Goal: Task Accomplishment & Management: Manage account settings

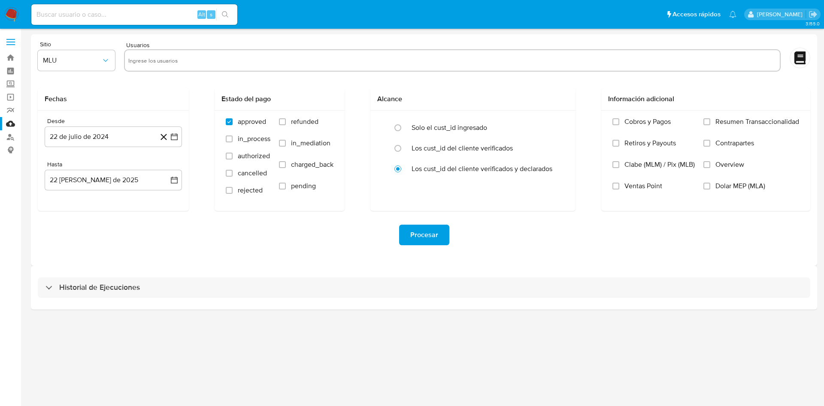
click at [244, 63] on input "text" at bounding box center [452, 61] width 648 height 14
paste input "70187753"
type input "70187753"
click at [167, 61] on icon "quitar 70187753" at bounding box center [166, 60] width 7 height 7
click at [169, 60] on input "text" at bounding box center [452, 61] width 648 height 14
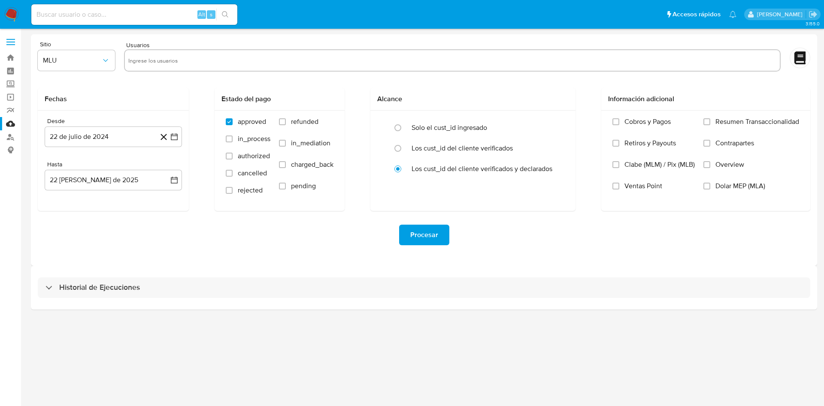
paste input "70187753 253711497"
click at [157, 62] on input "70187753 253711497" at bounding box center [452, 61] width 648 height 14
drag, startPoint x: 194, startPoint y: 66, endPoint x: 154, endPoint y: 70, distance: 39.3
click at [154, 70] on div "70187753 253711497" at bounding box center [452, 60] width 656 height 22
type input "70187753"
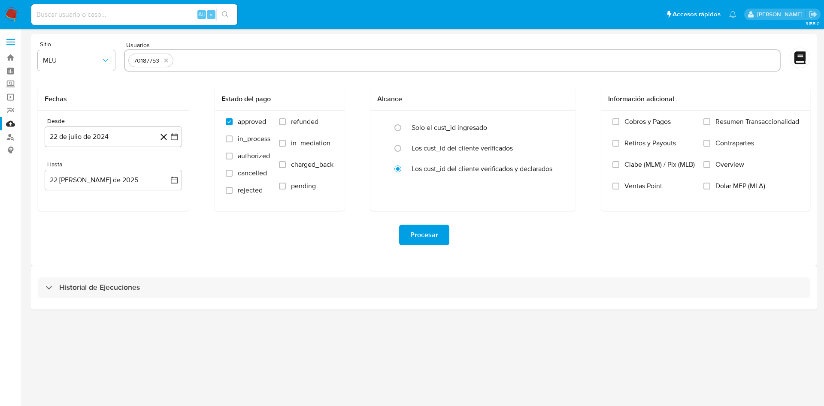
paste input "253711497"
type input "253711497"
click at [296, 121] on span "refunded" at bounding box center [304, 122] width 27 height 9
click at [286, 121] on input "refunded" at bounding box center [282, 121] width 7 height 7
checkbox input "true"
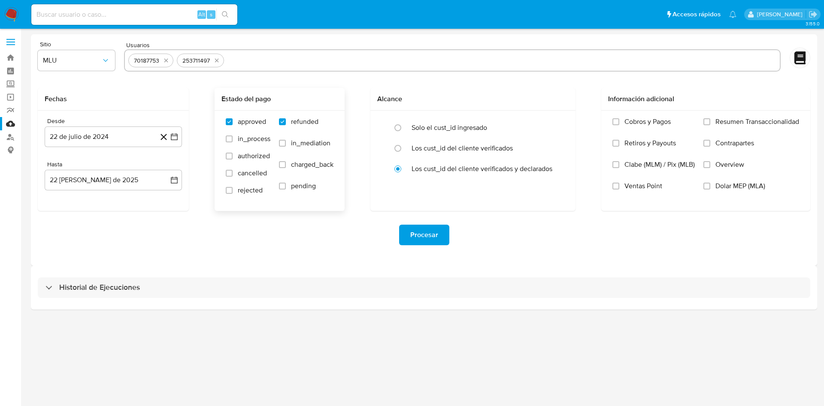
click at [303, 166] on span "charged_back" at bounding box center [312, 164] width 42 height 9
click at [286, 166] on input "charged_back" at bounding box center [282, 164] width 7 height 7
checkbox input "true"
click at [171, 145] on button "22 de julio de 2024" at bounding box center [113, 137] width 137 height 21
click at [168, 164] on icon "Mes siguiente" at bounding box center [166, 168] width 10 height 10
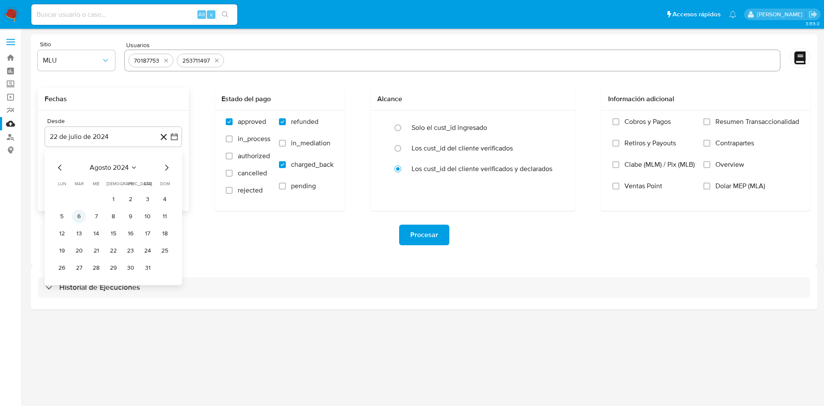
click at [79, 215] on button "6" at bounding box center [79, 217] width 14 height 14
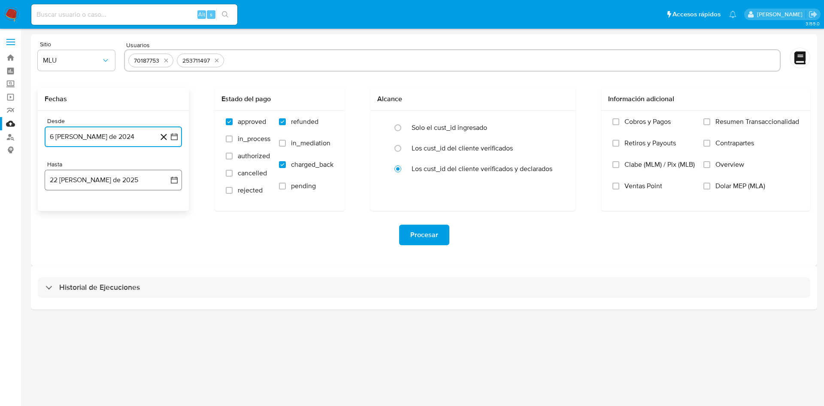
click at [170, 178] on icon "button" at bounding box center [174, 180] width 9 height 9
click at [96, 254] on button "6" at bounding box center [96, 260] width 14 height 14
click at [213, 233] on div "Procesar" at bounding box center [424, 235] width 772 height 21
click at [435, 236] on span "Procesar" at bounding box center [424, 235] width 28 height 19
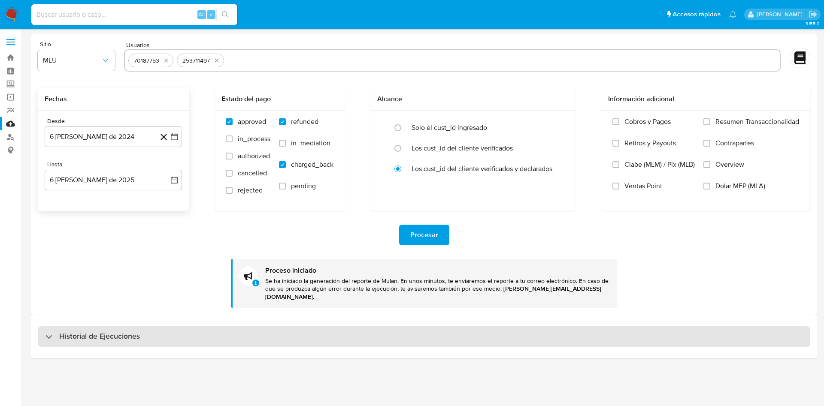
click at [131, 332] on h3 "Historial de Ejecuciones" at bounding box center [99, 337] width 81 height 10
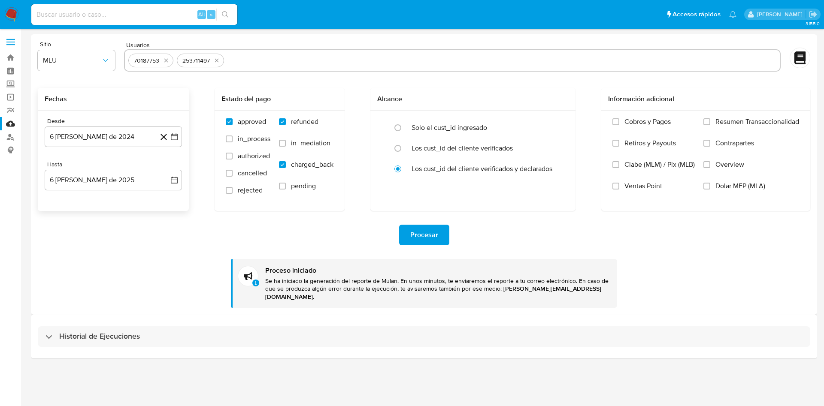
select select "10"
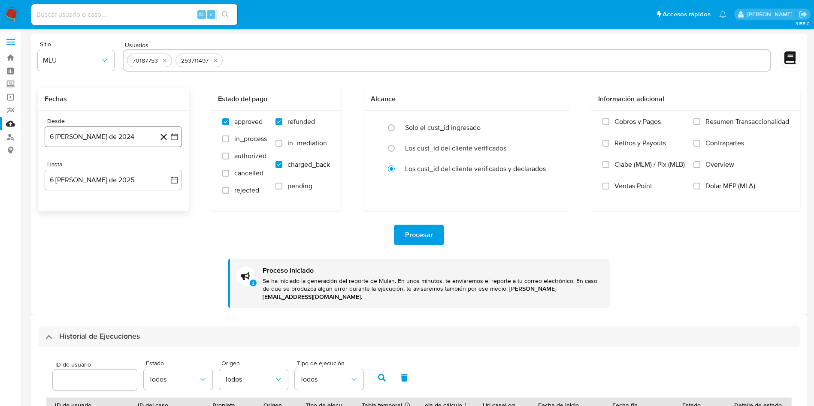
drag, startPoint x: 172, startPoint y: 136, endPoint x: 146, endPoint y: 135, distance: 26.2
click at [172, 136] on icon "button" at bounding box center [174, 136] width 7 height 7
click at [164, 170] on icon "Mes siguiente" at bounding box center [166, 168] width 10 height 10
click at [165, 169] on icon "Mes siguiente" at bounding box center [166, 168] width 10 height 10
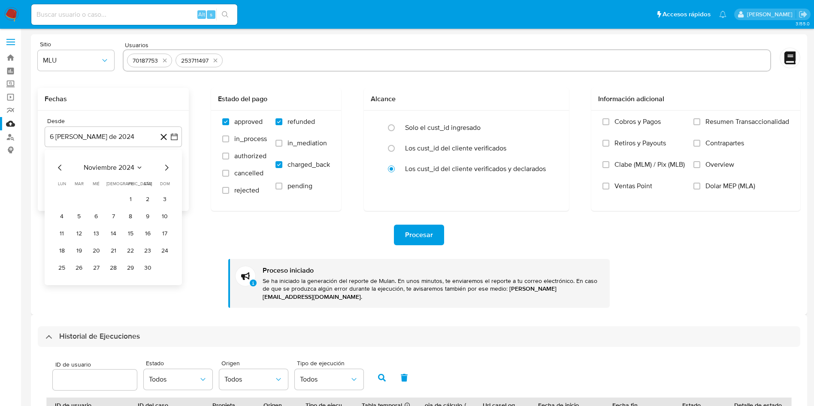
click at [165, 169] on icon "Mes siguiente" at bounding box center [166, 168] width 10 height 10
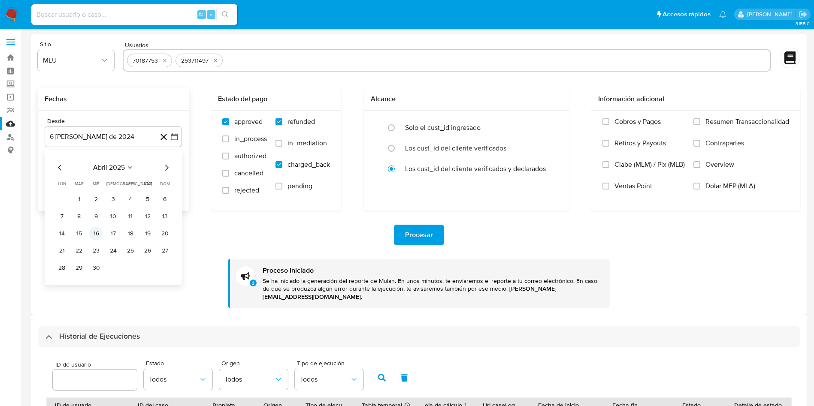
click at [95, 235] on button "16" at bounding box center [96, 234] width 14 height 14
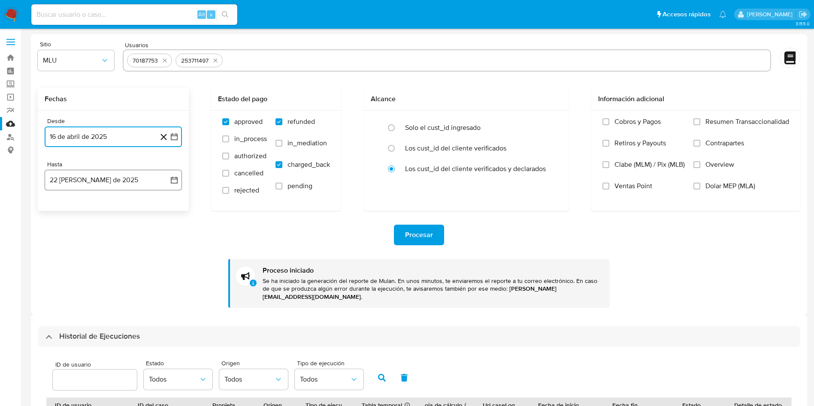
click at [172, 181] on icon "button" at bounding box center [174, 180] width 9 height 9
click at [98, 259] on button "6" at bounding box center [96, 260] width 14 height 14
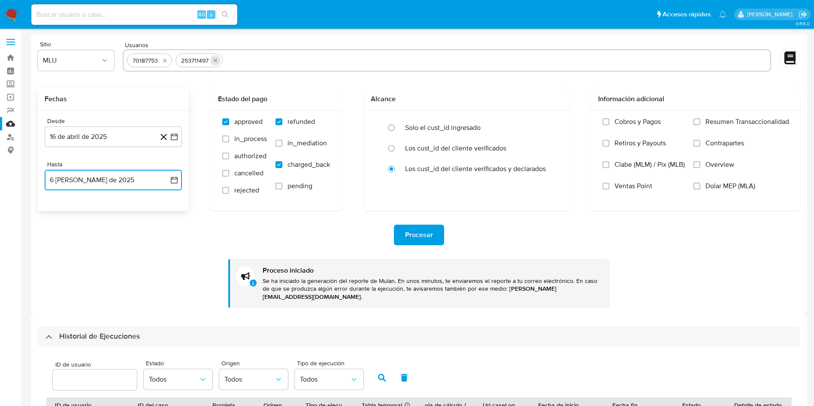
click at [213, 61] on icon "quitar 253711497" at bounding box center [215, 60] width 7 height 7
click at [166, 64] on icon "quitar 70187753" at bounding box center [164, 60] width 7 height 7
click at [166, 64] on input "text" at bounding box center [446, 61] width 639 height 14
paste input "2395816954"
type input "2395816954"
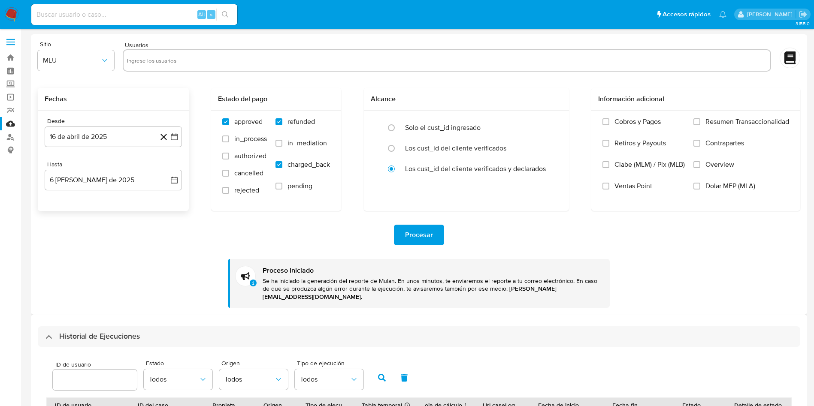
click at [544, 237] on div "Procesar" at bounding box center [419, 235] width 762 height 21
click at [415, 237] on span "Procesar" at bounding box center [419, 235] width 28 height 19
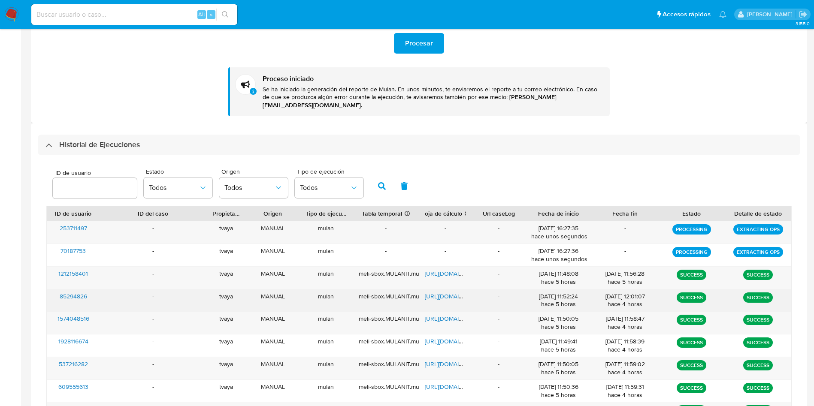
scroll to position [193, 0]
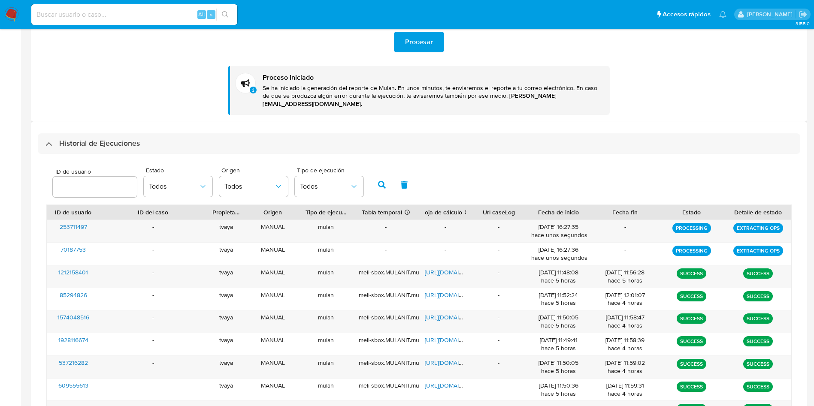
click at [148, 143] on div "Historial de Ejecuciones" at bounding box center [419, 143] width 762 height 21
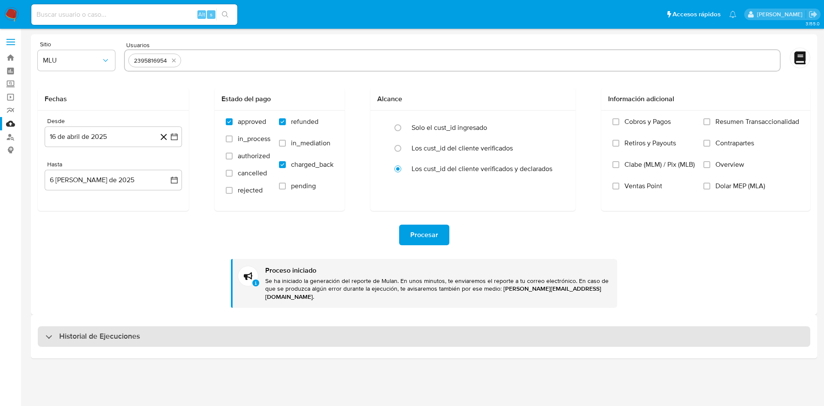
click at [130, 335] on div "Historial de Ejecuciones" at bounding box center [424, 337] width 772 height 21
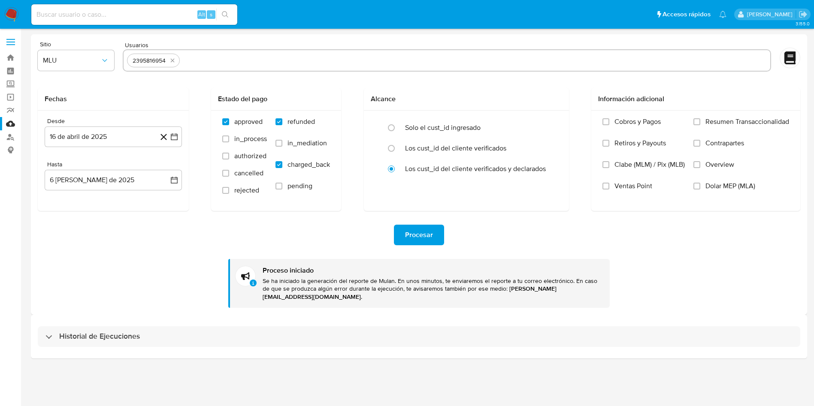
select select "10"
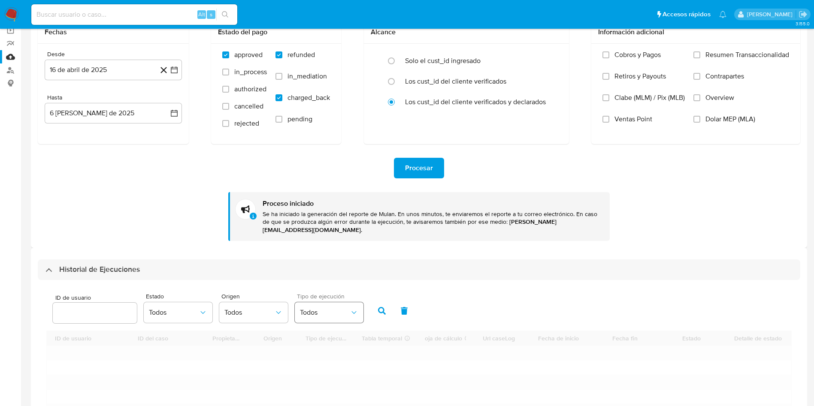
scroll to position [129, 0]
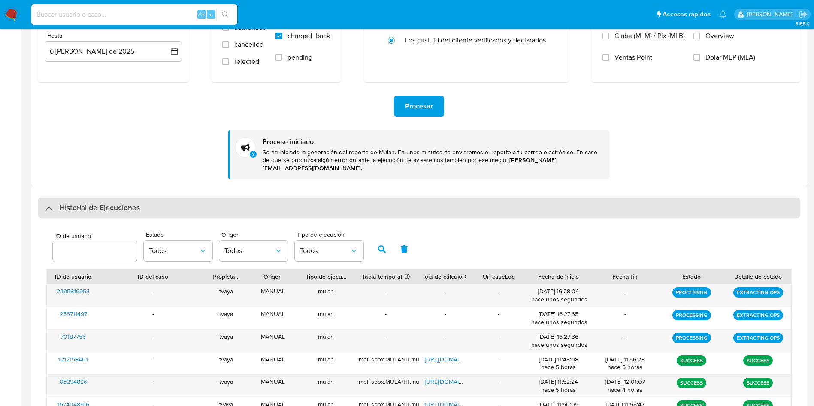
click at [92, 203] on h3 "Historial de Ejecuciones" at bounding box center [99, 208] width 81 height 10
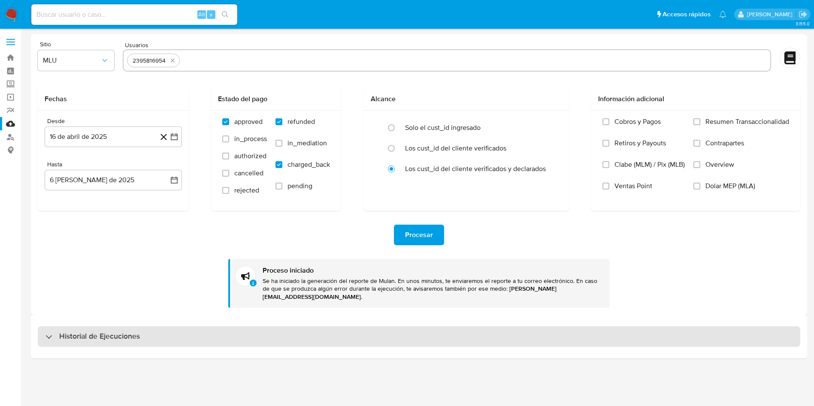
scroll to position [0, 0]
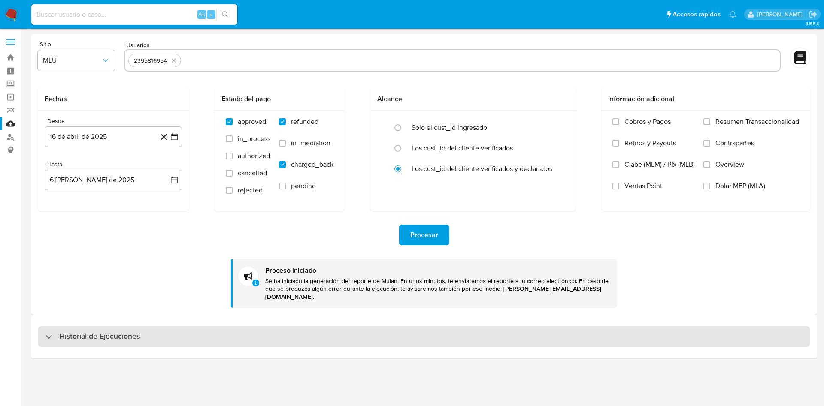
click at [93, 332] on h3 "Historial de Ejecuciones" at bounding box center [99, 337] width 81 height 10
select select "10"
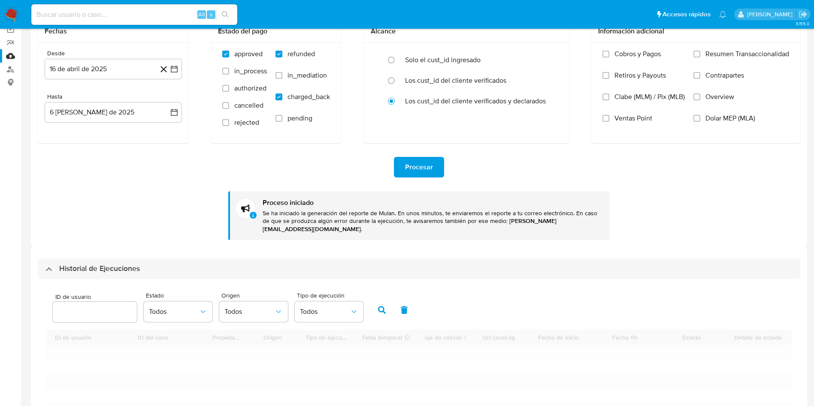
scroll to position [193, 0]
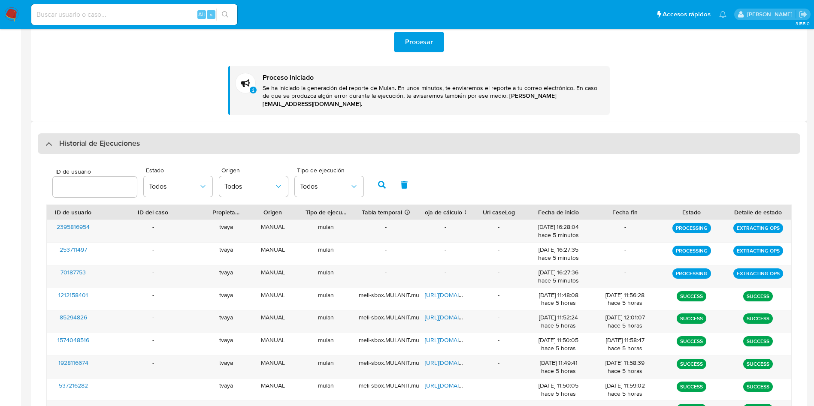
click at [185, 133] on div "Historial de Ejecuciones" at bounding box center [419, 143] width 762 height 21
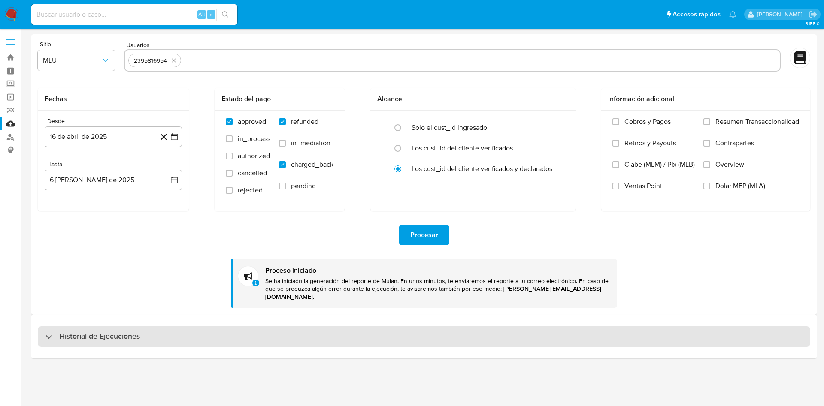
click at [136, 332] on h3 "Historial de Ejecuciones" at bounding box center [99, 337] width 81 height 10
select select "10"
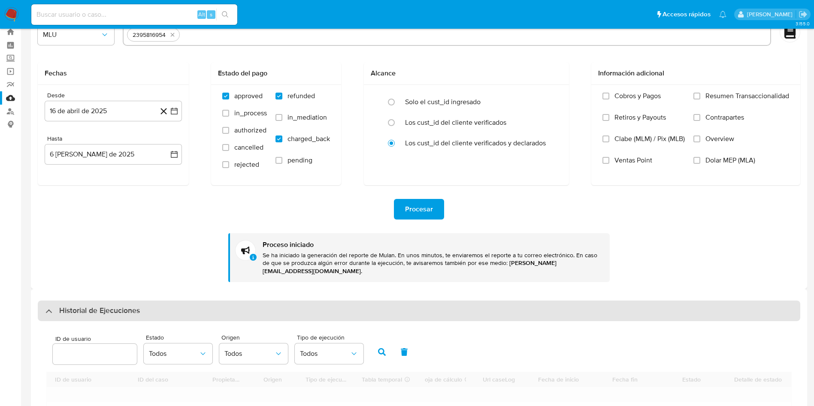
scroll to position [129, 0]
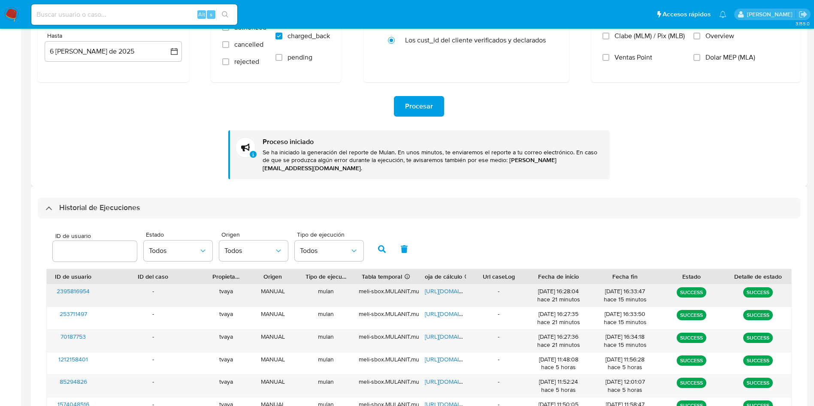
click at [448, 287] on span "https://docs.google.com/spreadsheets/d/1BytgTfNeeQ4qUE7bBNw7wRnLuD63OBBiYcuQJg6…" at bounding box center [454, 291] width 59 height 9
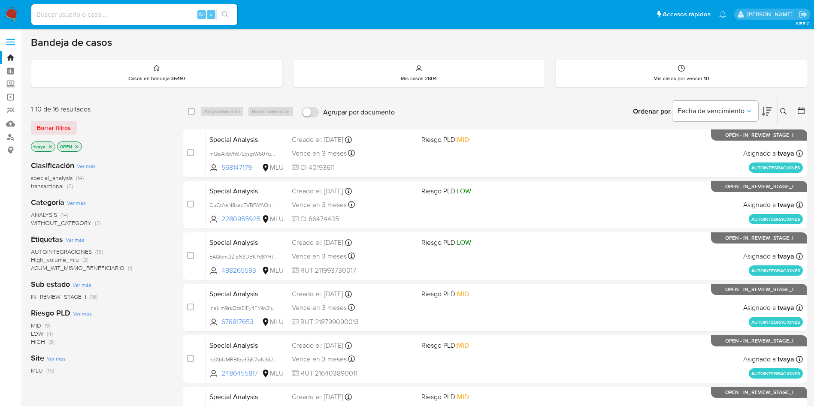
click at [77, 149] on icon "close-filter" at bounding box center [76, 146] width 5 height 5
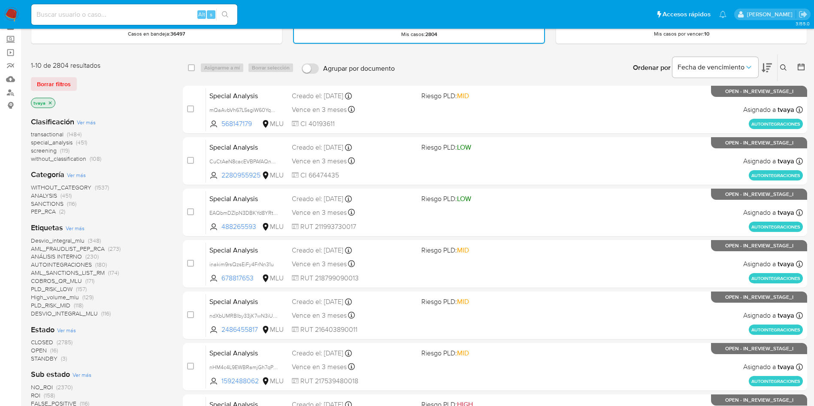
scroll to position [64, 0]
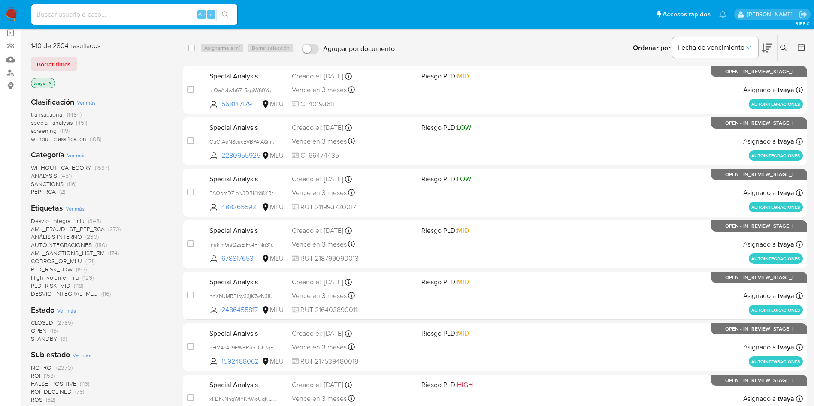
click at [42, 321] on span "CLOSED" at bounding box center [42, 322] width 22 height 9
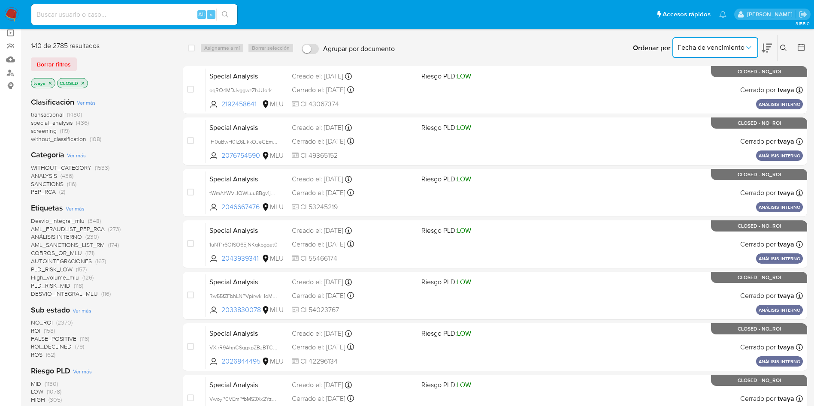
click at [744, 46] on span "Fecha de vencimiento" at bounding box center [711, 47] width 67 height 9
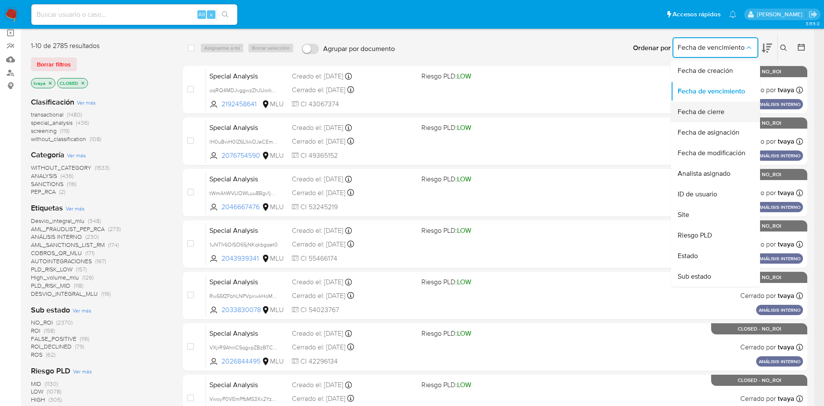
click at [728, 115] on div "Fecha de cierre" at bounding box center [713, 112] width 70 height 21
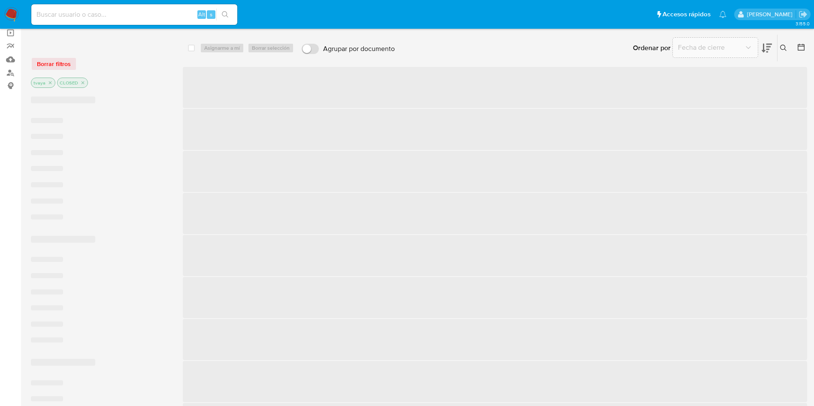
click at [762, 46] on icon at bounding box center [767, 48] width 10 height 10
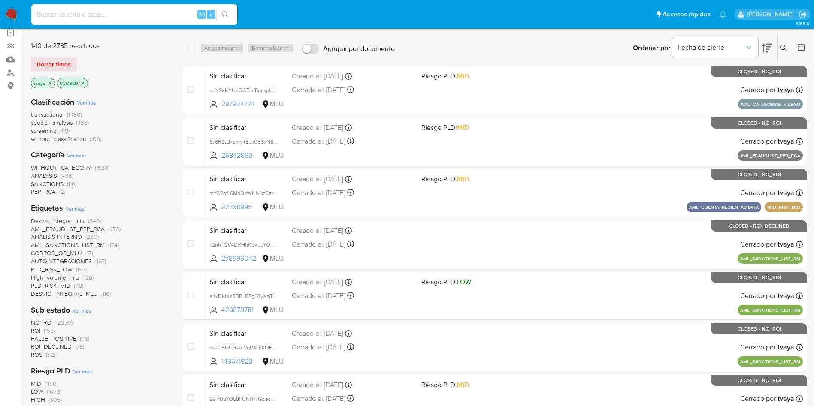
click at [765, 45] on icon at bounding box center [767, 48] width 10 height 9
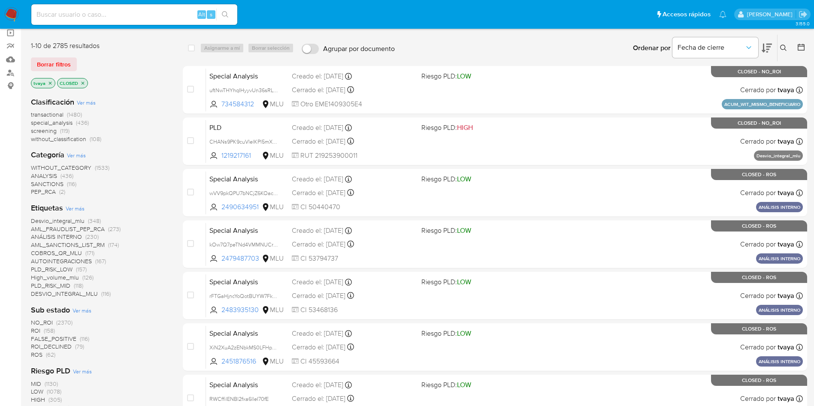
click at [805, 46] on button at bounding box center [802, 48] width 10 height 10
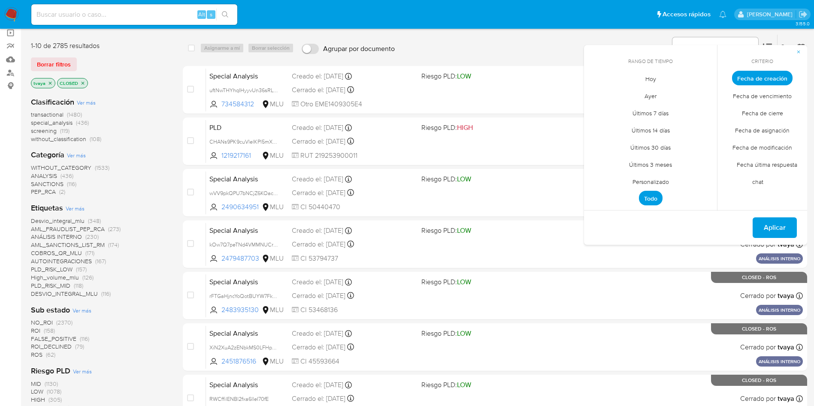
click at [659, 180] on span "Personalizado" at bounding box center [650, 182] width 54 height 18
click at [774, 113] on span "Fecha de cierre" at bounding box center [762, 113] width 59 height 18
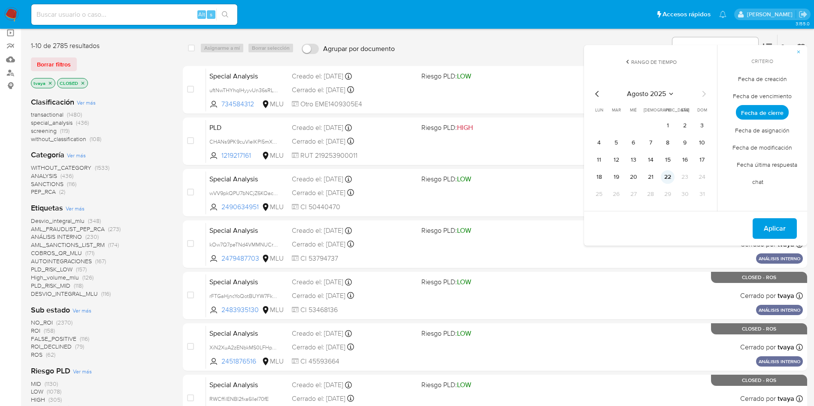
click at [672, 180] on button "22" at bounding box center [668, 177] width 14 height 14
click at [765, 228] on span "Aplicar" at bounding box center [775, 228] width 22 height 19
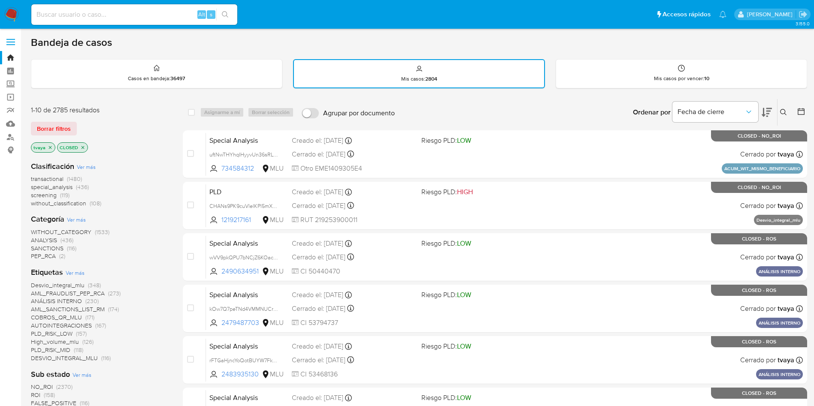
click at [801, 113] on icon at bounding box center [801, 111] width 9 height 9
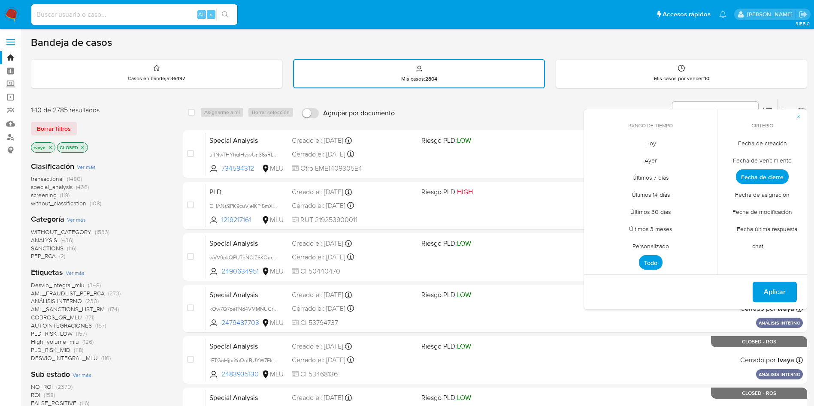
click at [649, 142] on span "Hoy" at bounding box center [650, 143] width 29 height 18
click at [779, 291] on span "Aplicar" at bounding box center [775, 292] width 22 height 19
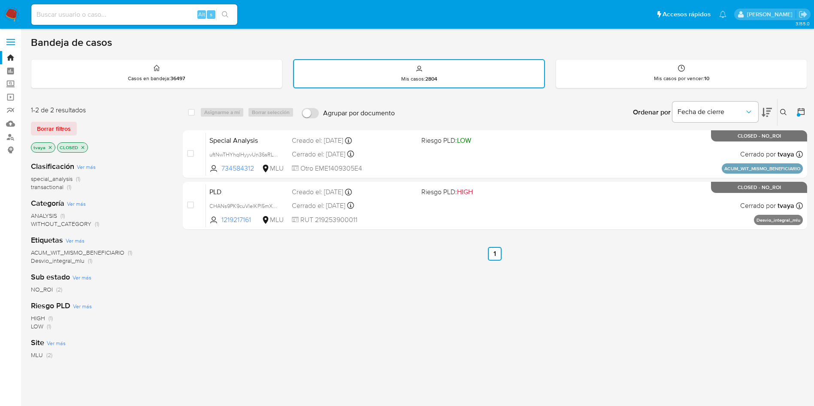
click at [800, 112] on icon at bounding box center [801, 111] width 9 height 9
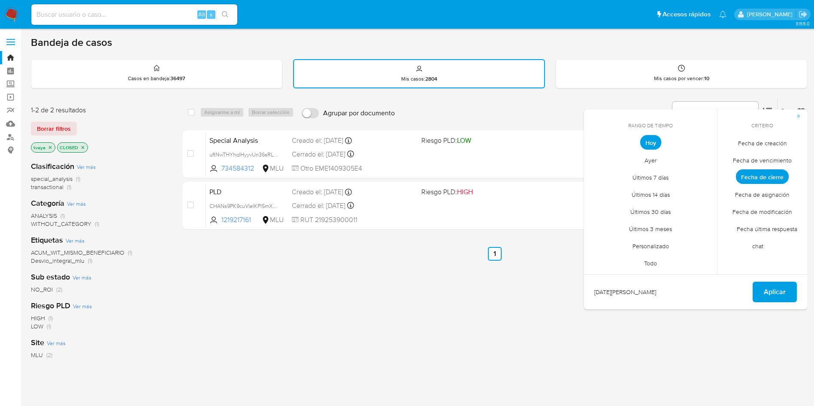
click at [657, 245] on span "Personalizado" at bounding box center [650, 246] width 54 height 18
click at [670, 191] on button "1" at bounding box center [668, 190] width 14 height 14
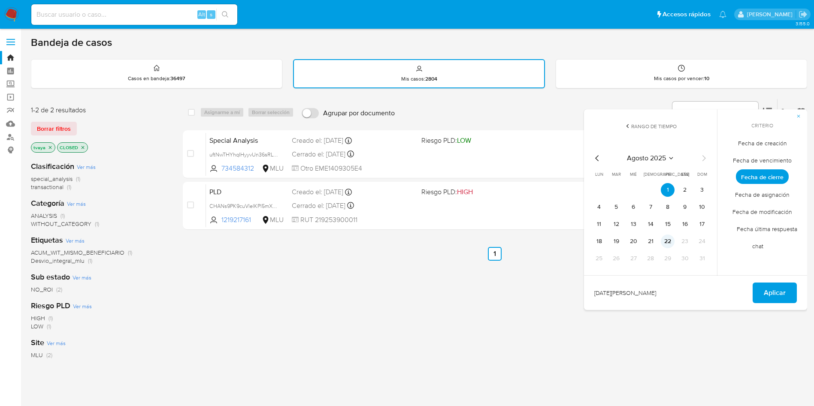
click at [665, 244] on button "22" at bounding box center [668, 242] width 14 height 14
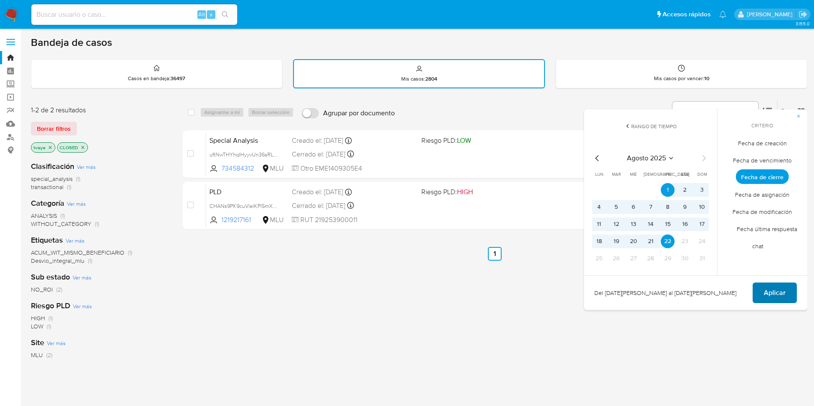
click at [775, 292] on span "Aplicar" at bounding box center [775, 293] width 22 height 19
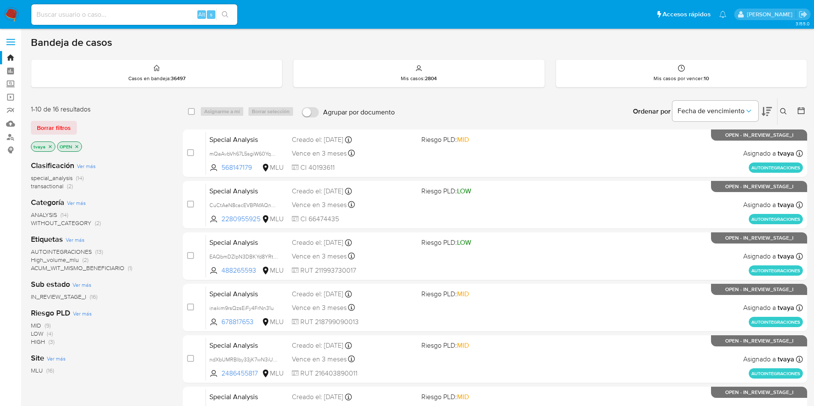
click at [49, 146] on icon "close-filter" at bounding box center [50, 146] width 3 height 3
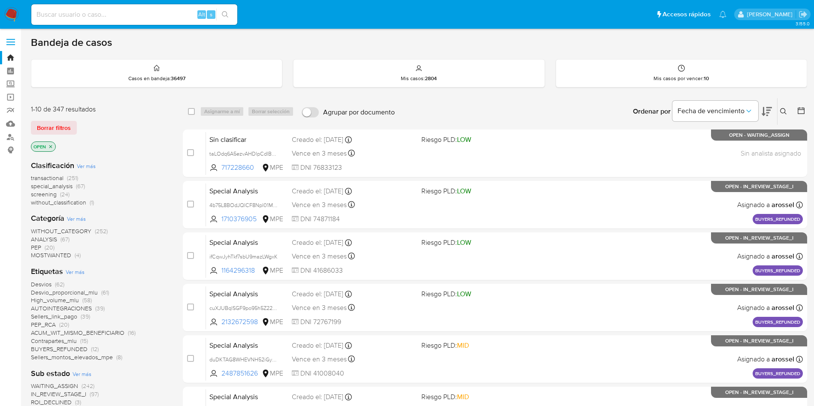
click at [768, 113] on icon at bounding box center [767, 111] width 10 height 9
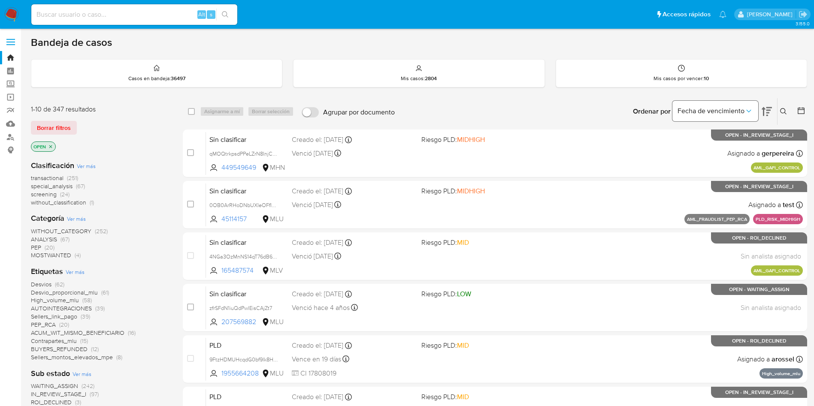
click at [712, 111] on span "Fecha de vencimiento" at bounding box center [711, 111] width 67 height 9
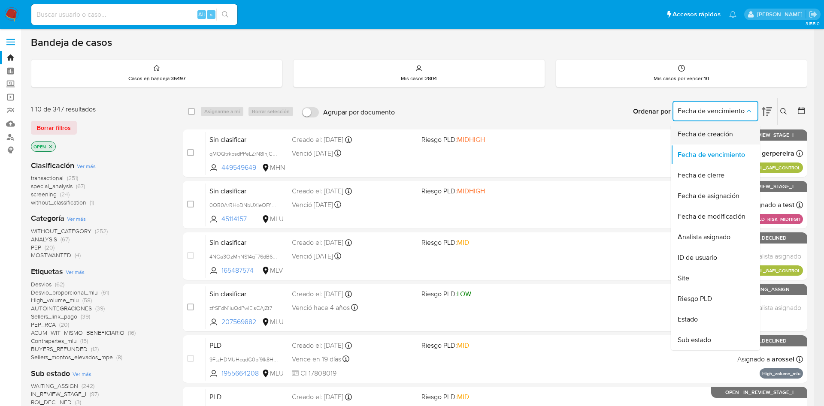
click at [704, 133] on span "Fecha de creación" at bounding box center [705, 134] width 55 height 9
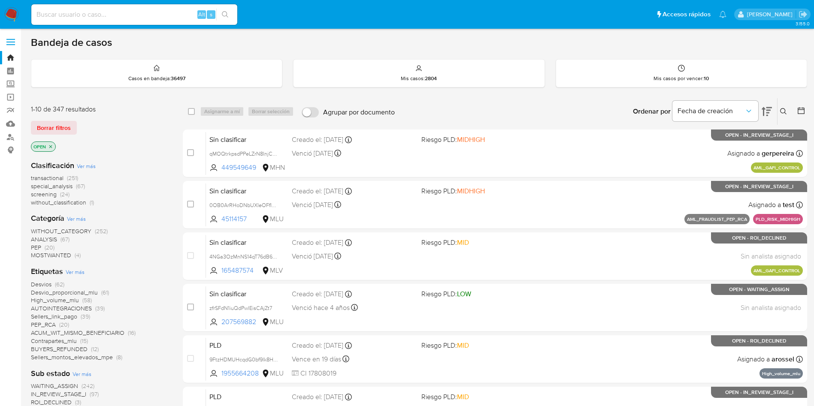
click at [54, 176] on span "transactional" at bounding box center [47, 178] width 33 height 9
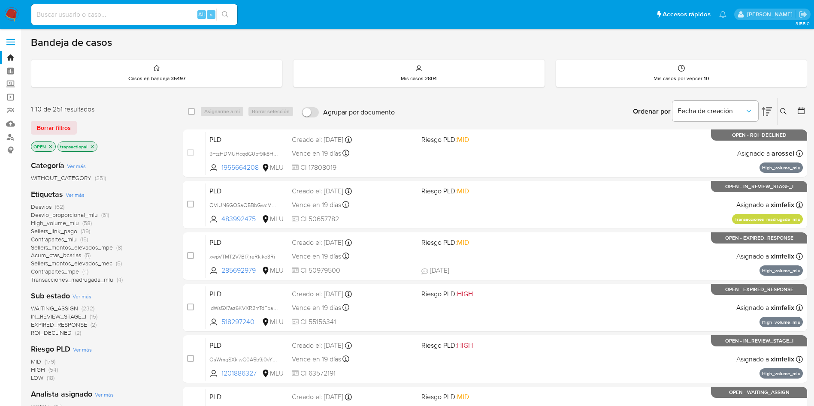
click at [59, 306] on span "WAITING_ASSIGN" at bounding box center [54, 308] width 47 height 9
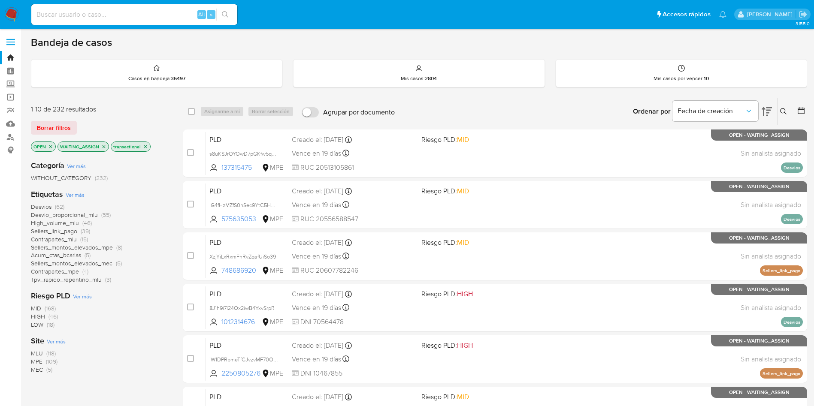
click at [35, 355] on span "MLU" at bounding box center [37, 353] width 12 height 9
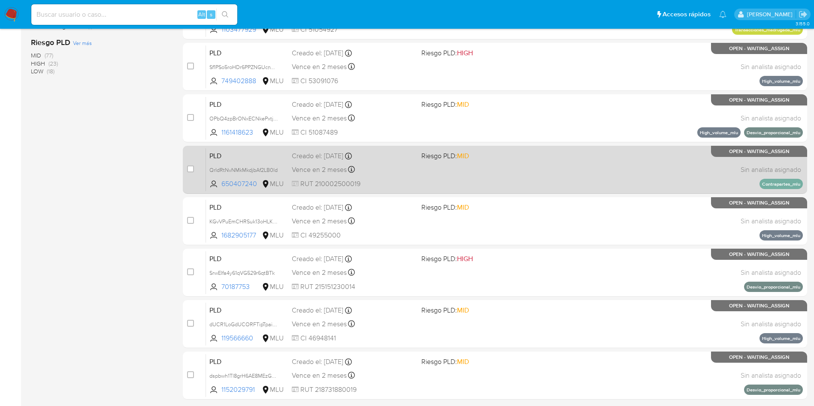
scroll to position [257, 0]
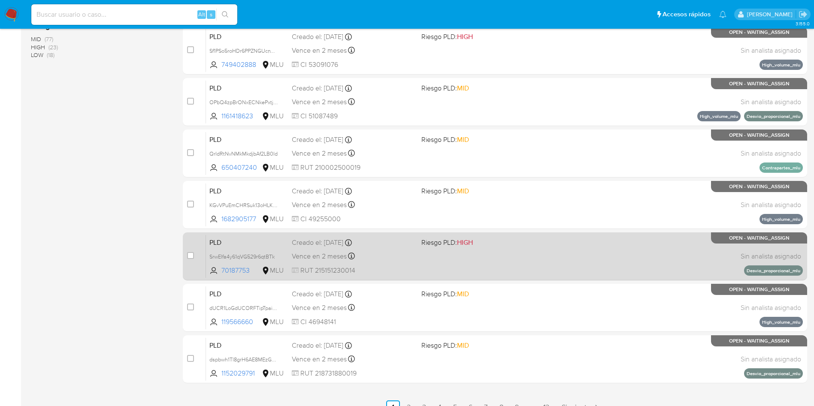
click at [466, 271] on div "PLD SrwEIfa4y61qVG529r6qtBTk 70187753 MLU Riesgo PLD: HIGH Creado el: 12/07/202…" at bounding box center [504, 256] width 597 height 43
click at [191, 257] on input "checkbox" at bounding box center [190, 255] width 7 height 7
checkbox input "true"
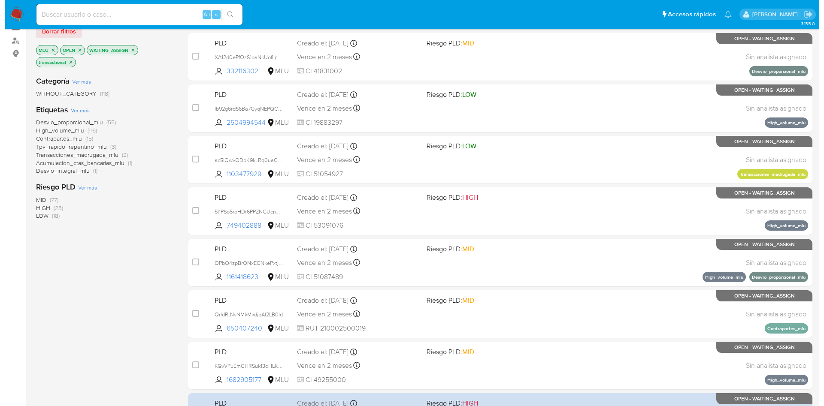
scroll to position [0, 0]
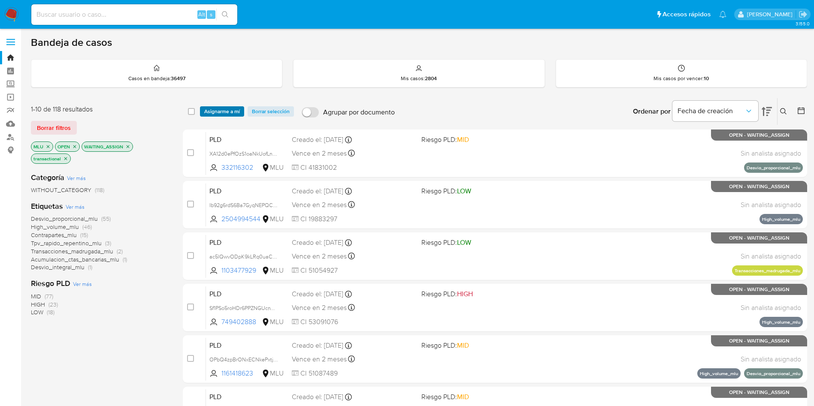
click at [213, 114] on span "Asignarme a mí" at bounding box center [222, 111] width 36 height 9
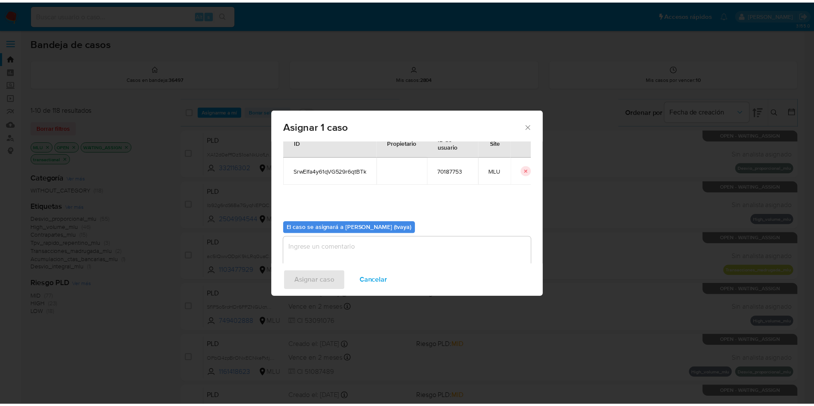
scroll to position [45, 0]
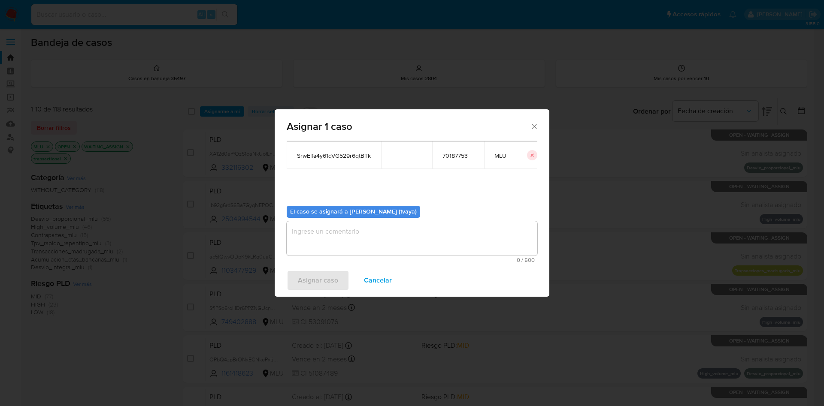
click at [339, 245] on textarea "assign-modal" at bounding box center [412, 238] width 251 height 34
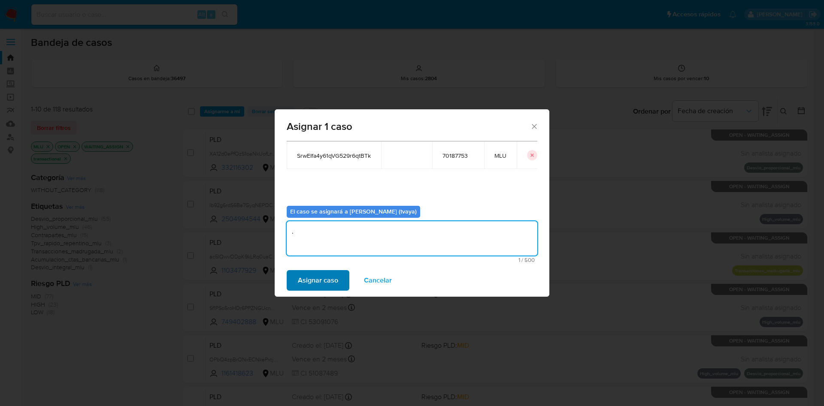
type textarea "."
click at [305, 277] on span "Asignar caso" at bounding box center [318, 280] width 40 height 19
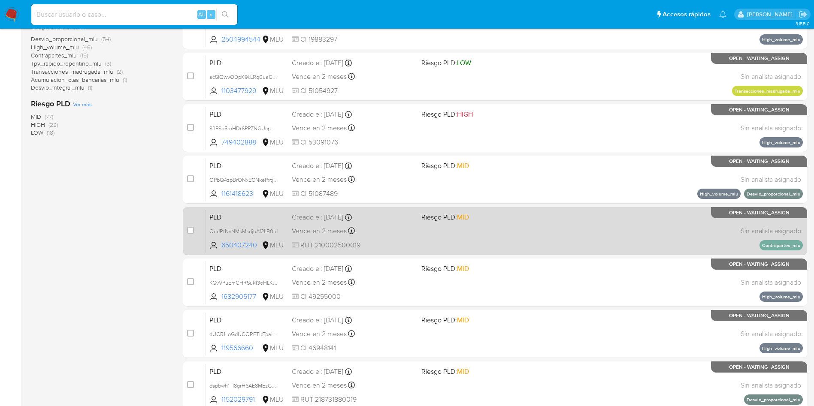
scroll to position [271, 0]
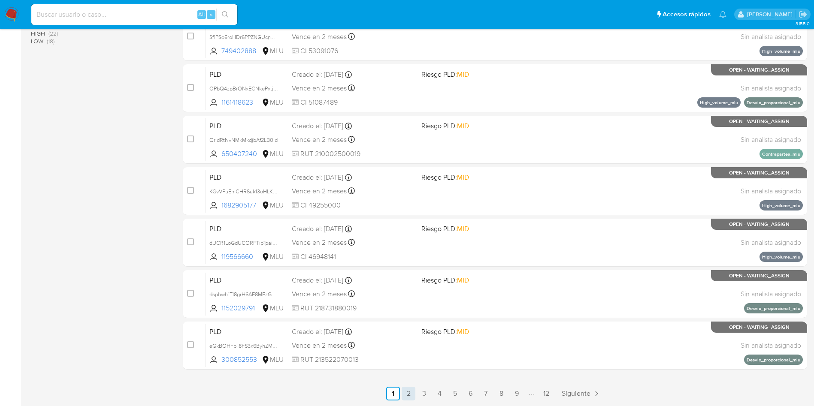
click at [409, 389] on link "2" at bounding box center [409, 394] width 14 height 14
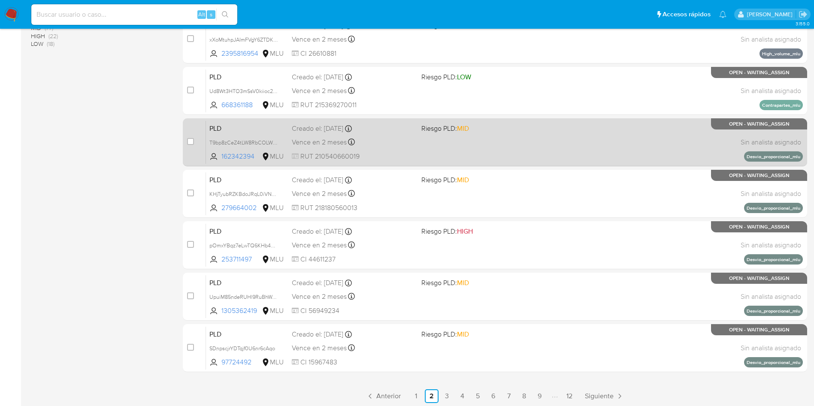
scroll to position [271, 0]
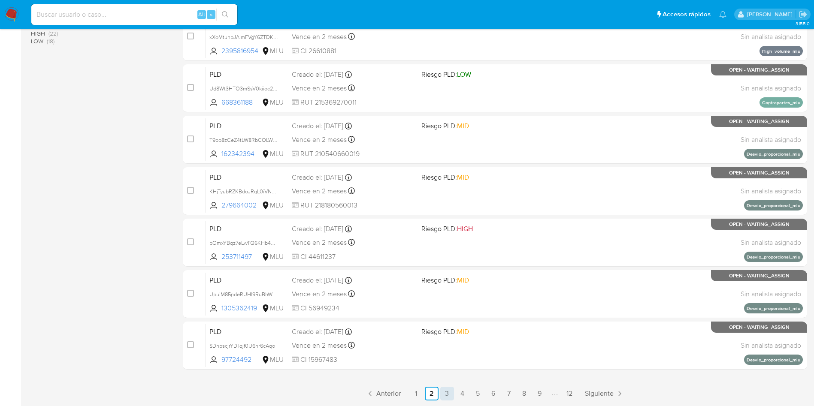
click at [447, 396] on link "3" at bounding box center [447, 394] width 14 height 14
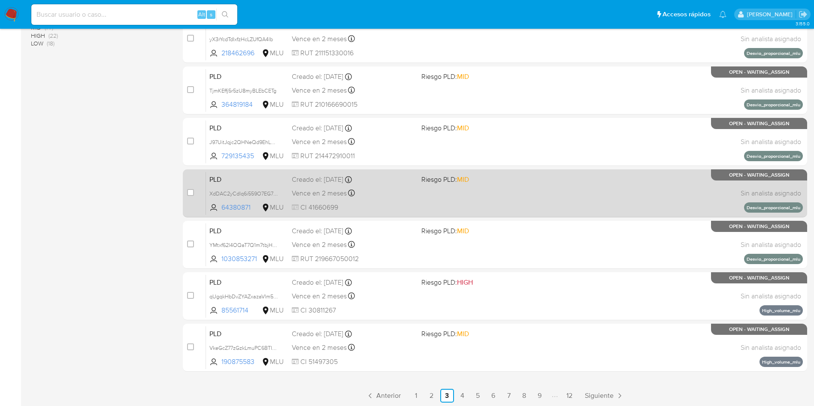
scroll to position [271, 0]
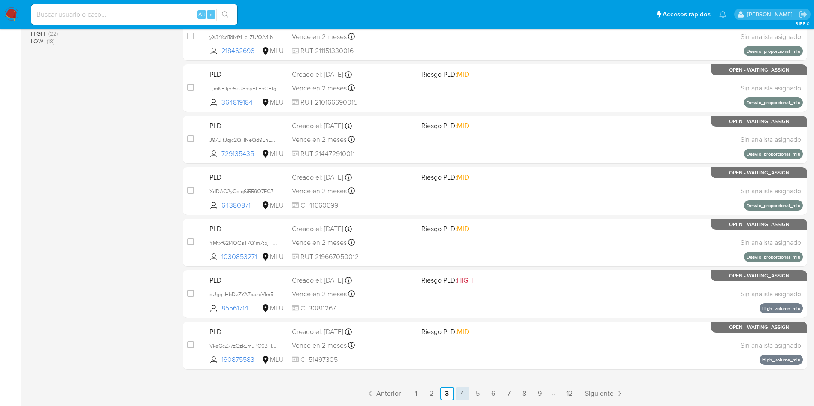
click at [463, 397] on link "4" at bounding box center [463, 394] width 14 height 14
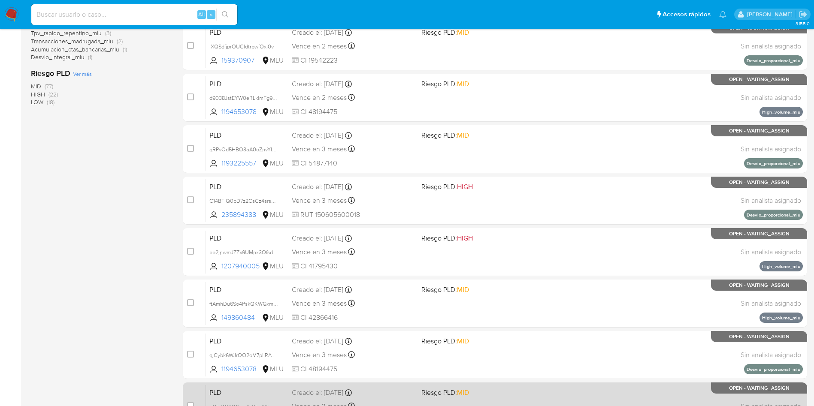
scroll to position [271, 0]
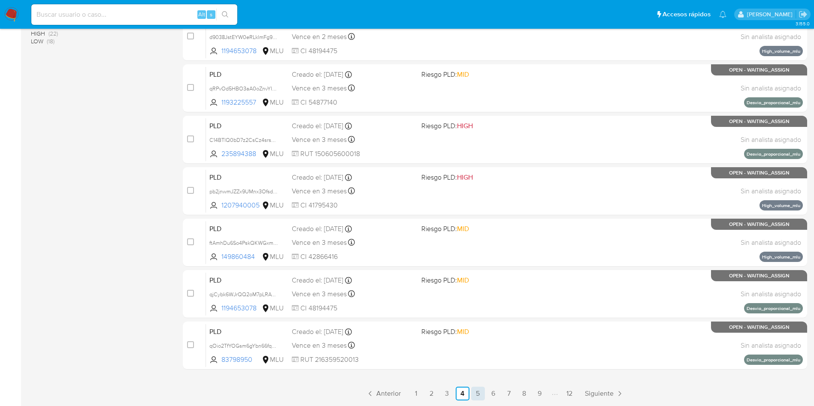
click at [478, 393] on link "5" at bounding box center [478, 394] width 14 height 14
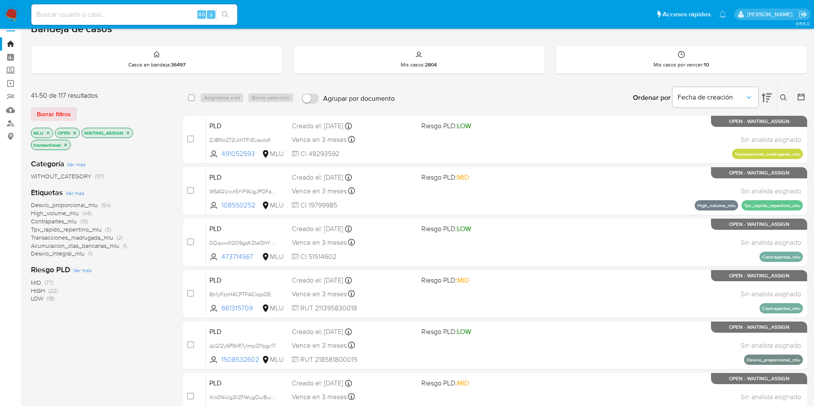
scroll to position [271, 0]
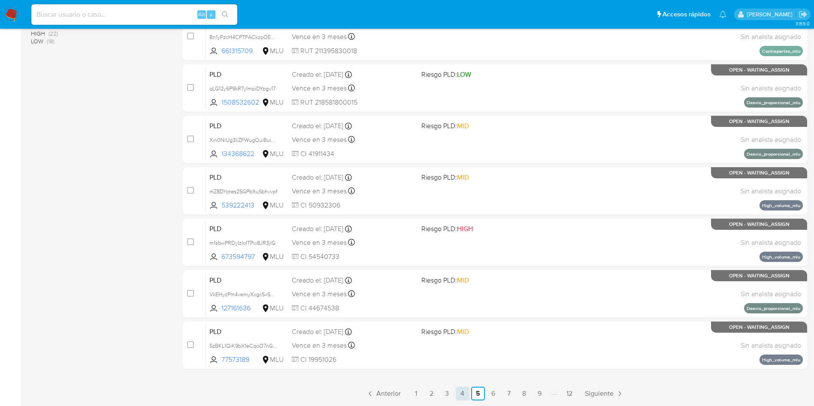
click at [463, 397] on link "4" at bounding box center [463, 394] width 14 height 14
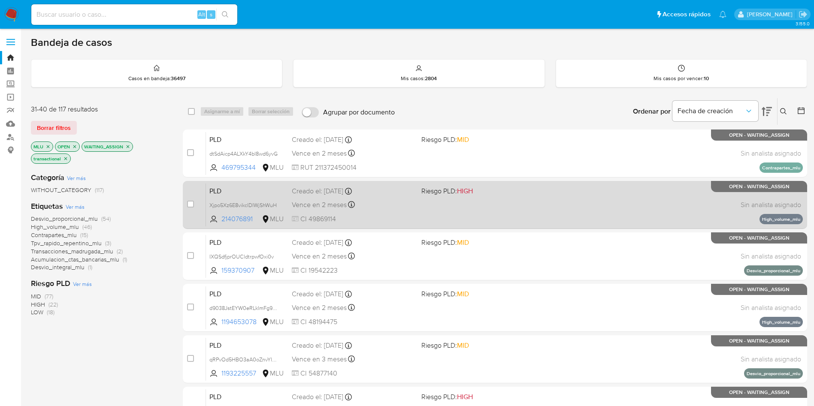
click at [460, 212] on div "PLD Xjpo5Xz6E8vikclDIWjShWuH 214076891 MLU Riesgo PLD: HIGH Creado el: 12/07/20…" at bounding box center [504, 204] width 597 height 43
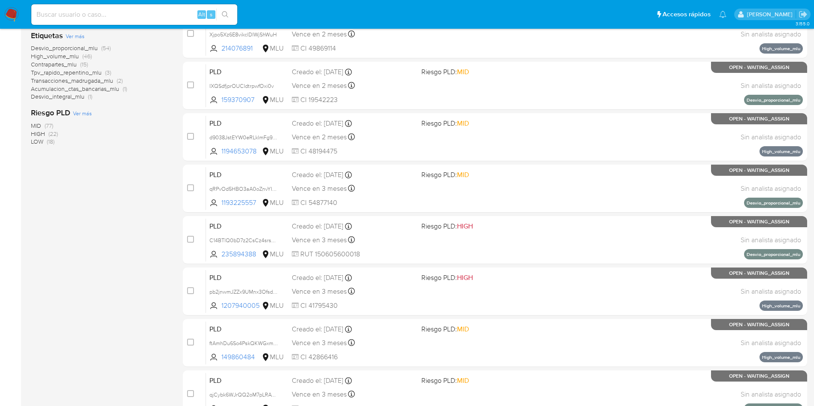
scroll to position [271, 0]
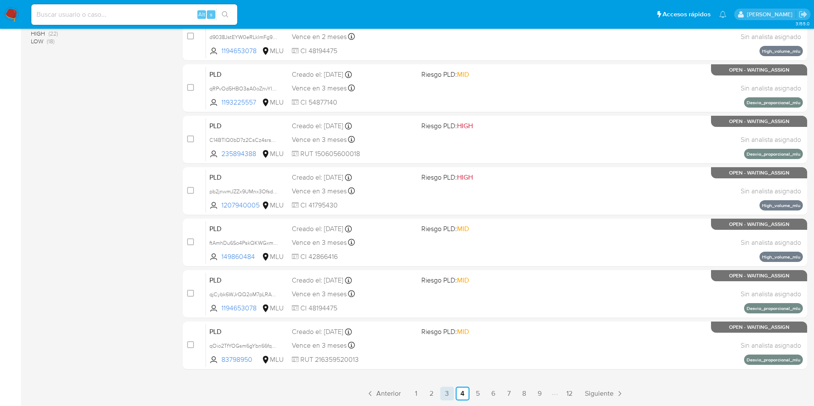
click at [445, 393] on link "3" at bounding box center [447, 394] width 14 height 14
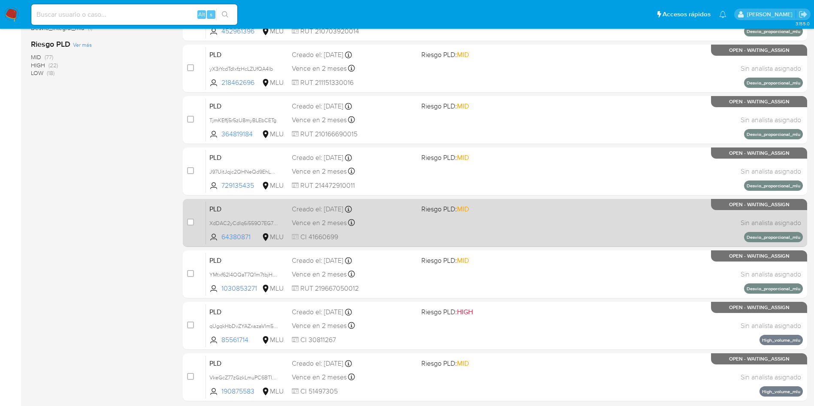
scroll to position [271, 0]
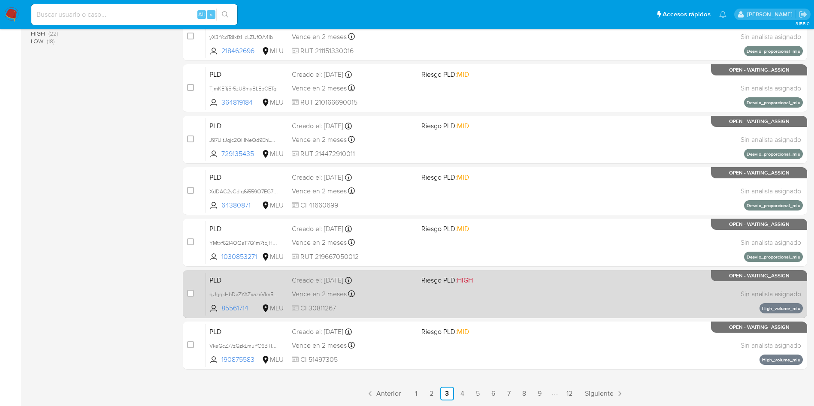
click at [425, 304] on div "PLD qUgqkHbDvZYAZxazaVlm56D5 85561714 MLU Riesgo PLD: HIGH Creado el: 12/07/202…" at bounding box center [504, 293] width 597 height 43
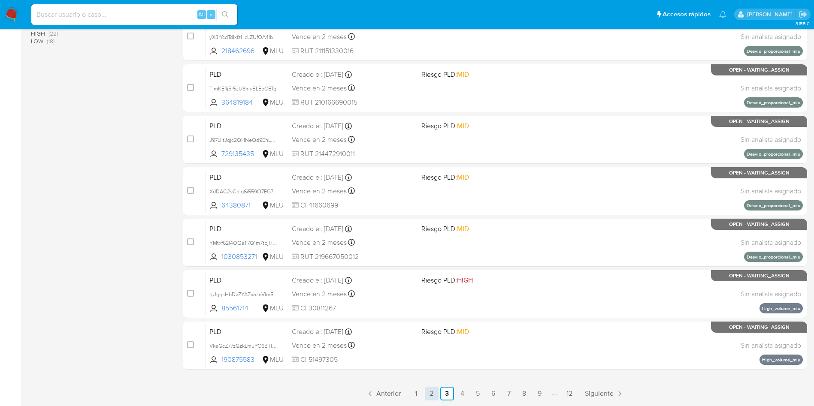
click at [431, 392] on link "2" at bounding box center [432, 394] width 14 height 14
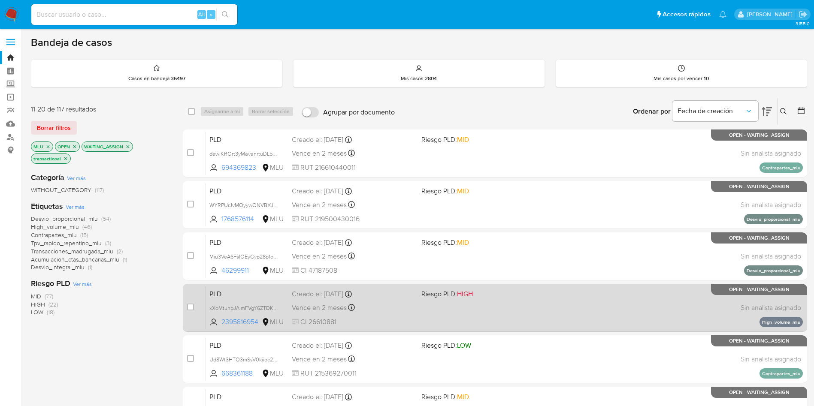
click at [497, 317] on div "PLD xXoMtuhpJAImFVgY6ZTDK27i 2395816954 MLU Riesgo PLD: HIGH Creado el: 12/07/2…" at bounding box center [504, 307] width 597 height 43
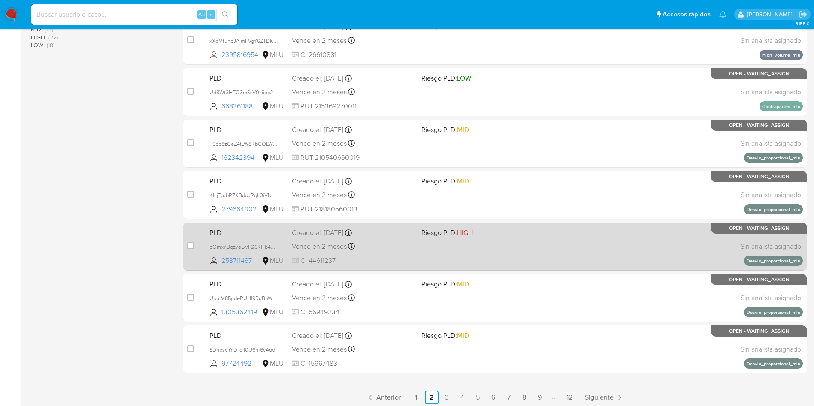
scroll to position [271, 0]
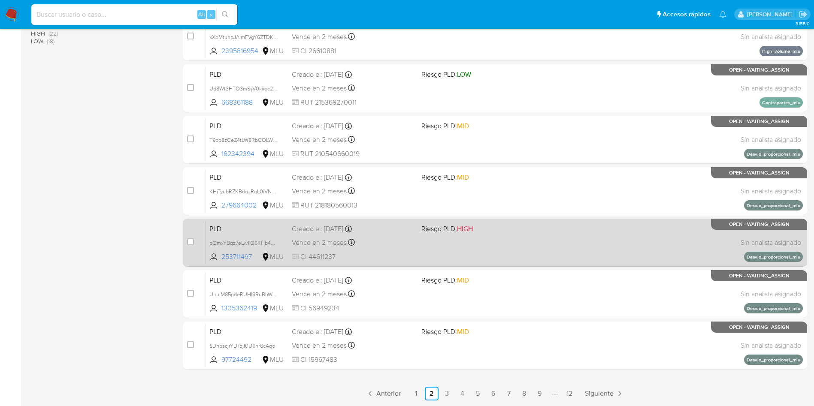
click at [475, 258] on div "PLD pOmxYBqz7eLwTQ6KHb4DxINQ 253711497 MLU Riesgo PLD: HIGH Creado el: 12/07/20…" at bounding box center [504, 242] width 597 height 43
click at [189, 241] on input "checkbox" at bounding box center [190, 242] width 7 height 7
checkbox input "true"
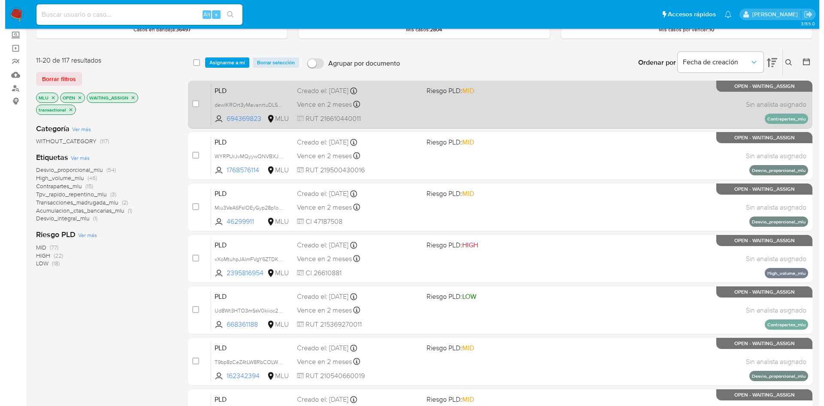
scroll to position [0, 0]
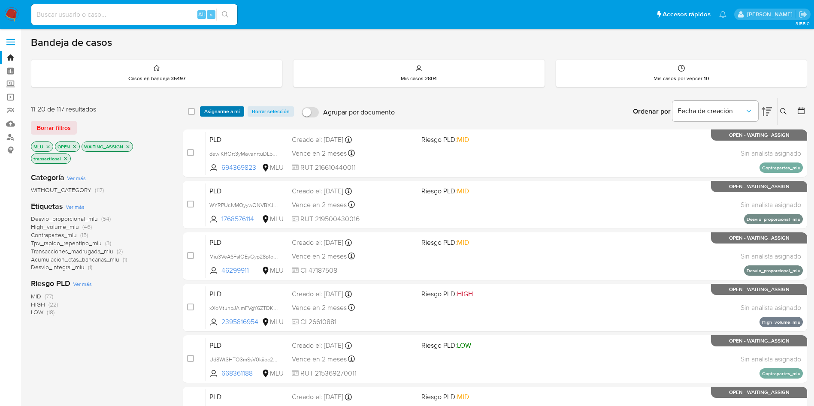
click at [226, 113] on span "Asignarme a mí" at bounding box center [222, 111] width 36 height 9
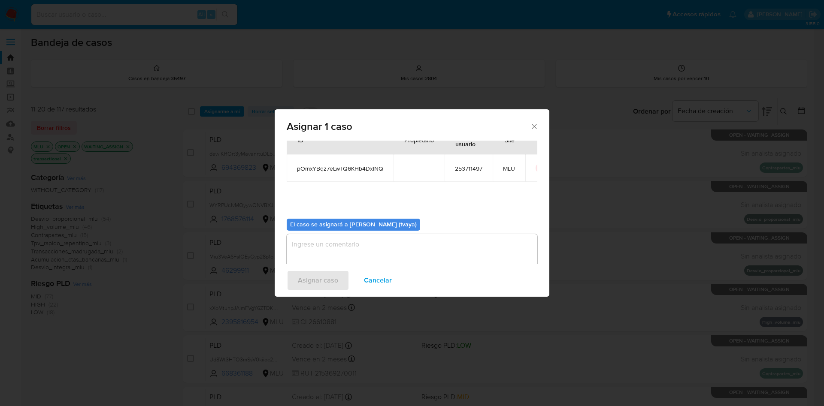
scroll to position [45, 0]
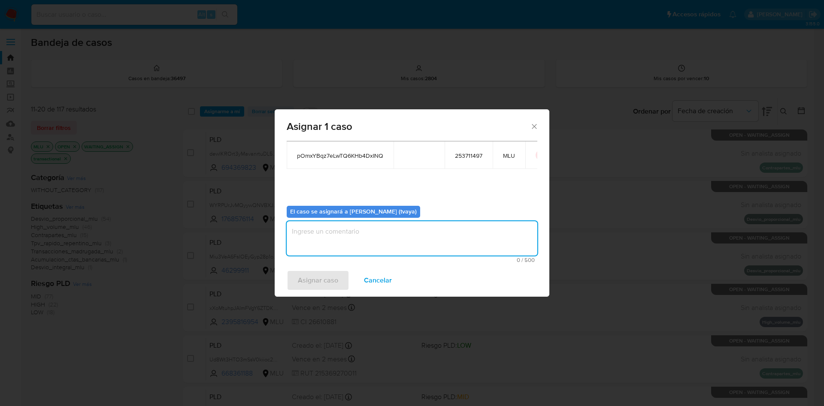
click at [337, 239] on textarea "assign-modal" at bounding box center [412, 238] width 251 height 34
type textarea "."
click at [323, 287] on span "Asignar caso" at bounding box center [318, 280] width 40 height 19
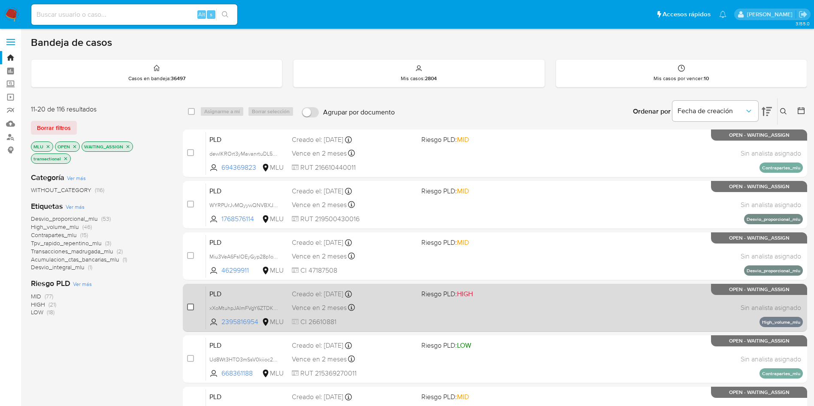
click at [192, 308] on input "checkbox" at bounding box center [190, 307] width 7 height 7
checkbox input "true"
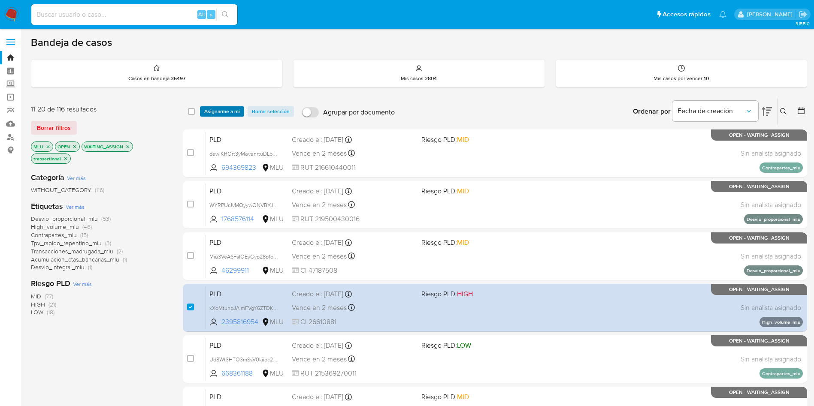
click at [236, 110] on span "Asignarme a mí" at bounding box center [222, 111] width 36 height 9
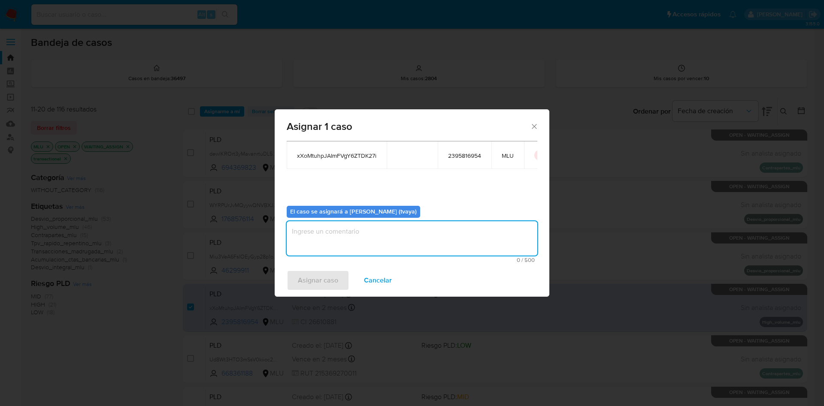
click at [424, 254] on textarea "assign-modal" at bounding box center [412, 238] width 251 height 34
type textarea "."
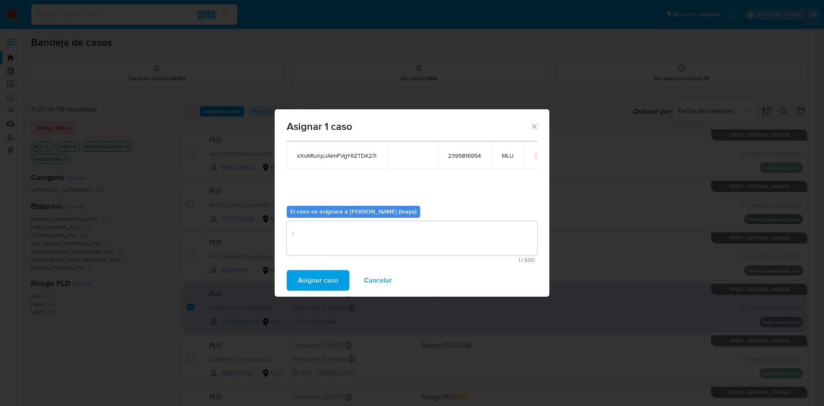
click at [335, 275] on span "Asignar caso" at bounding box center [318, 280] width 40 height 19
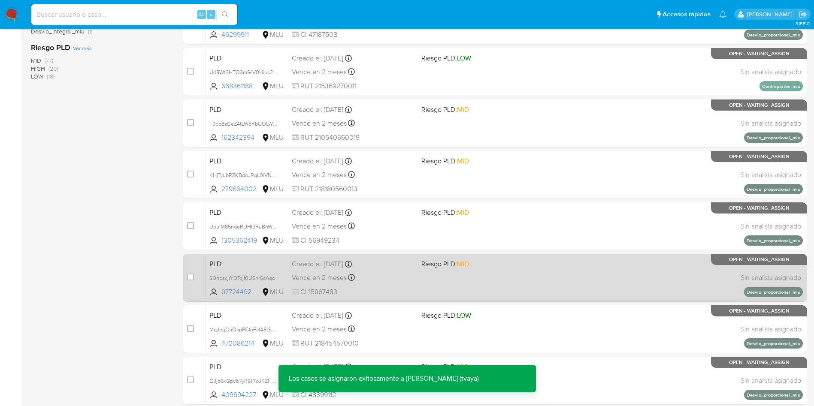
scroll to position [271, 0]
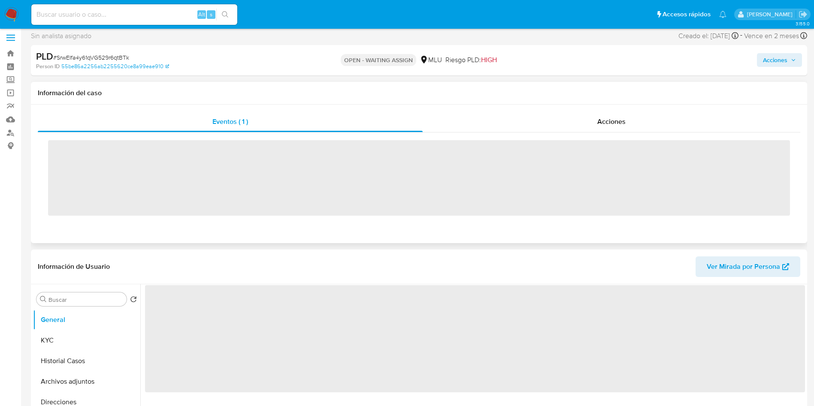
scroll to position [64, 0]
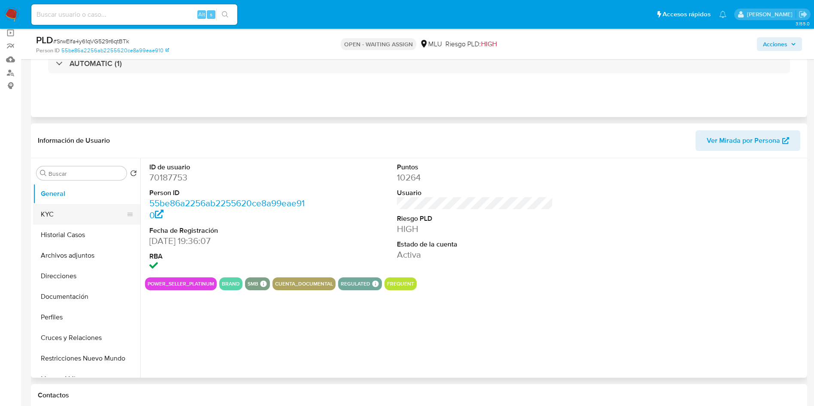
click at [68, 217] on button "KYC" at bounding box center [83, 214] width 100 height 21
select select "10"
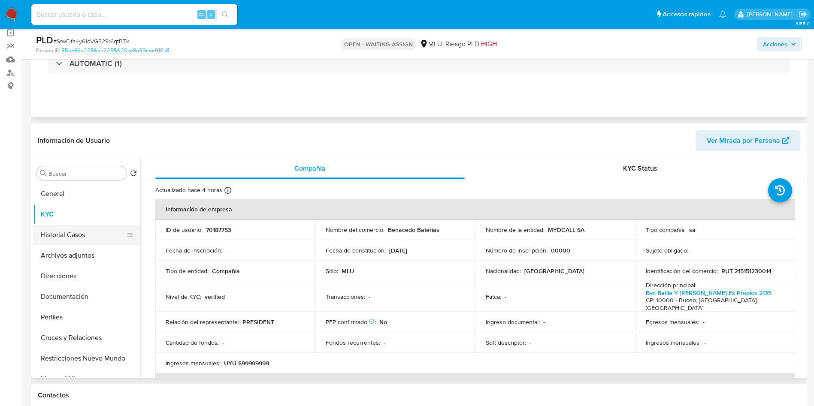
click at [85, 237] on button "Historial Casos" at bounding box center [83, 235] width 100 height 21
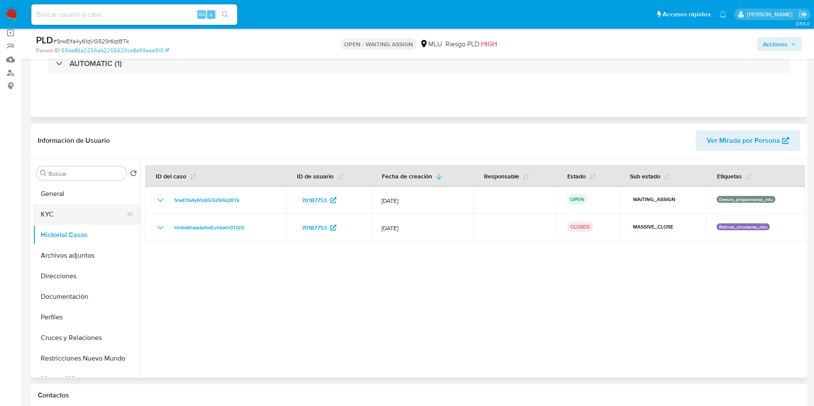
click at [82, 222] on button "KYC" at bounding box center [83, 214] width 100 height 21
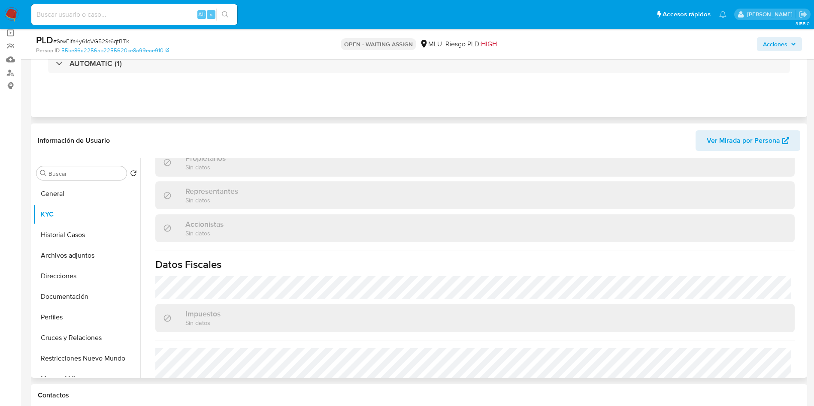
scroll to position [476, 0]
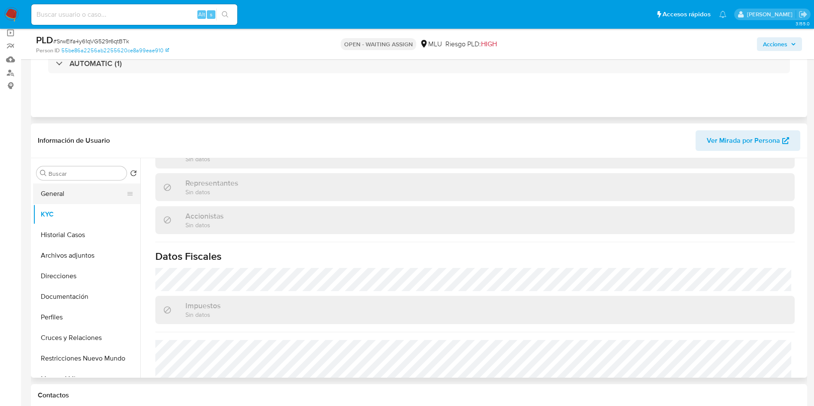
click at [60, 201] on button "General" at bounding box center [83, 194] width 100 height 21
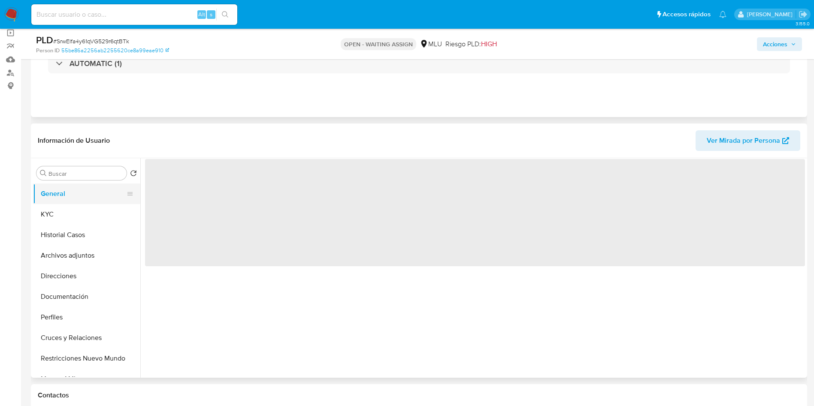
scroll to position [0, 0]
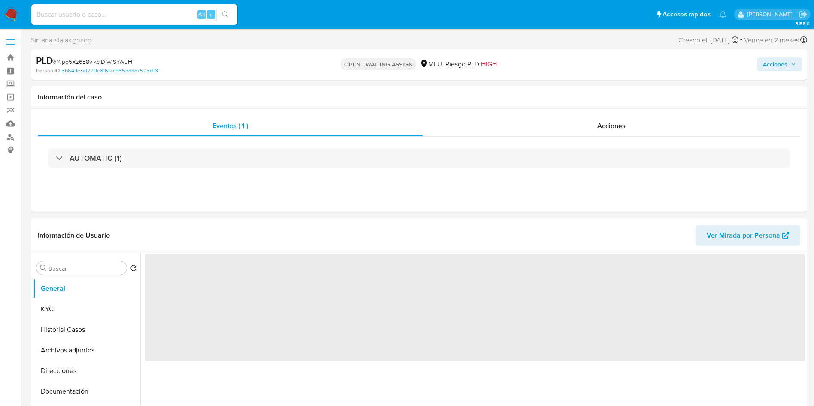
select select "10"
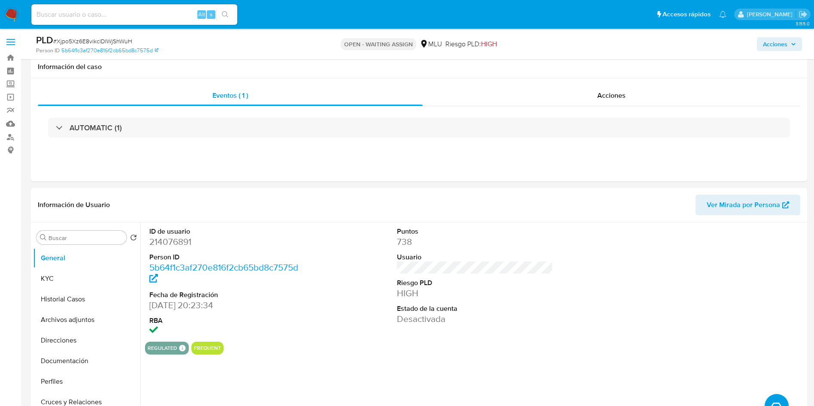
scroll to position [129, 0]
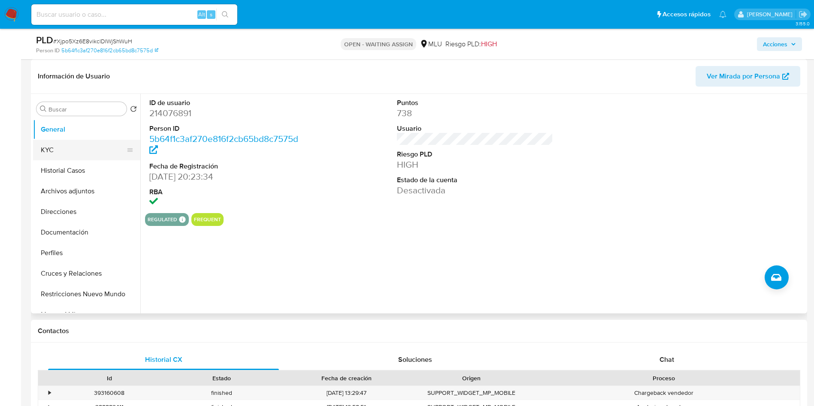
drag, startPoint x: 56, startPoint y: 146, endPoint x: 57, endPoint y: 155, distance: 8.8
click at [56, 146] on button "KYC" at bounding box center [83, 150] width 100 height 21
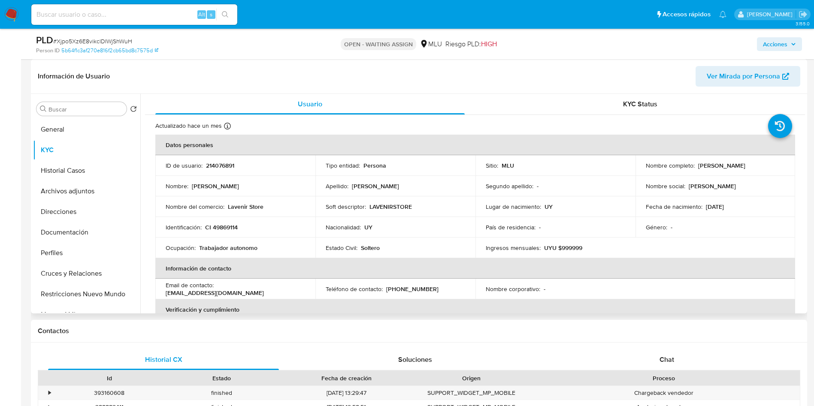
drag, startPoint x: 62, startPoint y: 168, endPoint x: 341, endPoint y: 204, distance: 280.8
click at [341, 204] on div "Buscar Volver al orden por defecto General KYC Historial Casos Archivos adjunto…" at bounding box center [419, 204] width 772 height 220
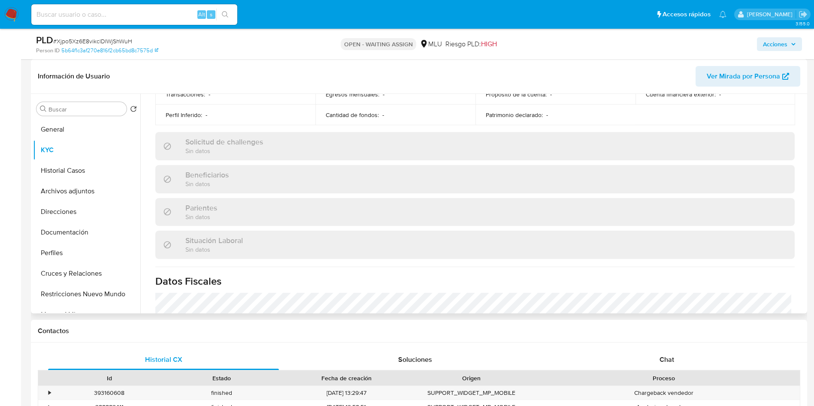
scroll to position [423, 0]
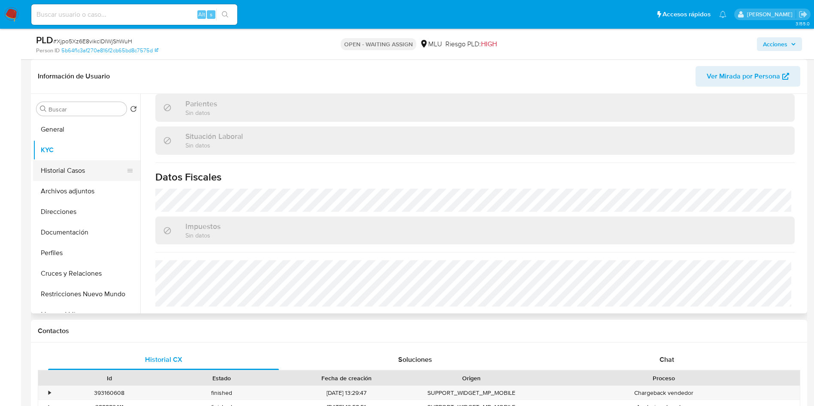
click at [82, 172] on button "Historial Casos" at bounding box center [83, 170] width 100 height 21
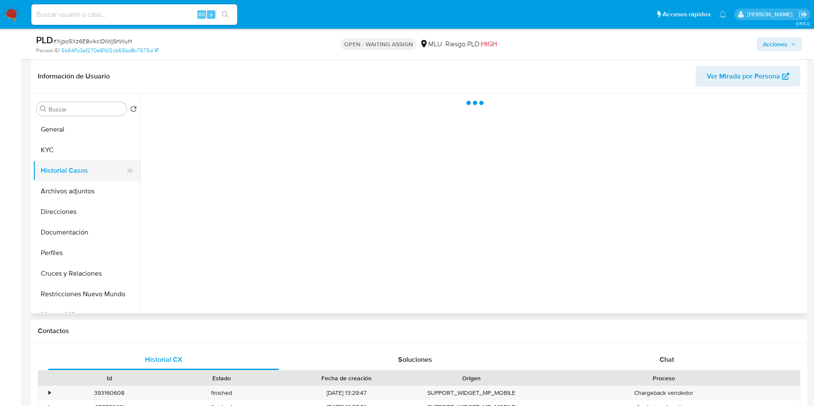
scroll to position [0, 0]
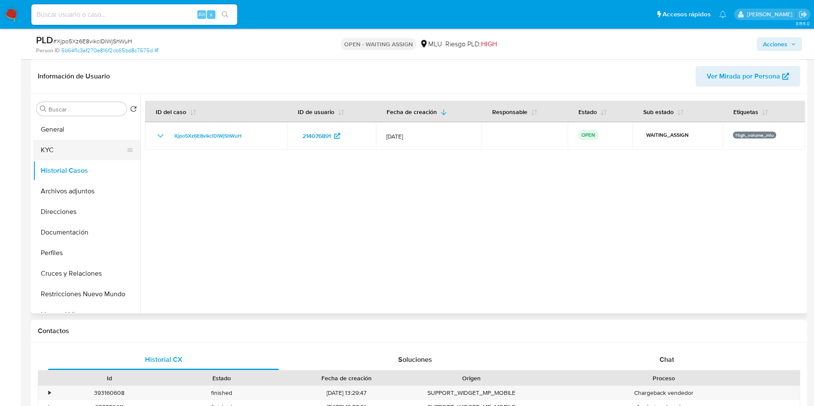
click at [68, 151] on button "KYC" at bounding box center [83, 150] width 100 height 21
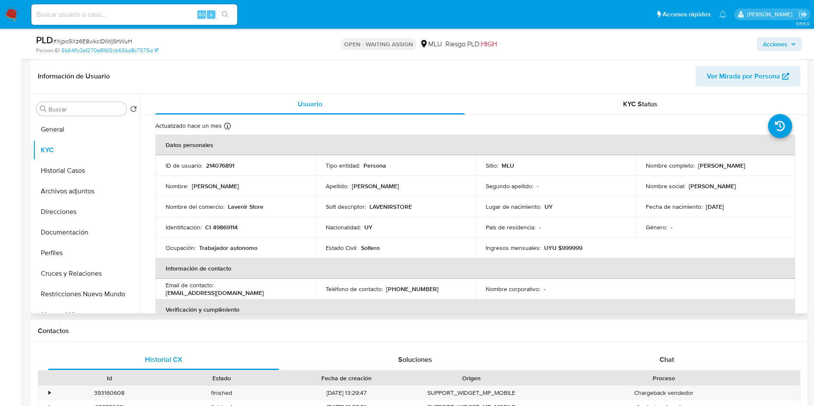
click at [254, 204] on p "Lavenir Store" at bounding box center [246, 207] width 36 height 8
copy div "Nombre del comercio : Lavenir Store"
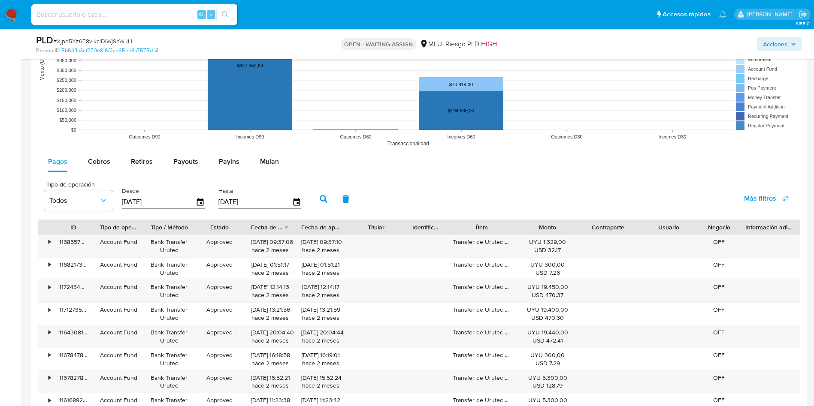
scroll to position [837, 0]
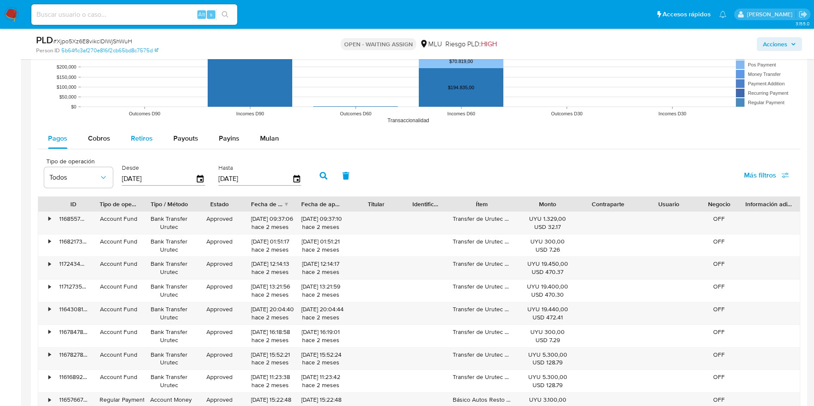
click at [148, 145] on div "Retiros" at bounding box center [142, 138] width 22 height 21
select select "10"
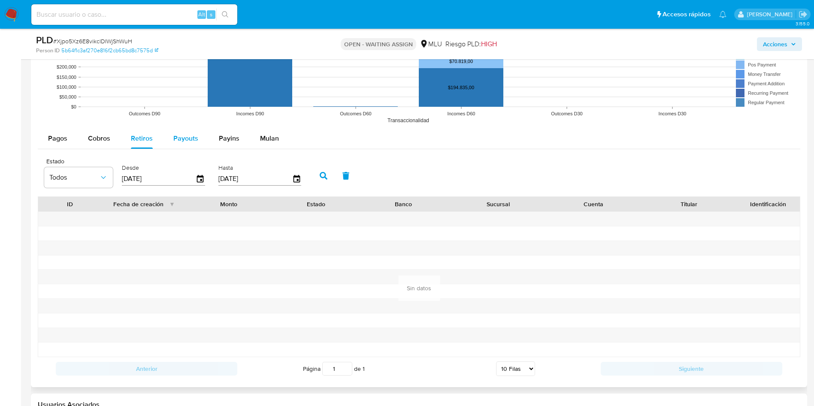
click at [181, 137] on span "Payouts" at bounding box center [185, 138] width 25 height 10
select select "10"
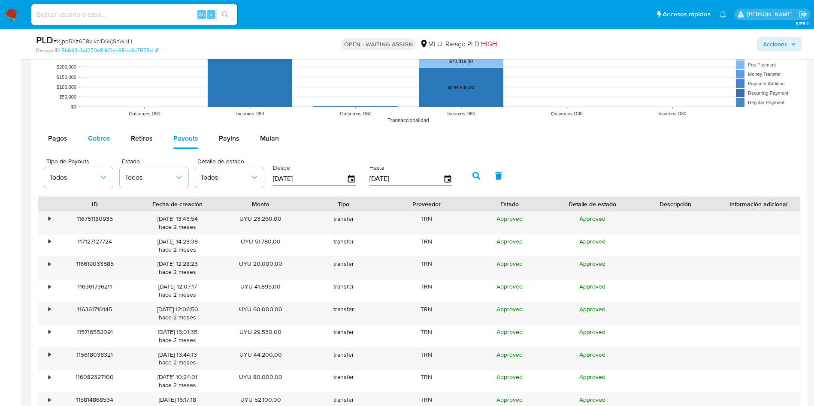
click at [111, 137] on button "Cobros" at bounding box center [99, 138] width 43 height 21
select select "10"
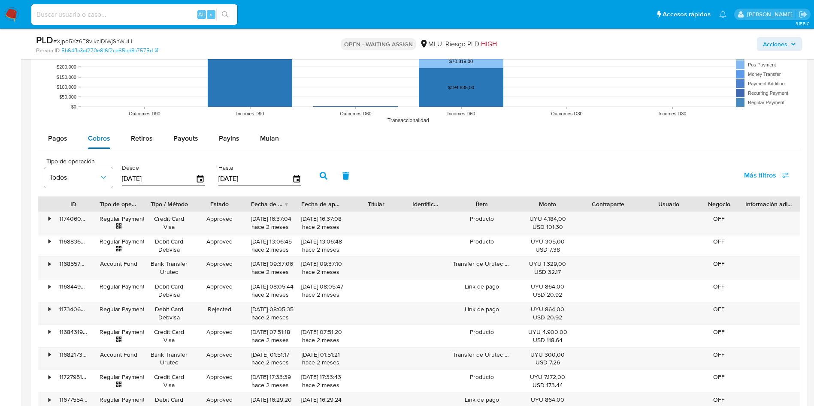
click at [93, 137] on span "Cobros" at bounding box center [99, 138] width 22 height 10
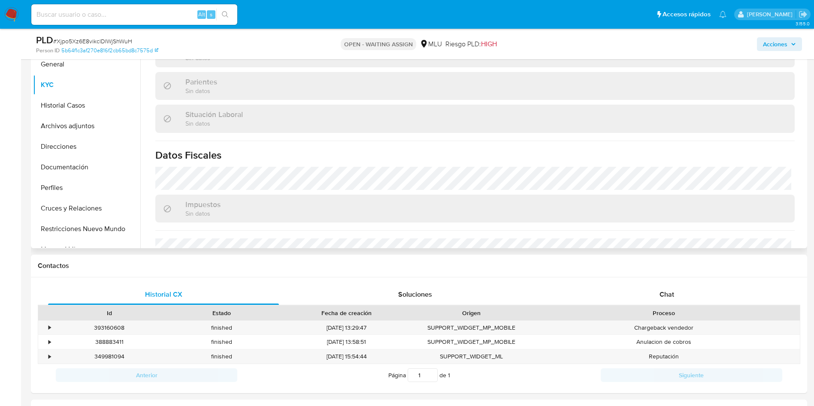
scroll to position [423, 0]
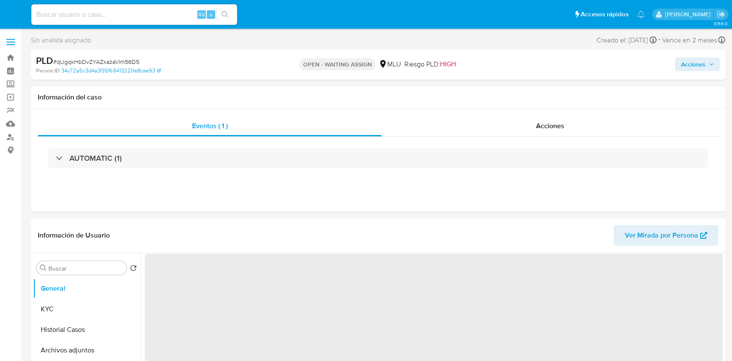
select select "10"
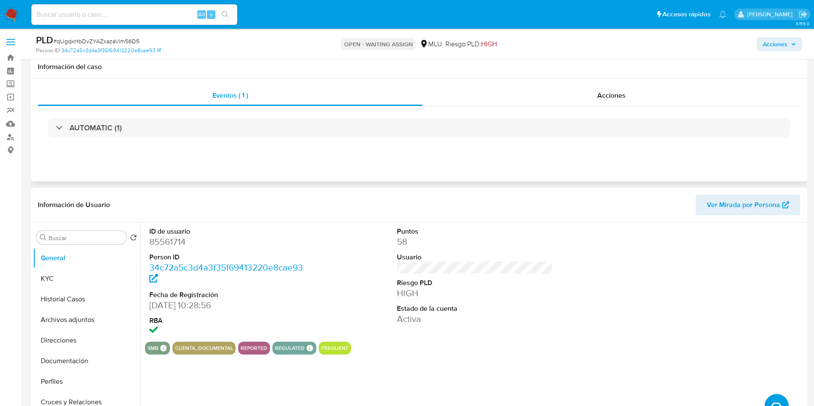
scroll to position [64, 0]
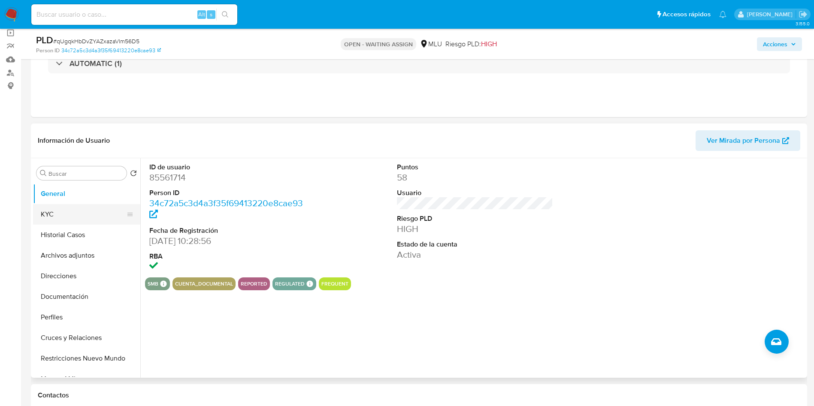
click at [89, 210] on button "KYC" at bounding box center [83, 214] width 100 height 21
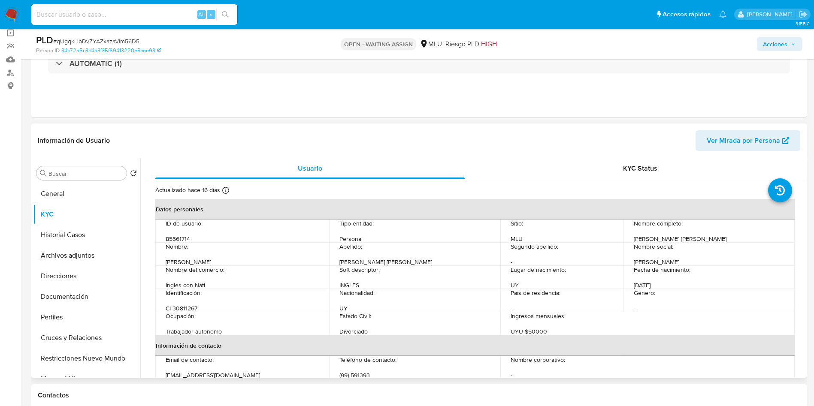
scroll to position [414, 0]
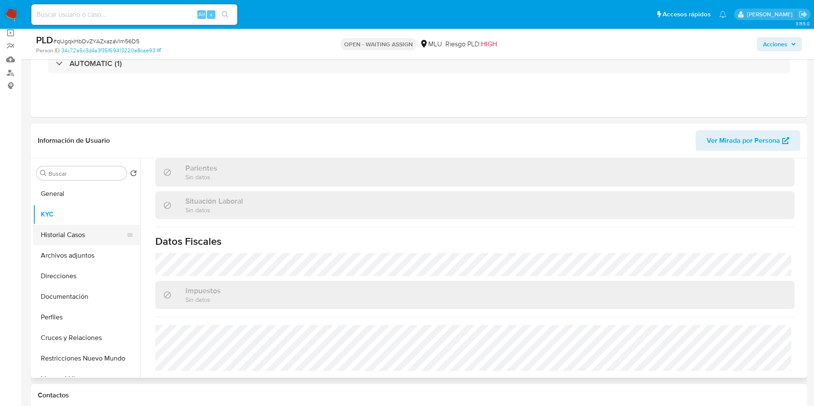
click at [77, 232] on button "Historial Casos" at bounding box center [83, 235] width 100 height 21
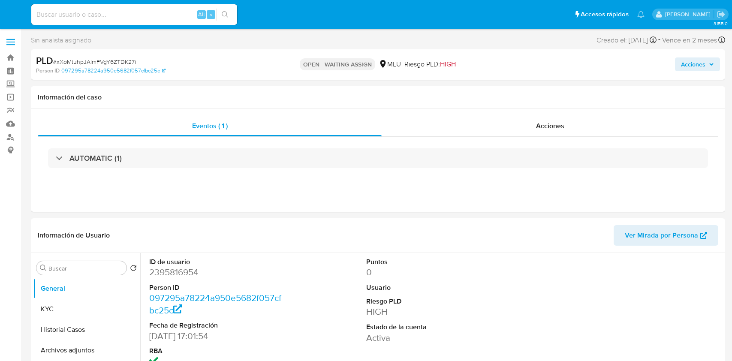
select select "10"
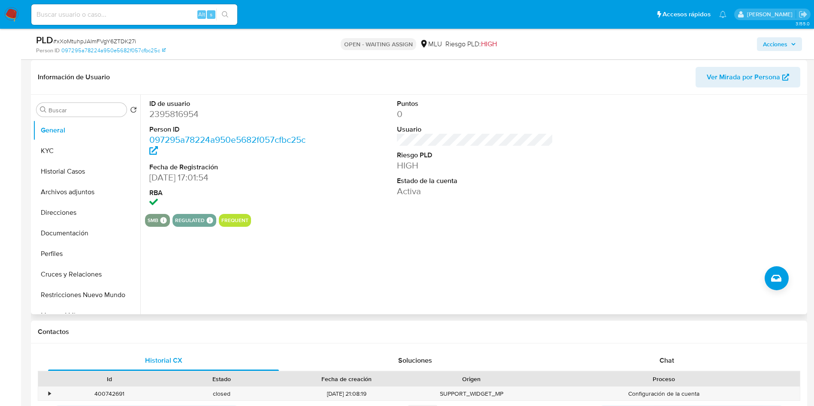
scroll to position [129, 0]
click at [78, 152] on button "KYC" at bounding box center [83, 150] width 100 height 21
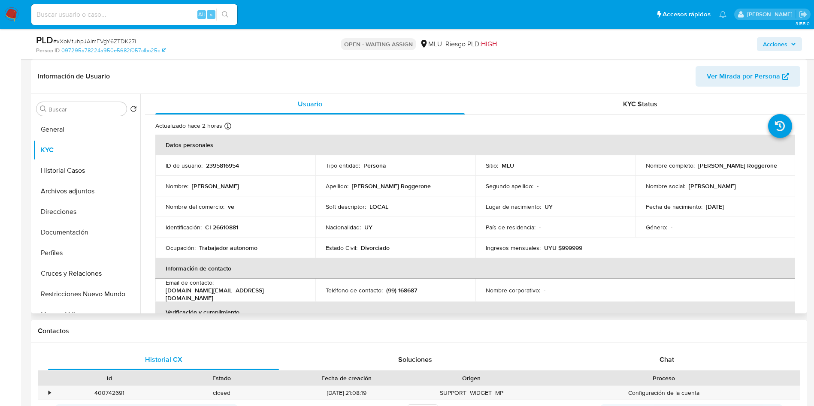
drag, startPoint x: 75, startPoint y: 169, endPoint x: 469, endPoint y: 158, distance: 394.5
click at [469, 158] on div "Buscar Volver al orden por defecto General KYC Historial Casos Archivos adjunto…" at bounding box center [419, 204] width 772 height 220
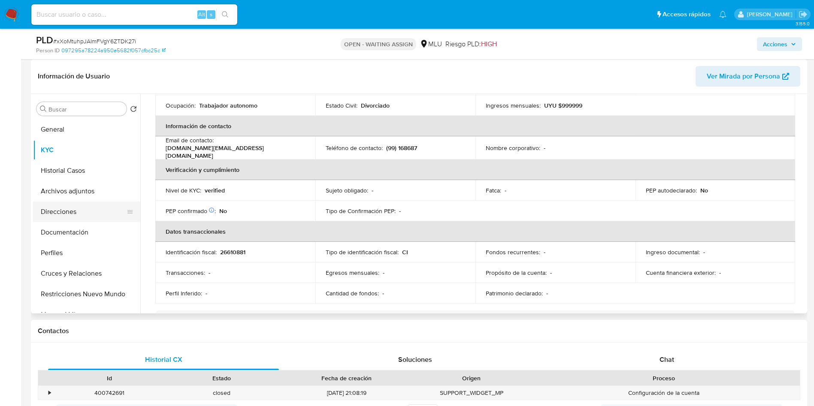
scroll to position [92, 0]
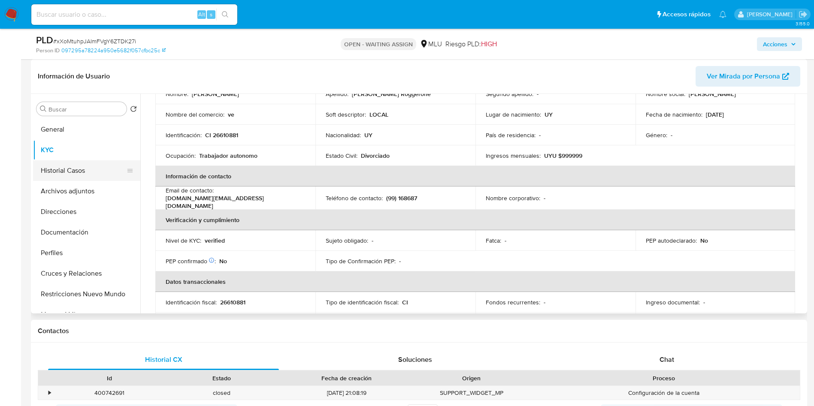
click at [69, 180] on button "Historial Casos" at bounding box center [83, 170] width 100 height 21
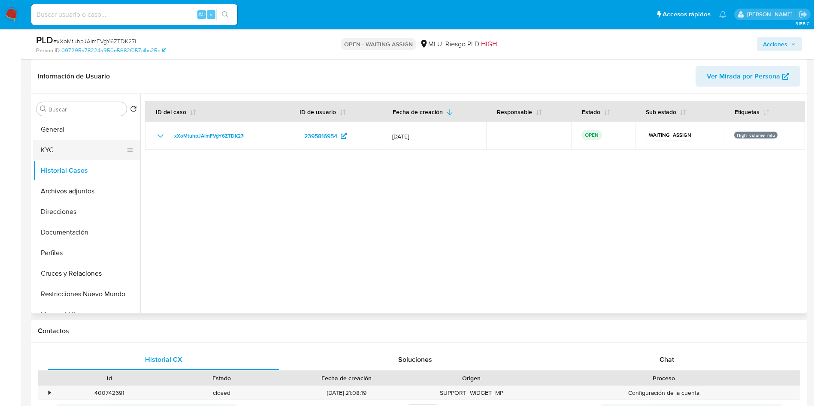
click at [48, 153] on button "KYC" at bounding box center [83, 150] width 100 height 21
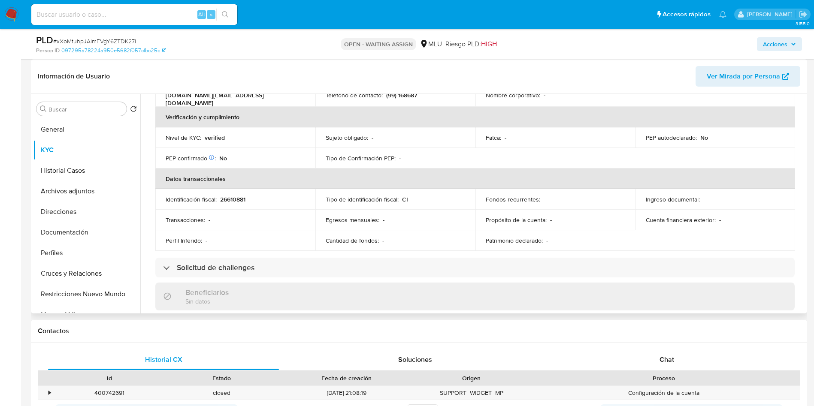
scroll to position [157, 0]
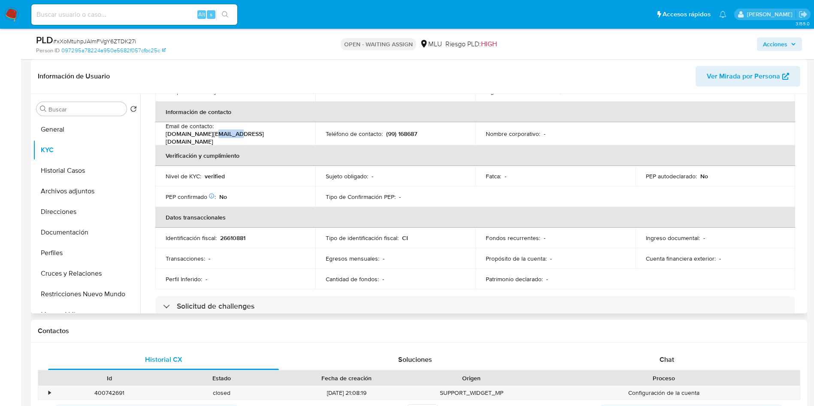
drag, startPoint x: 283, startPoint y: 130, endPoint x: 284, endPoint y: 135, distance: 5.2
click at [263, 130] on p "veboutique.uy@gmail.com" at bounding box center [234, 137] width 136 height 15
drag, startPoint x: 297, startPoint y: 133, endPoint x: 218, endPoint y: 133, distance: 78.5
click at [218, 133] on div "Email de contacto : veboutique.uy@gmail.com" at bounding box center [235, 133] width 139 height 23
copy p "veboutique.uy@gmail.com"
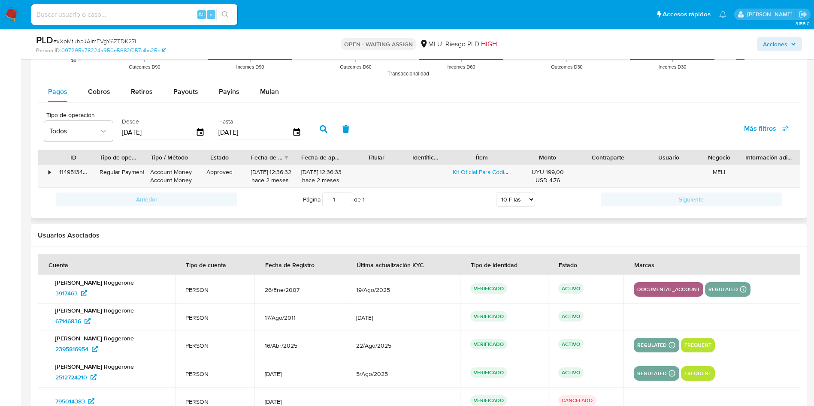
scroll to position [771, 0]
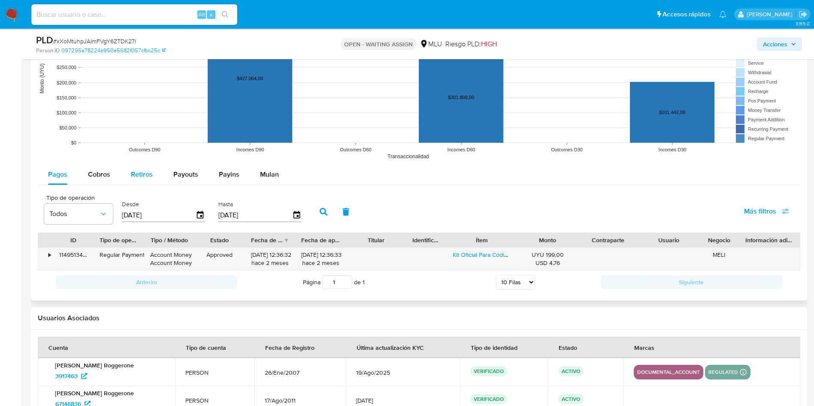
click at [134, 175] on span "Retiros" at bounding box center [142, 174] width 22 height 10
select select "10"
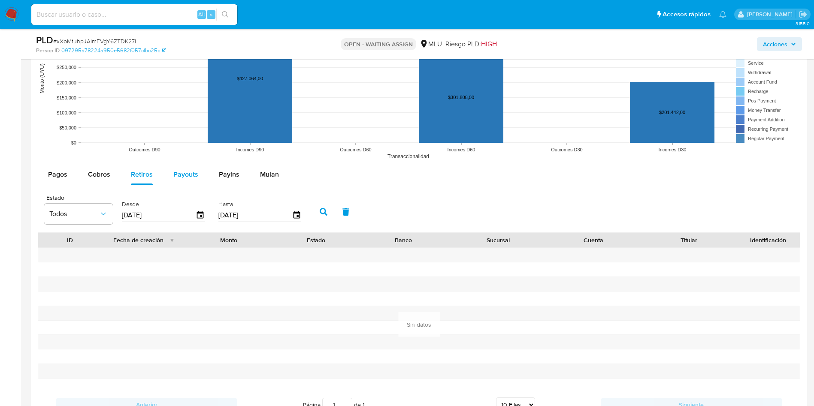
click at [180, 176] on span "Payouts" at bounding box center [185, 174] width 25 height 10
select select "10"
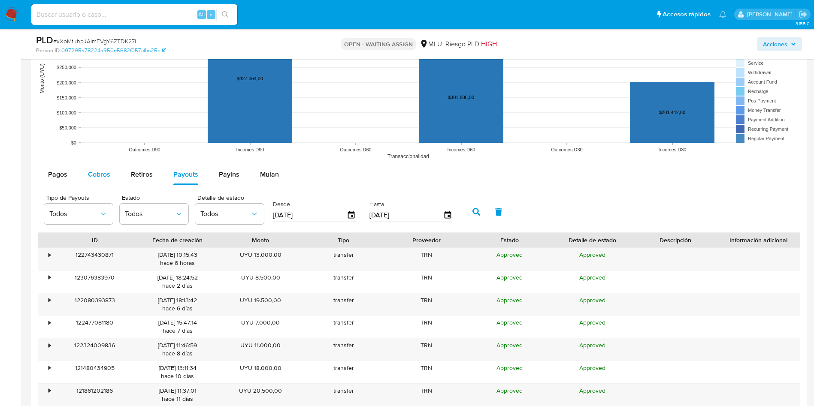
click at [103, 175] on span "Cobros" at bounding box center [99, 174] width 22 height 10
select select "10"
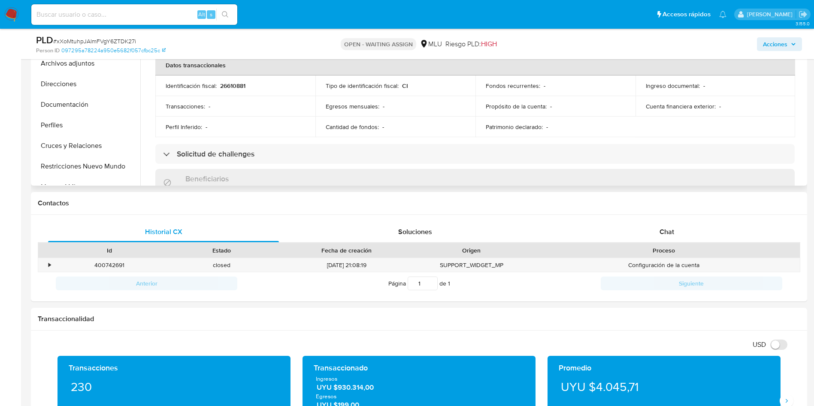
scroll to position [92, 0]
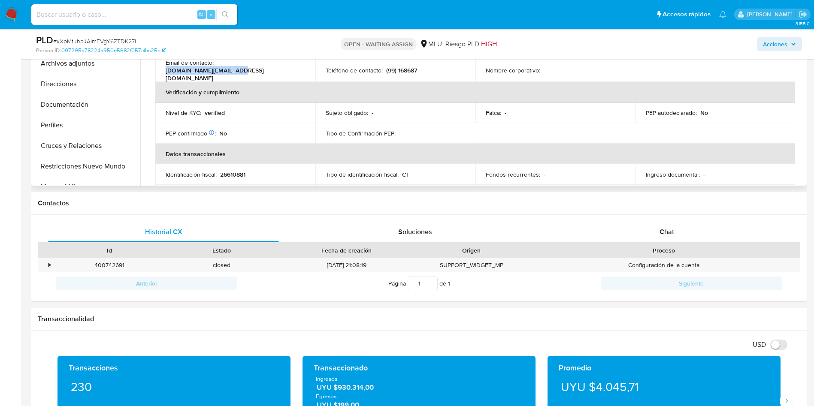
click at [273, 68] on p "[DOMAIN_NAME][EMAIL_ADDRESS][DOMAIN_NAME]" at bounding box center [234, 74] width 136 height 15
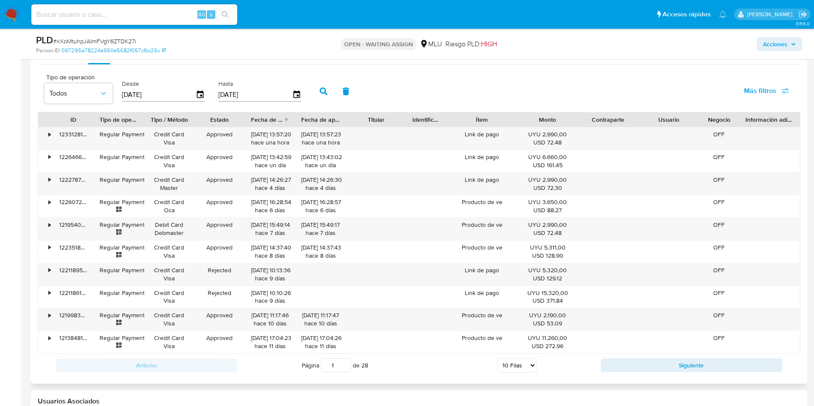
scroll to position [847, 0]
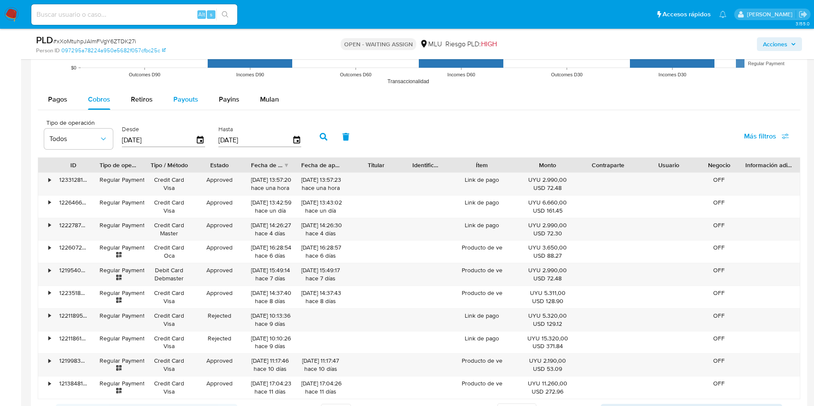
click at [178, 92] on div "Payouts" at bounding box center [185, 99] width 25 height 21
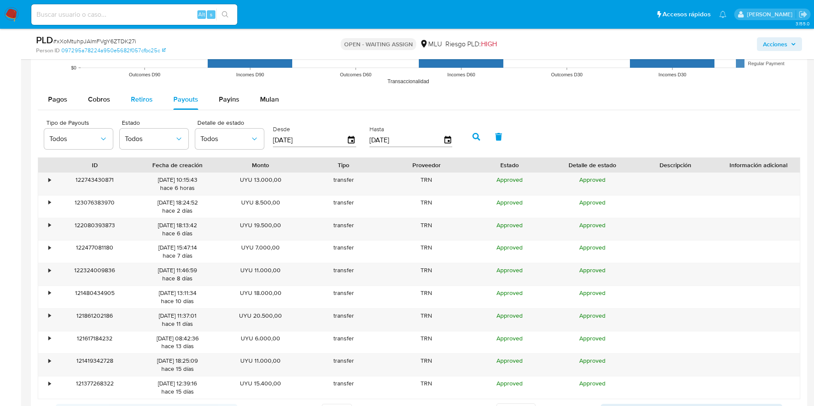
click at [132, 104] on div "Retiros" at bounding box center [142, 99] width 22 height 21
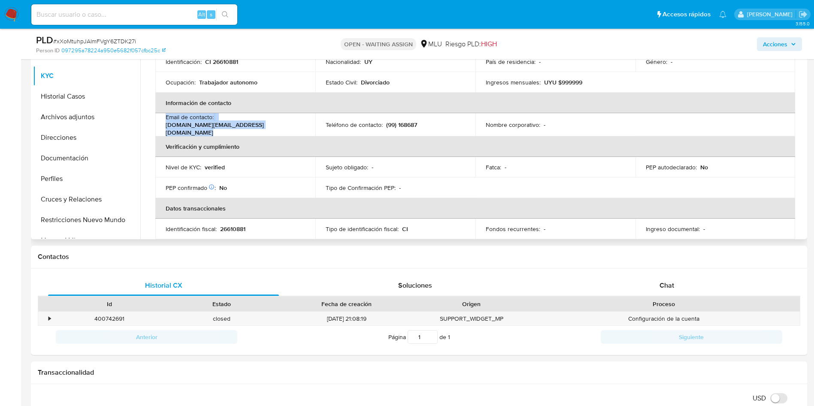
scroll to position [0, 0]
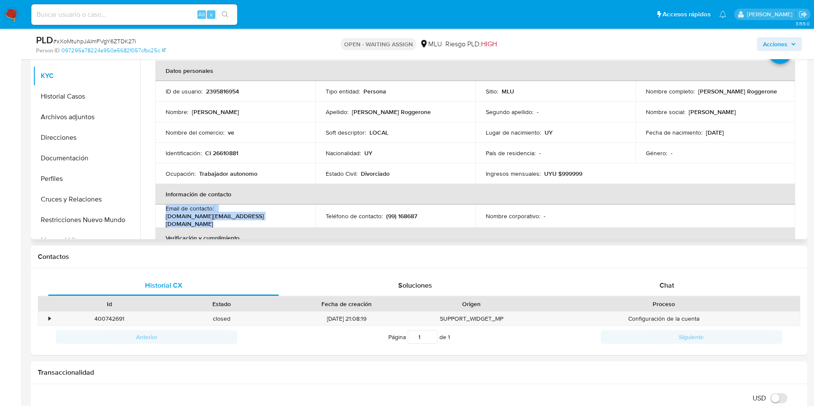
click at [229, 89] on p "2395816954" at bounding box center [222, 92] width 33 height 8
copy p "2395816954"
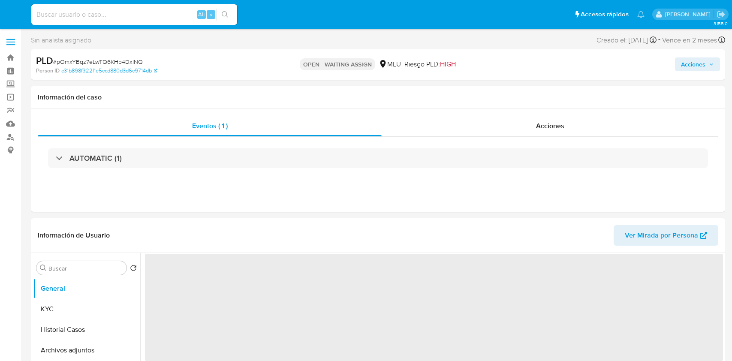
select select "10"
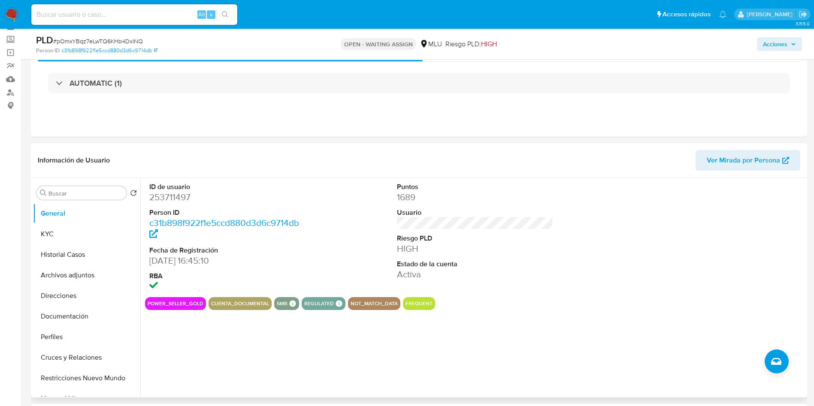
scroll to position [64, 0]
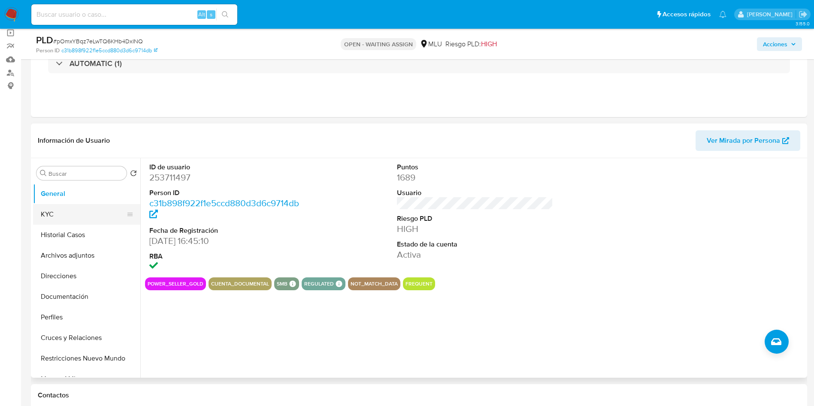
click at [74, 213] on button "KYC" at bounding box center [83, 214] width 100 height 21
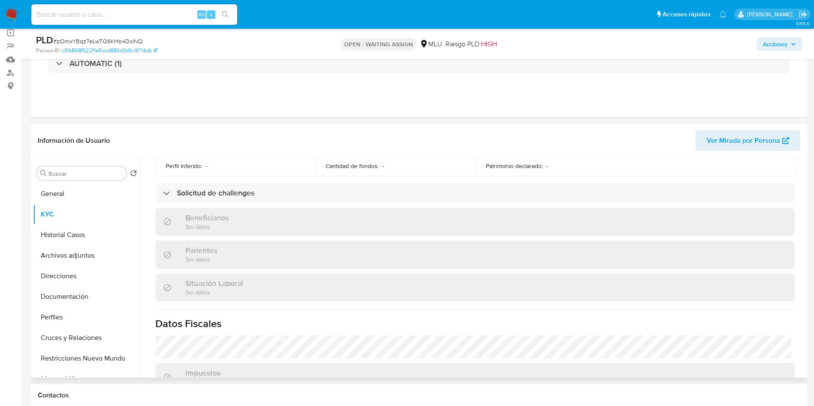
scroll to position [414, 0]
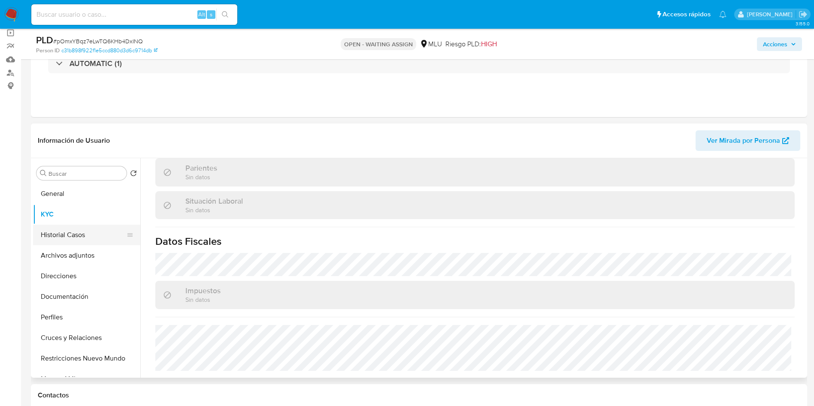
click at [66, 239] on button "Historial Casos" at bounding box center [83, 235] width 100 height 21
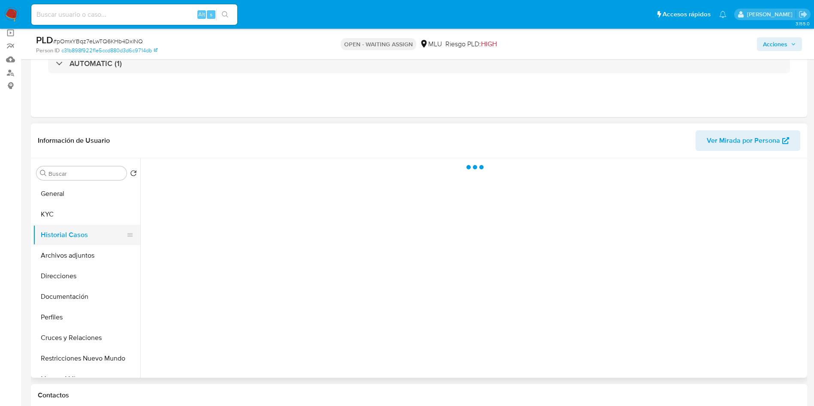
scroll to position [0, 0]
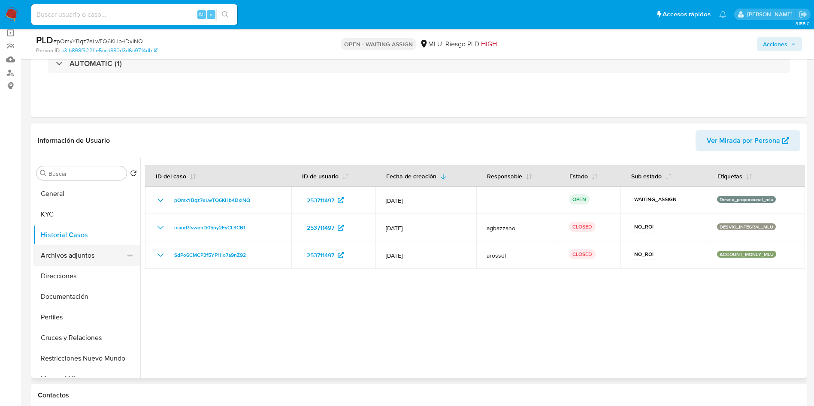
click at [76, 255] on button "Archivos adjuntos" at bounding box center [83, 255] width 100 height 21
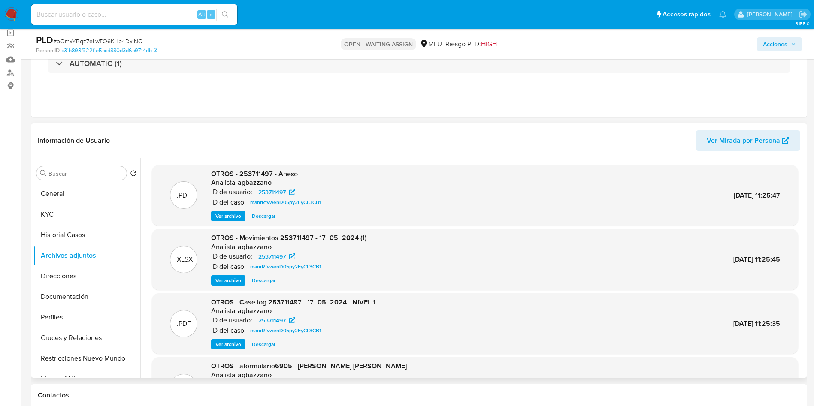
click at [235, 345] on span "Ver archivo" at bounding box center [228, 344] width 26 height 9
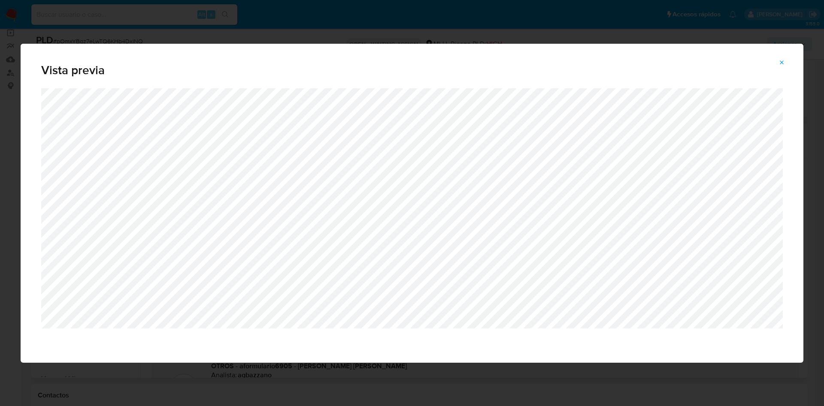
click at [237, 5] on div "Vista previa" at bounding box center [412, 203] width 824 height 406
click at [732, 66] on span "Attachment preview" at bounding box center [781, 63] width 7 height 12
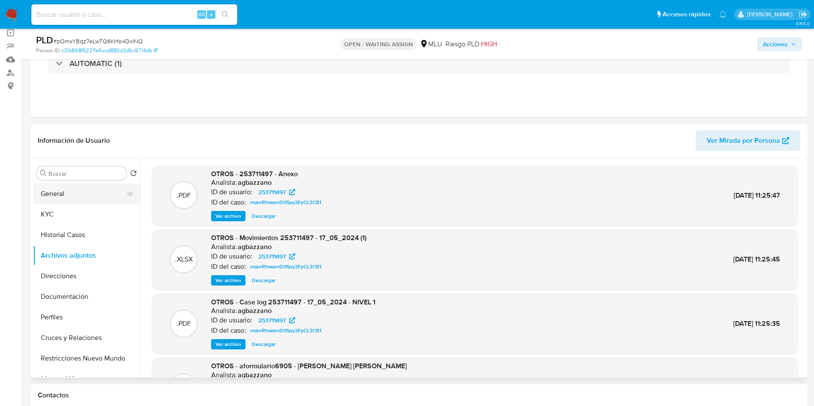
click at [88, 191] on button "General" at bounding box center [83, 194] width 100 height 21
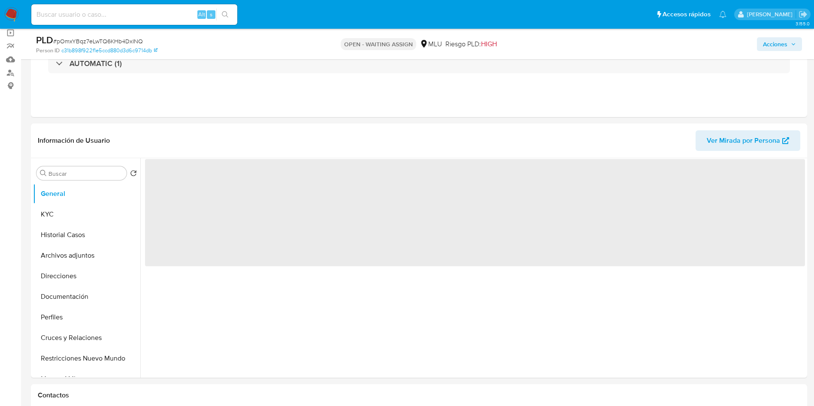
click at [172, 179] on span "‌" at bounding box center [475, 212] width 660 height 107
click at [171, 179] on span "‌" at bounding box center [475, 212] width 660 height 107
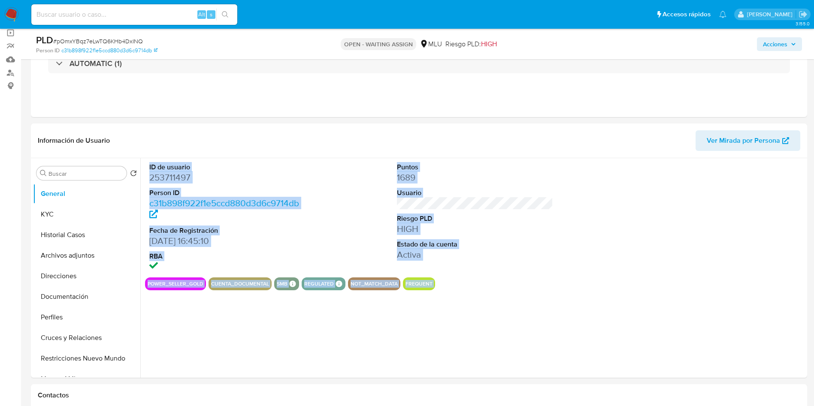
click at [171, 179] on dd "253711497" at bounding box center [227, 178] width 157 height 12
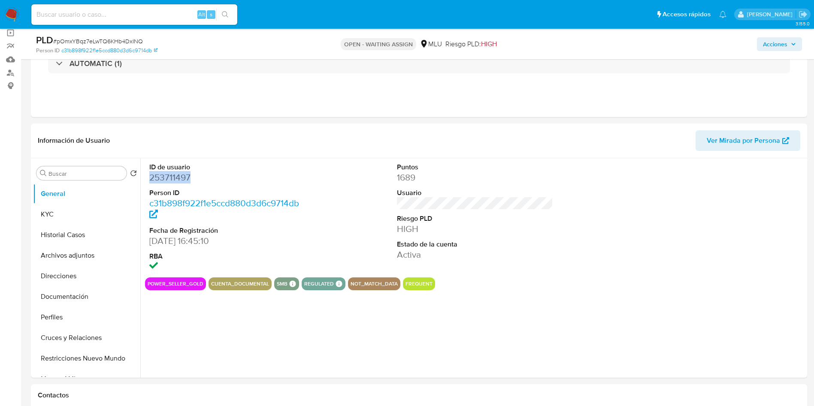
click at [171, 179] on dd "253711497" at bounding box center [227, 178] width 157 height 12
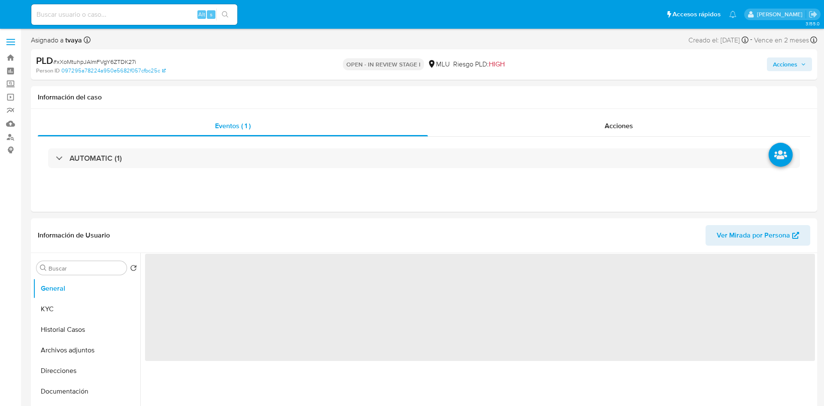
select select "10"
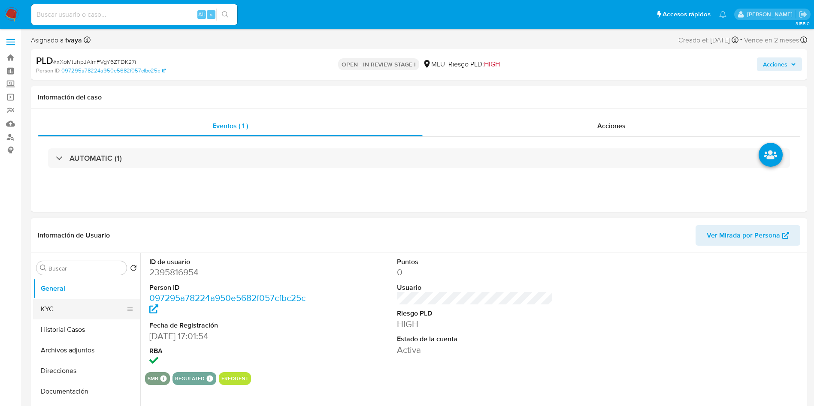
click at [46, 319] on button "KYC" at bounding box center [83, 309] width 100 height 21
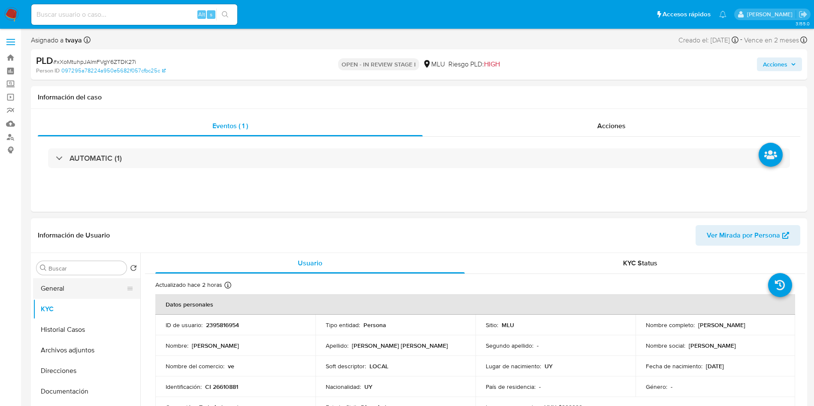
click at [72, 287] on button "General" at bounding box center [83, 288] width 100 height 21
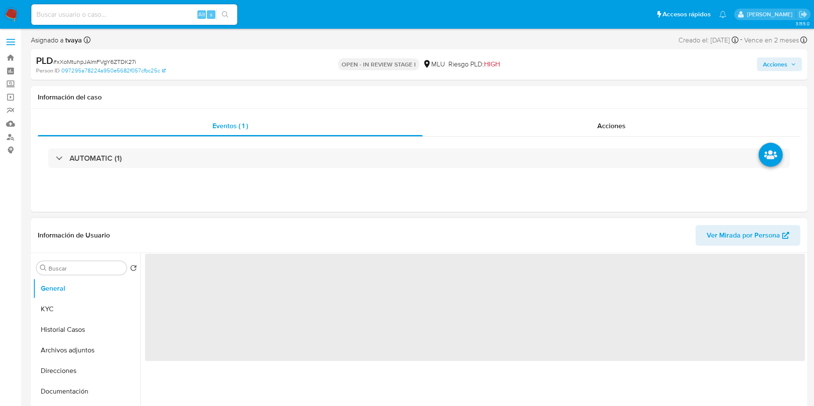
click at [180, 270] on span "‌" at bounding box center [475, 307] width 660 height 107
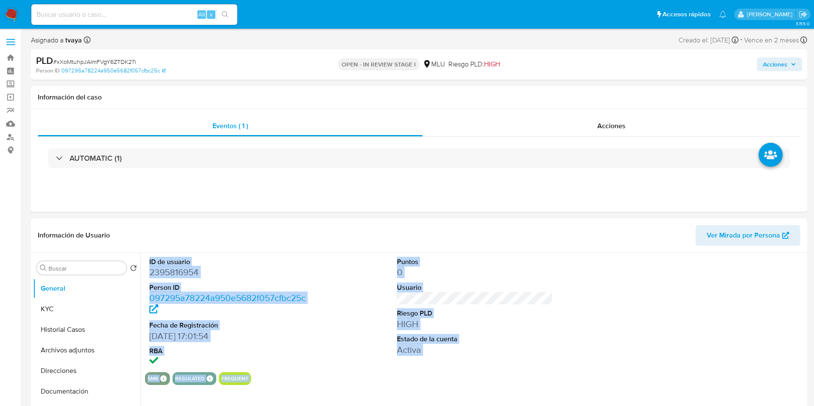
click at [175, 269] on dd "2395816954" at bounding box center [227, 272] width 157 height 12
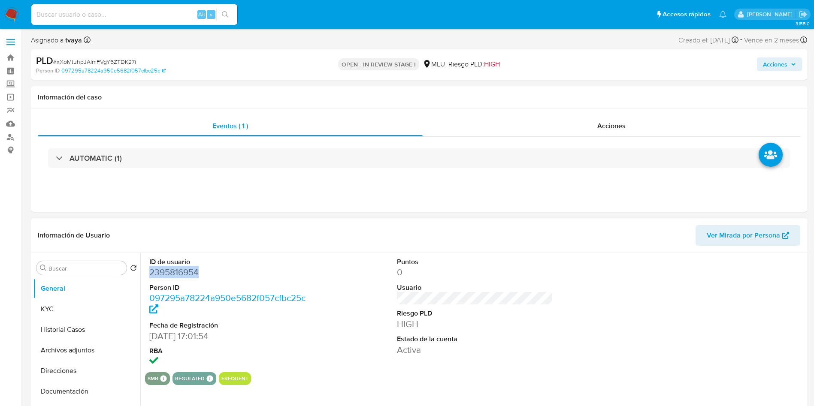
click at [175, 269] on dd "2395816954" at bounding box center [227, 272] width 157 height 12
copy dd "2395816954"
click at [180, 273] on dd "2395816954" at bounding box center [227, 272] width 157 height 12
click at [178, 267] on dd "2395816954" at bounding box center [227, 272] width 157 height 12
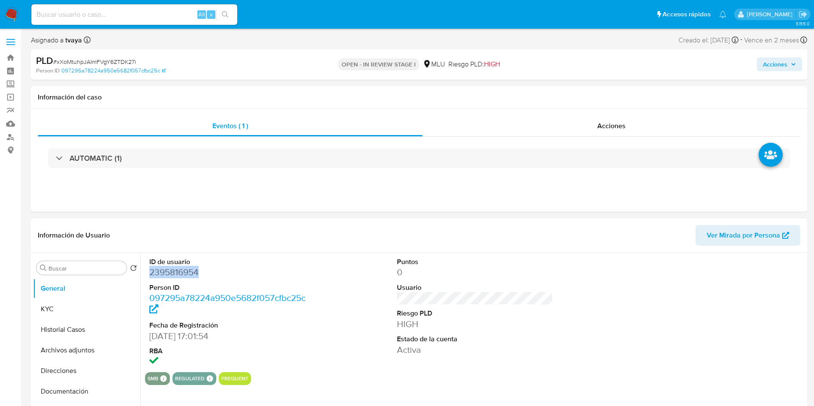
click at [178, 267] on dd "2395816954" at bounding box center [227, 272] width 157 height 12
click at [52, 305] on button "KYC" at bounding box center [83, 309] width 100 height 21
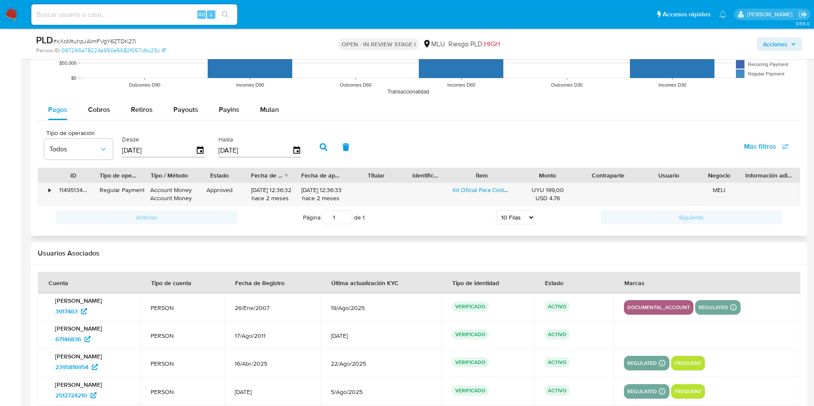
scroll to position [837, 0]
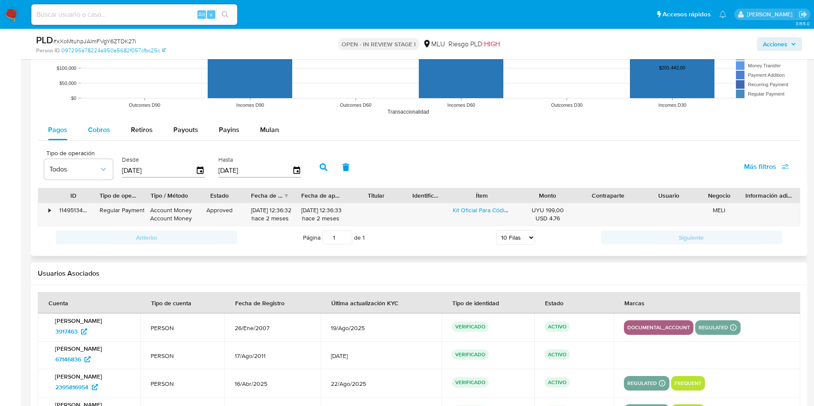
click at [101, 131] on span "Cobros" at bounding box center [99, 130] width 22 height 10
select select "10"
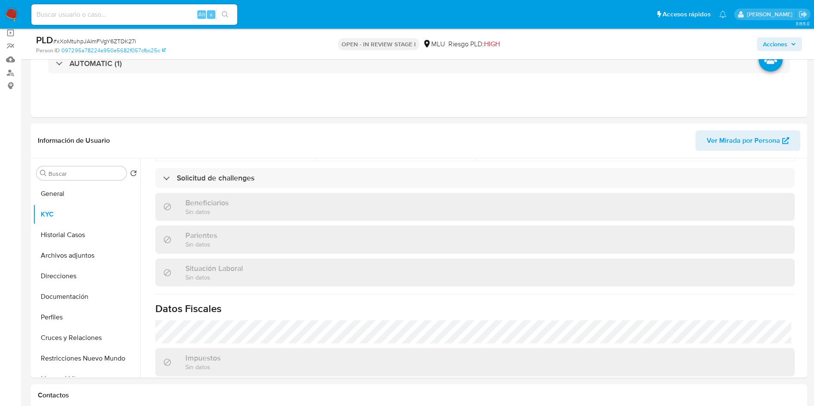
scroll to position [414, 0]
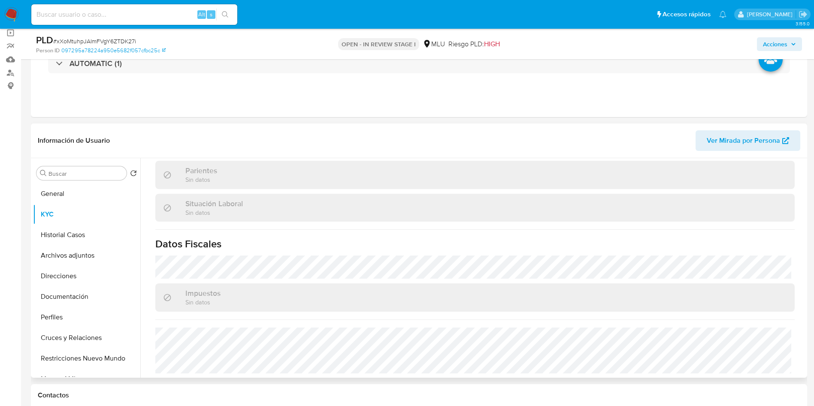
drag, startPoint x: 805, startPoint y: 314, endPoint x: 782, endPoint y: 251, distance: 67.2
click at [800, 260] on div "Buscar Volver al orden por defecto General KYC Historial Casos Archivos adjunto…" at bounding box center [419, 268] width 776 height 220
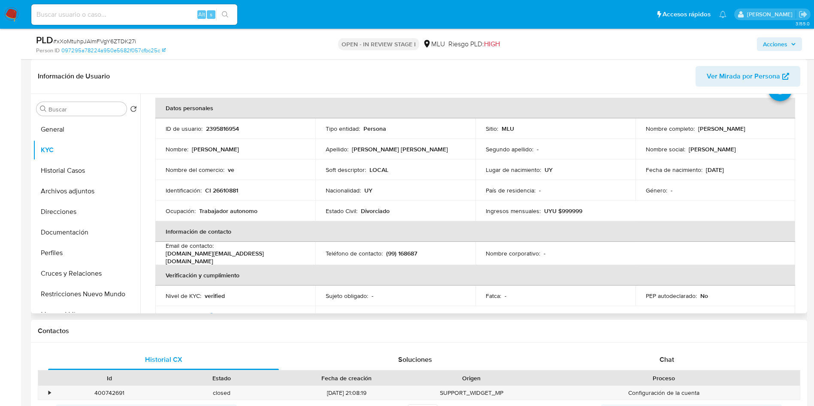
scroll to position [41, 0]
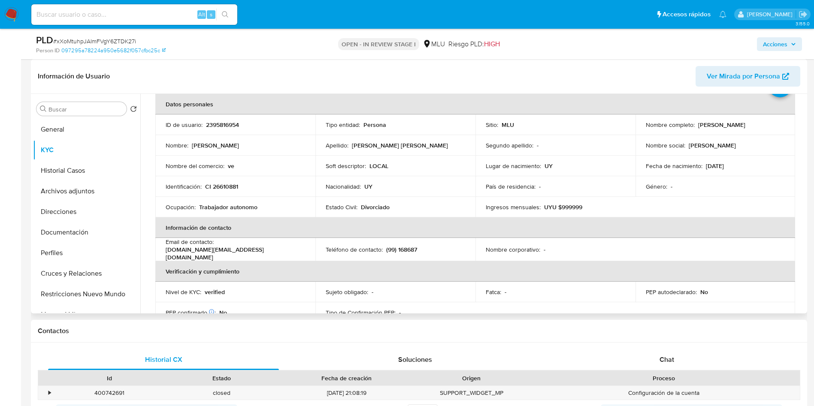
click at [226, 122] on p "2395816954" at bounding box center [222, 125] width 33 height 8
copy p "2395816954"
click at [73, 189] on button "Archivos adjuntos" at bounding box center [83, 191] width 100 height 21
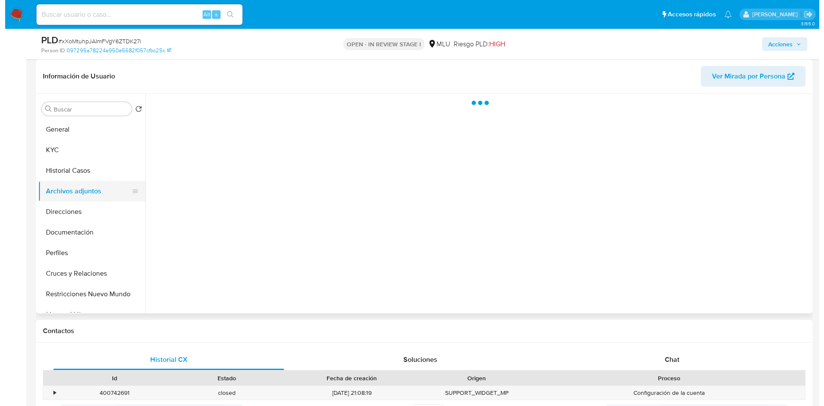
scroll to position [0, 0]
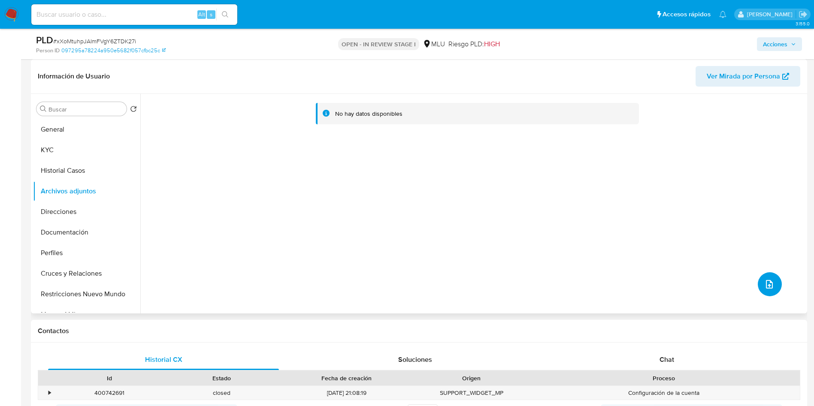
click at [770, 280] on span "upload-file" at bounding box center [769, 284] width 10 height 10
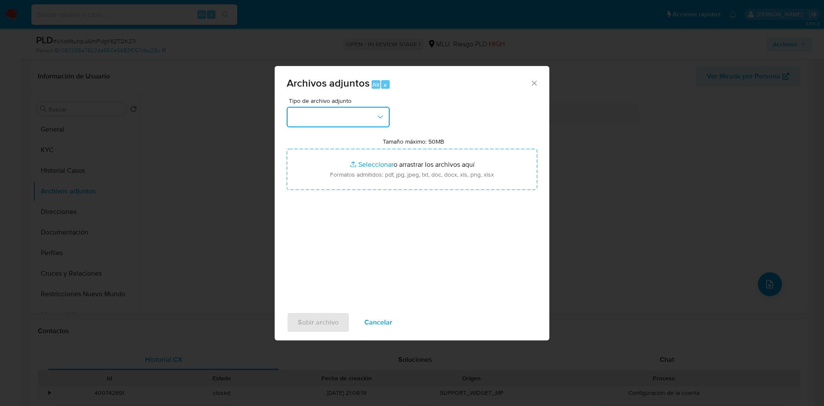
click at [347, 116] on button "button" at bounding box center [338, 117] width 103 height 21
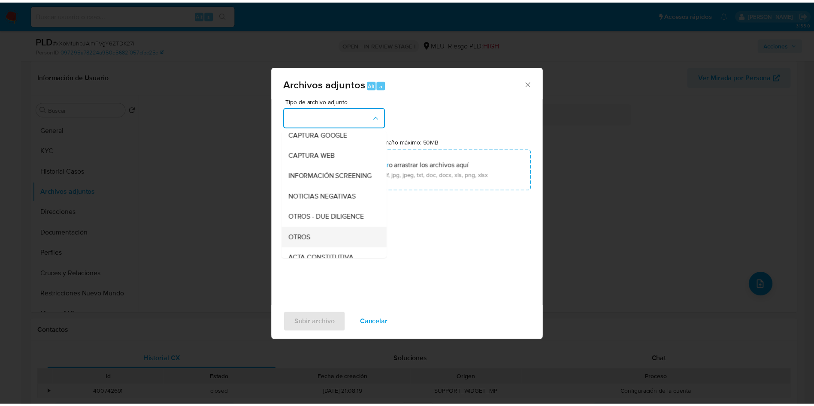
scroll to position [64, 0]
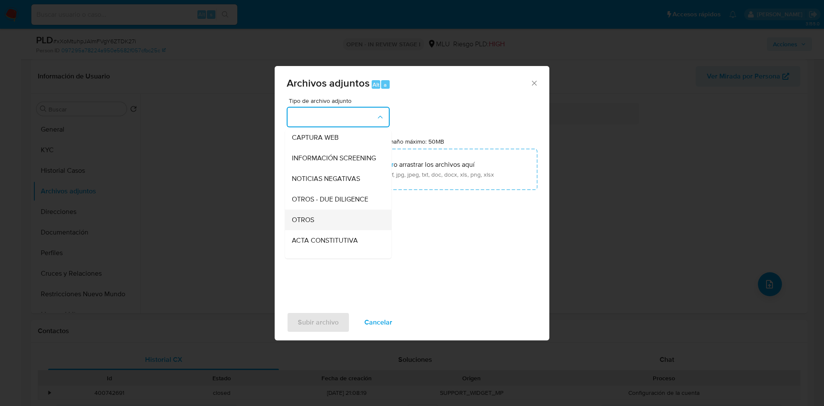
click at [314, 224] on span "OTROS" at bounding box center [303, 220] width 22 height 9
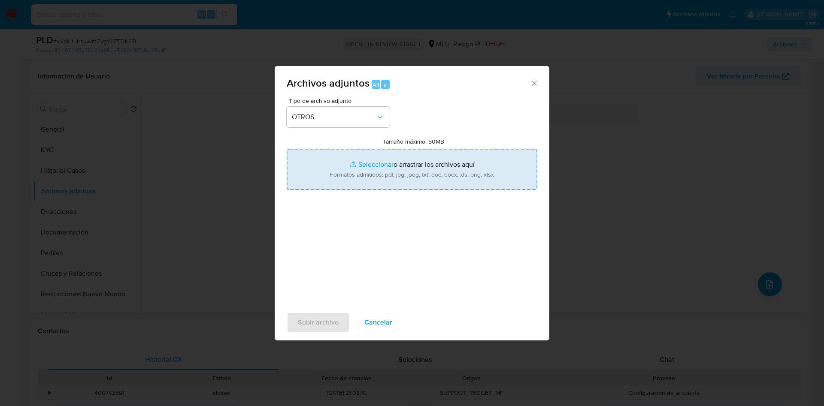
click at [384, 160] on input "Tamaño máximo: 50MB Seleccionar archivos" at bounding box center [412, 169] width 251 height 41
type input "C:\fakepath\2395816954 - Movimientos.xlsx"
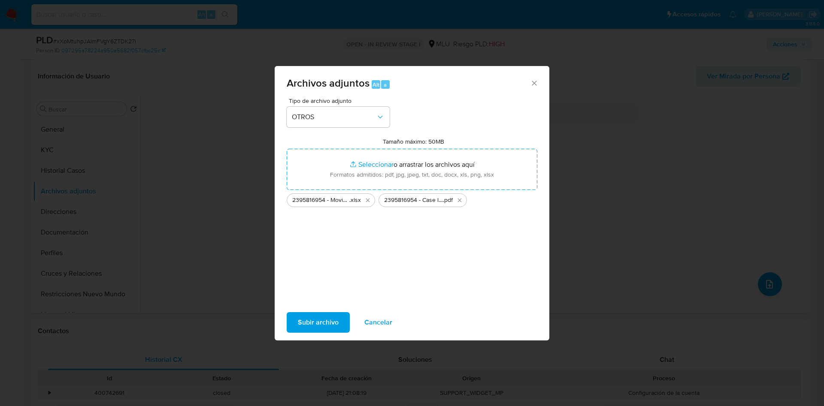
click at [321, 324] on span "Subir archivo" at bounding box center [318, 322] width 41 height 19
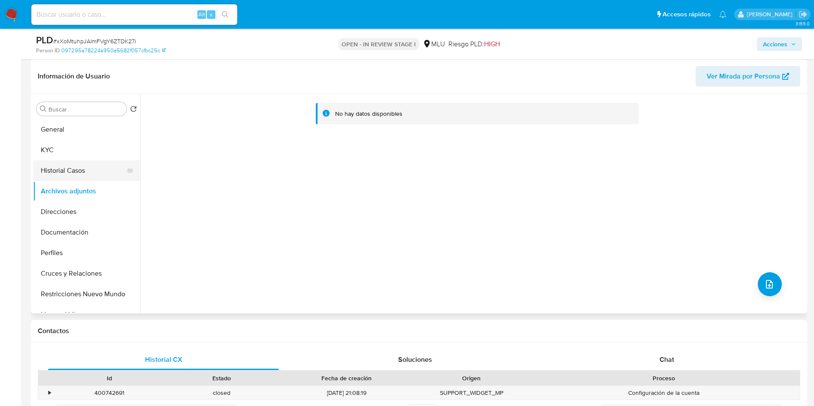
click at [83, 167] on button "Historial Casos" at bounding box center [83, 170] width 100 height 21
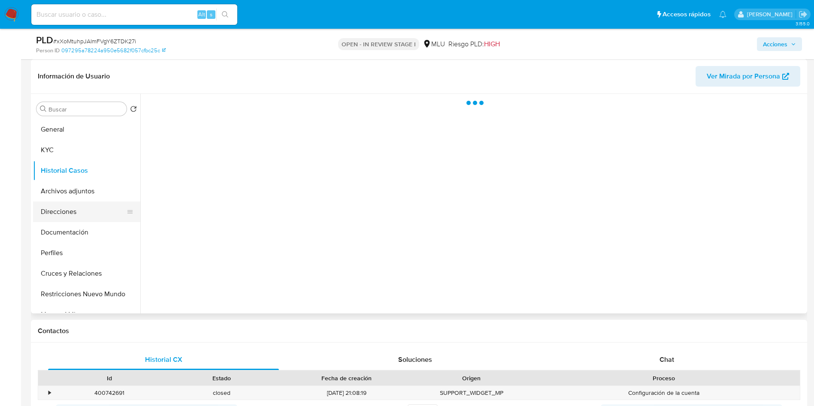
click at [64, 202] on button "Direcciones" at bounding box center [83, 212] width 100 height 21
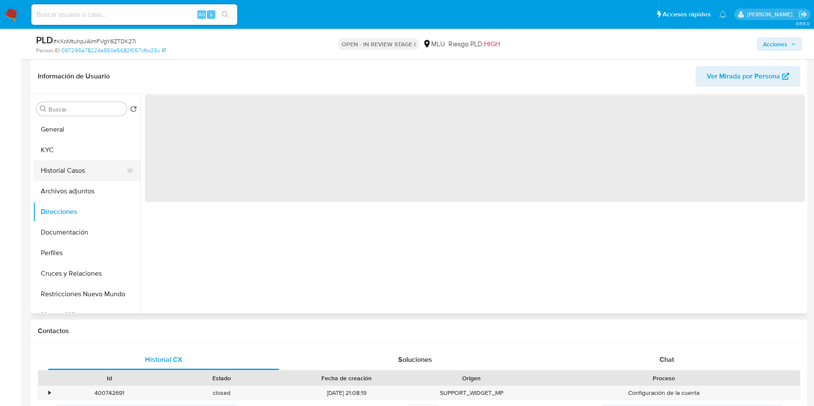
click at [77, 180] on button "Historial Casos" at bounding box center [83, 170] width 100 height 21
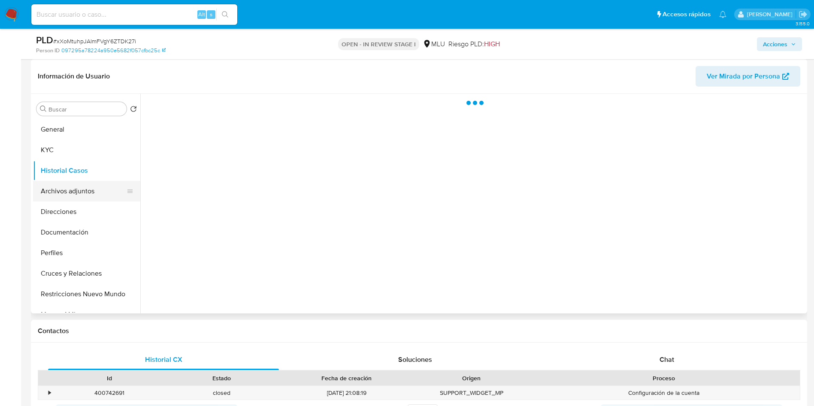
click at [76, 191] on button "Archivos adjuntos" at bounding box center [83, 191] width 100 height 21
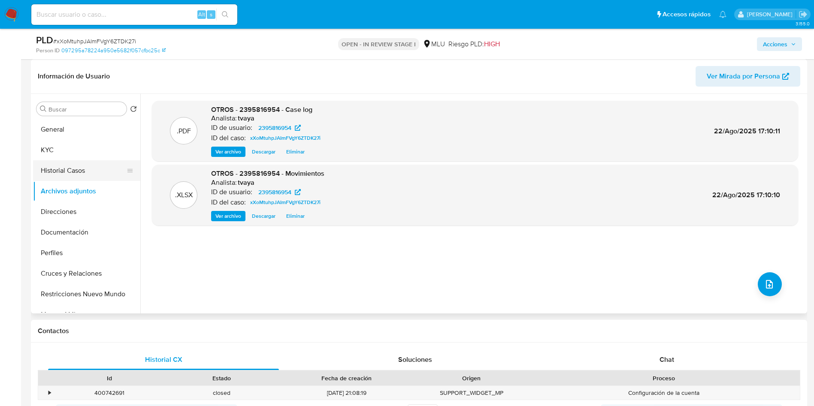
click at [79, 173] on button "Historial Casos" at bounding box center [83, 170] width 100 height 21
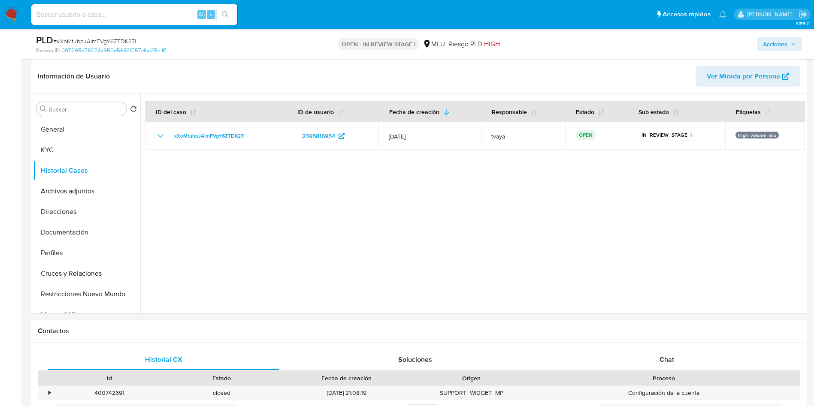
click at [778, 43] on span "Acciones" at bounding box center [775, 44] width 24 height 14
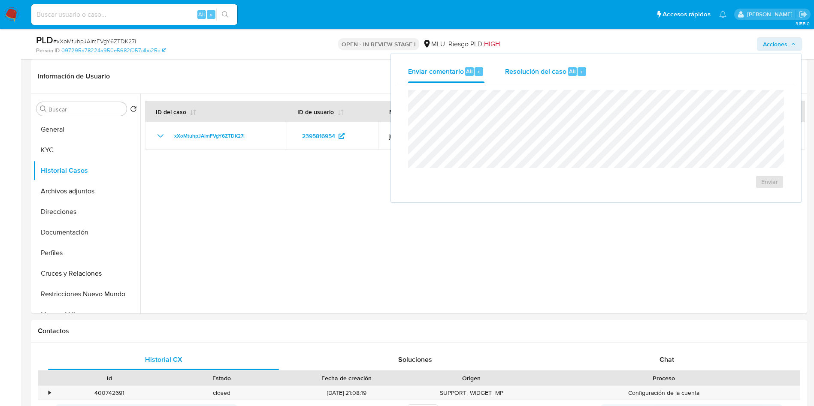
click at [542, 67] on span "Resolución del caso" at bounding box center [535, 71] width 61 height 10
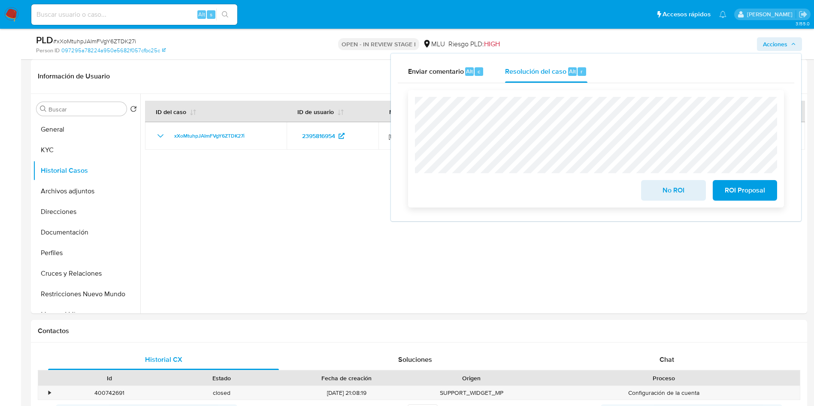
click at [413, 107] on div "No ROI ROI Proposal" at bounding box center [596, 149] width 376 height 118
click at [668, 194] on span "No ROI" at bounding box center [673, 190] width 42 height 19
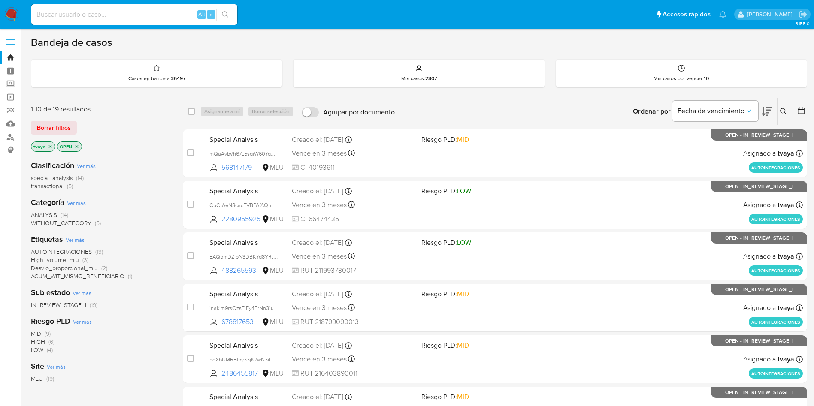
click at [51, 147] on icon "close-filter" at bounding box center [50, 146] width 5 height 5
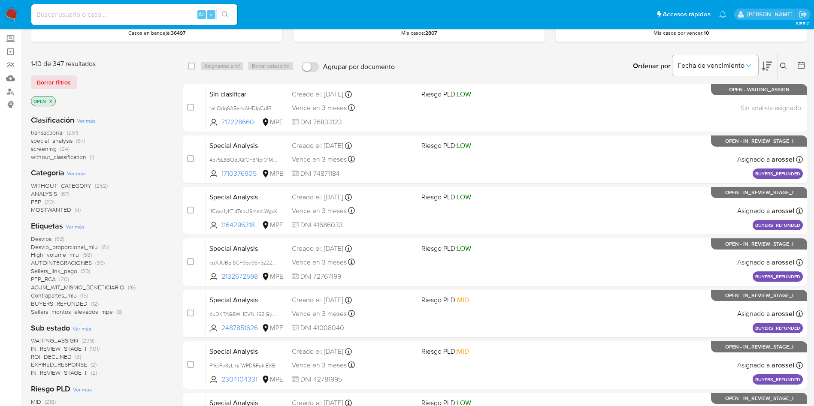
scroll to position [129, 0]
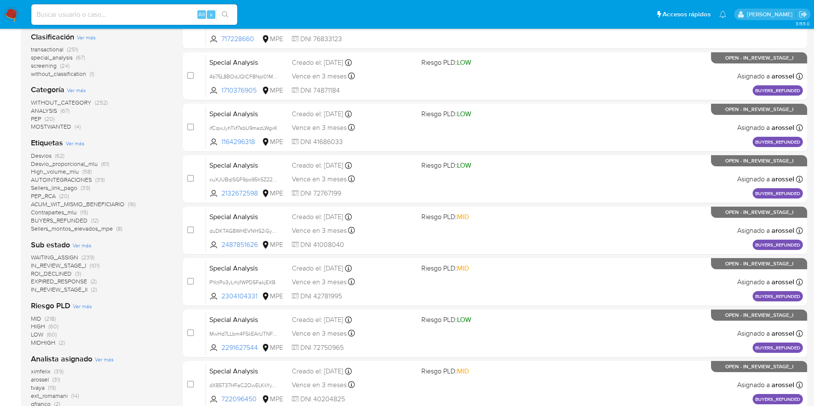
click at [48, 254] on span "WAITING_ASSIGN" at bounding box center [54, 257] width 47 height 9
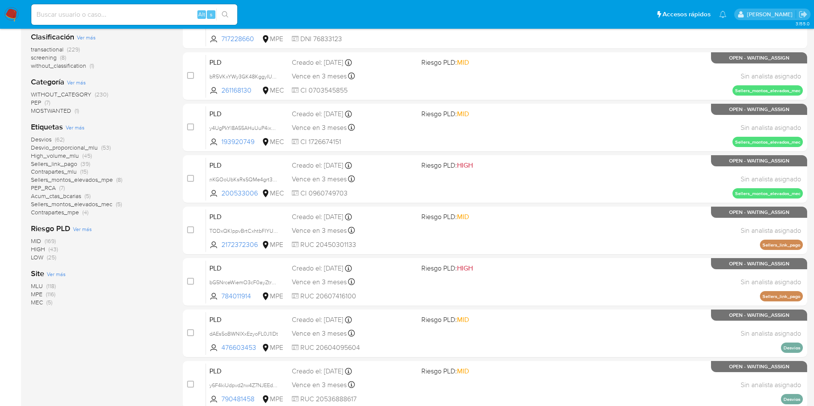
scroll to position [271, 0]
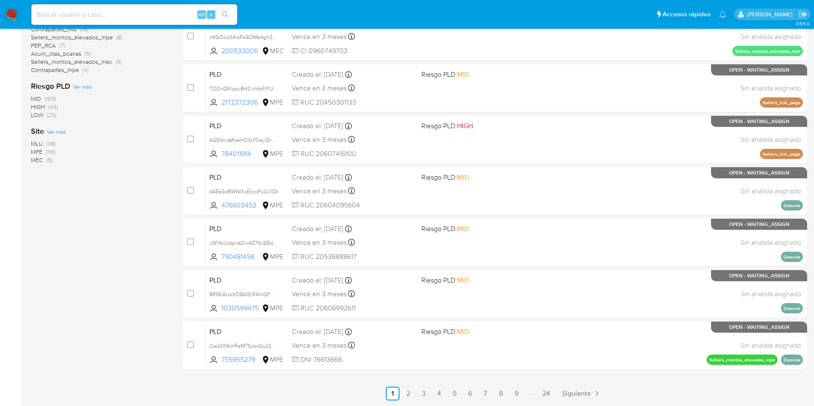
click at [34, 142] on span "MLU" at bounding box center [37, 143] width 12 height 9
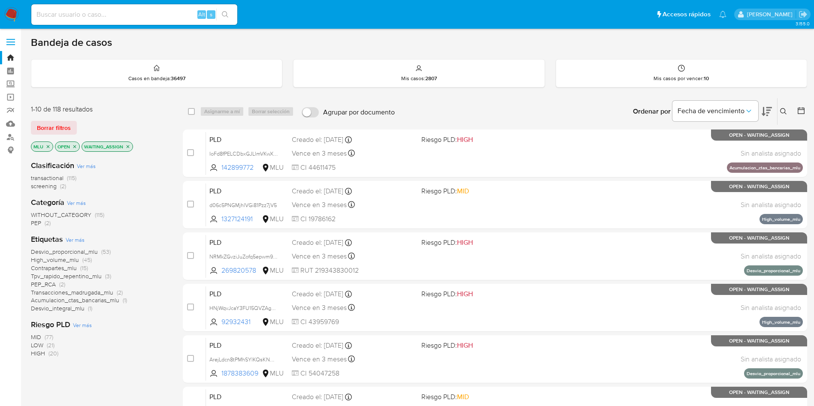
click at [762, 111] on icon at bounding box center [767, 111] width 10 height 10
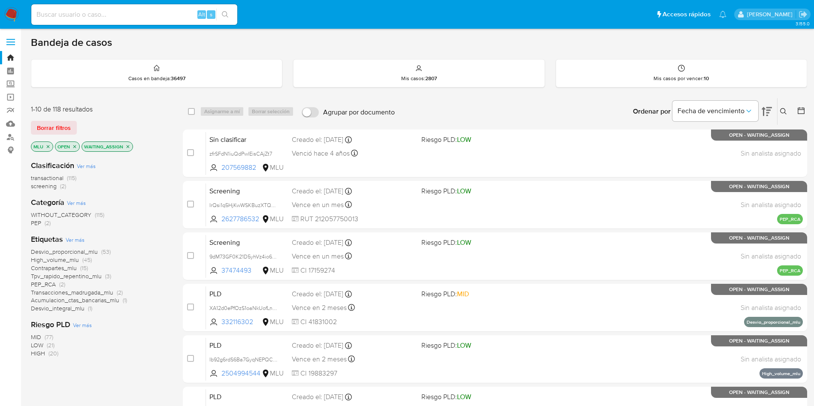
click at [802, 109] on icon at bounding box center [801, 110] width 7 height 7
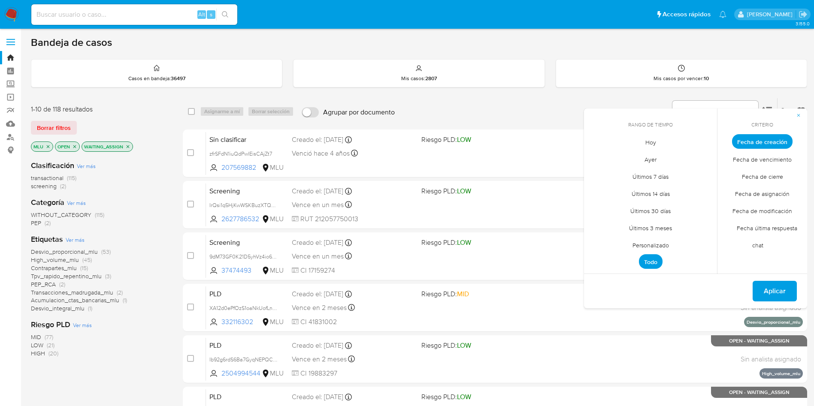
click at [770, 176] on span "Fecha de cierre" at bounding box center [762, 177] width 59 height 18
click at [764, 143] on span "Fecha de creación" at bounding box center [762, 142] width 67 height 18
click at [788, 293] on button "Aplicar" at bounding box center [775, 291] width 44 height 21
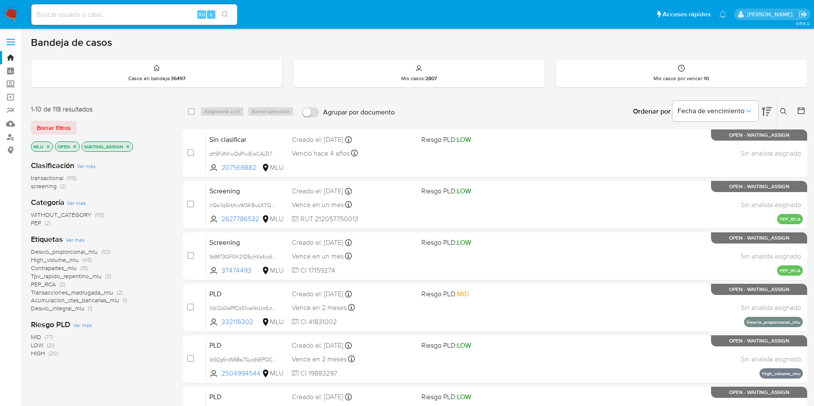
click at [767, 109] on icon at bounding box center [767, 111] width 10 height 9
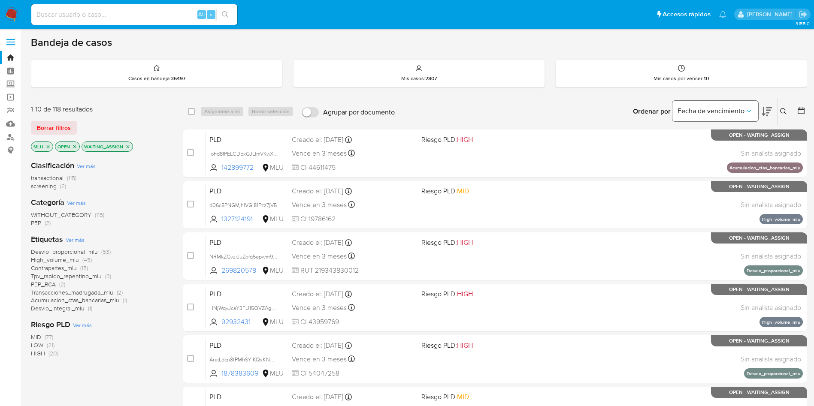
click at [738, 109] on span "Fecha de vencimiento" at bounding box center [711, 111] width 67 height 9
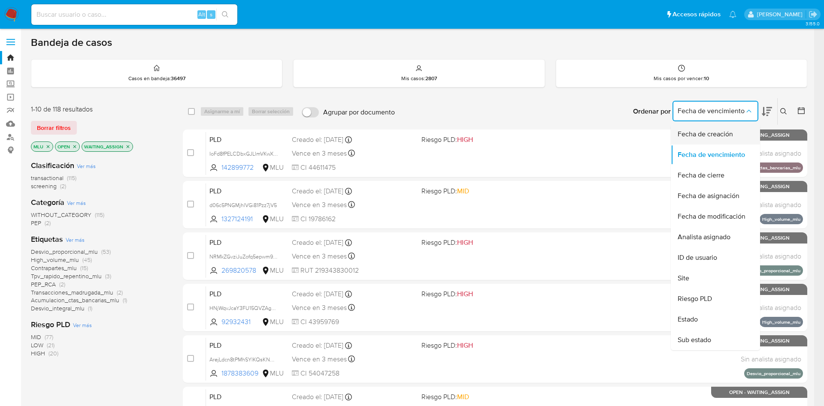
click at [716, 136] on span "Fecha de creación" at bounding box center [705, 134] width 55 height 9
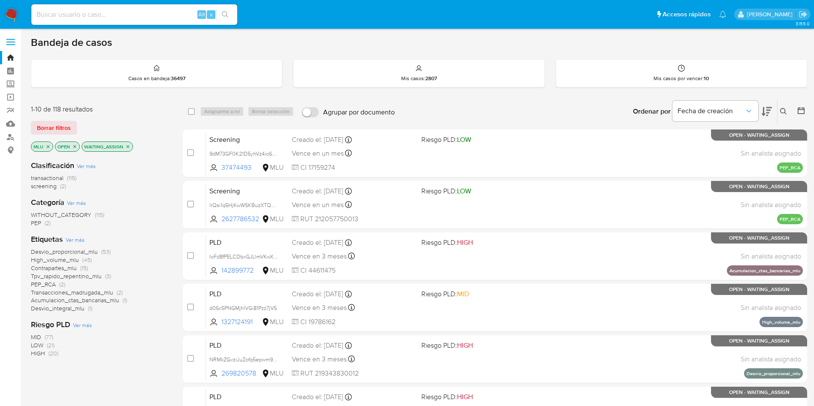
click at [768, 112] on icon at bounding box center [767, 111] width 10 height 10
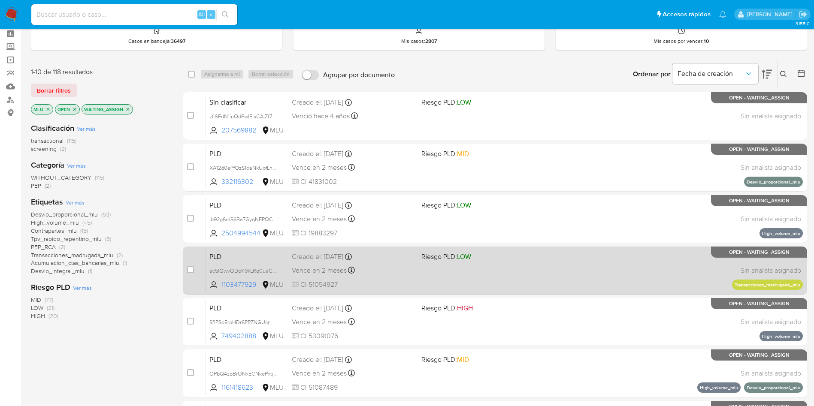
scroll to position [64, 0]
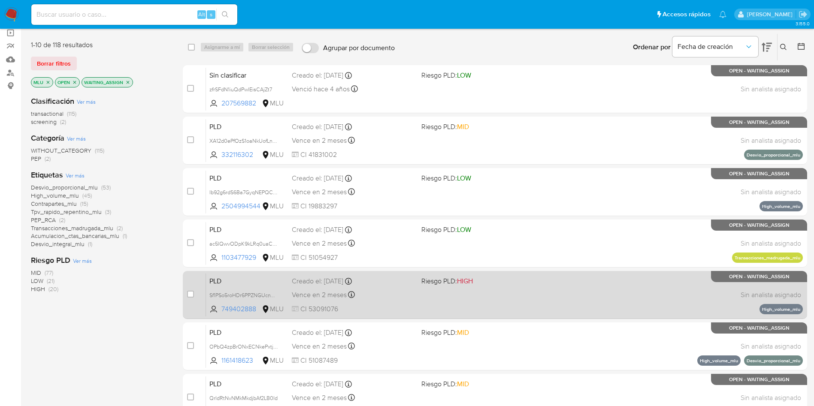
click at [470, 301] on div "PLD Sf1PSo5roHDr6PPZNGUcnW1Y 749402888 MLU Riesgo PLD: HIGH Creado el: 12/07/20…" at bounding box center [504, 294] width 597 height 43
click at [490, 301] on div "PLD Sf1PSo5roHDr6PPZNGUcnW1Y 749402888 MLU Riesgo PLD: HIGH Creado el: 12/07/20…" at bounding box center [504, 294] width 597 height 43
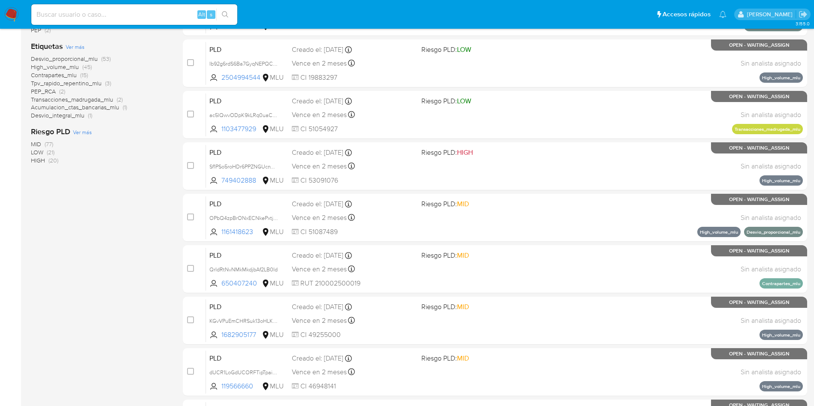
scroll to position [271, 0]
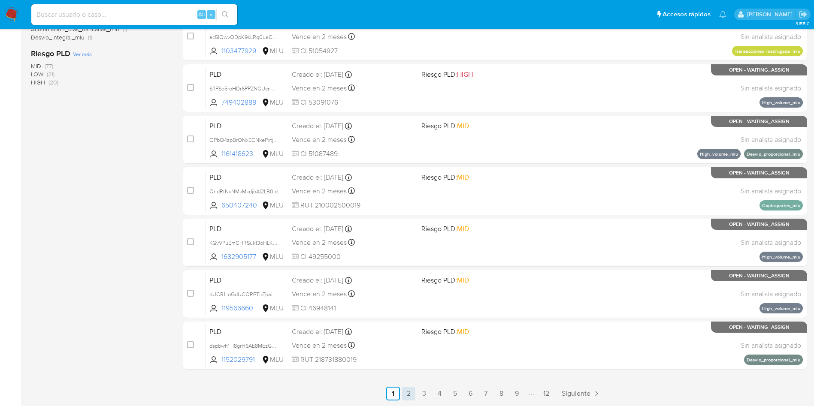
click at [414, 393] on link "2" at bounding box center [409, 394] width 14 height 14
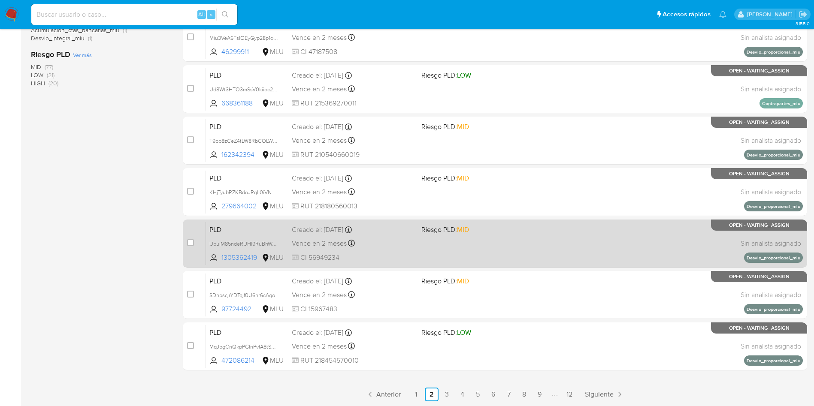
scroll to position [271, 0]
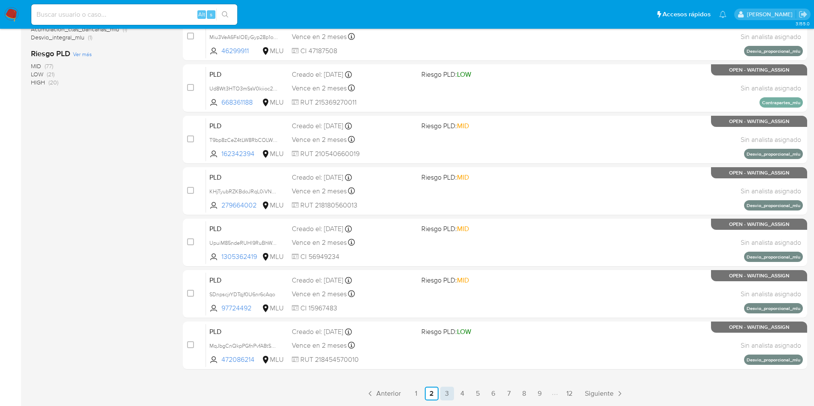
click at [448, 392] on link "3" at bounding box center [447, 394] width 14 height 14
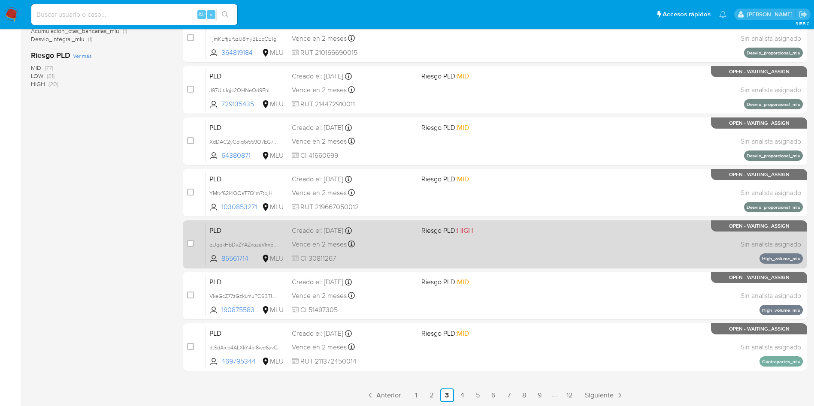
scroll to position [271, 0]
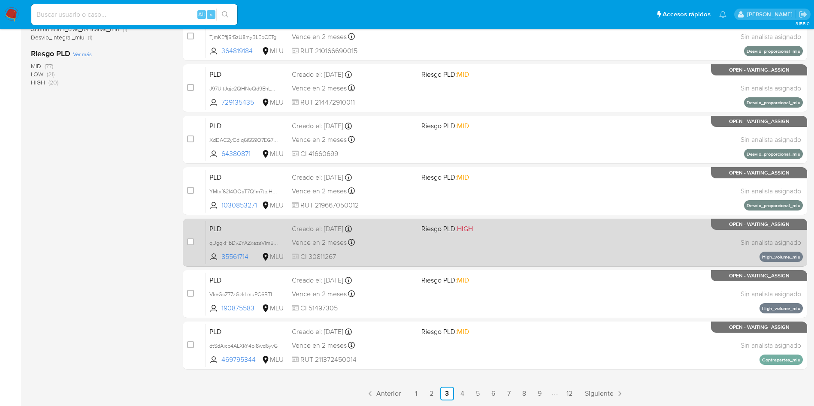
click at [475, 257] on div "PLD qUgqkHbDvZYAZxazaVlm56D5 85561714 MLU Riesgo PLD: HIGH Creado el: 12/07/202…" at bounding box center [504, 242] width 597 height 43
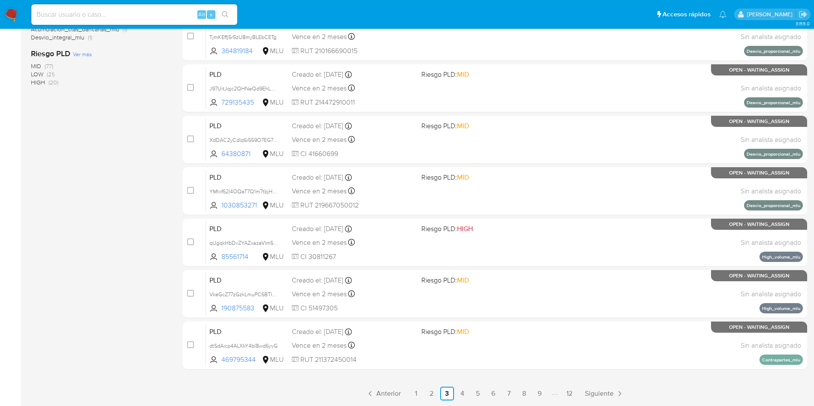
click at [463, 386] on div "select-all-cases-checkbox Asignarme a mí Borrar selección Agrupar por documento…" at bounding box center [495, 114] width 624 height 574
click at [466, 392] on link "4" at bounding box center [463, 394] width 14 height 14
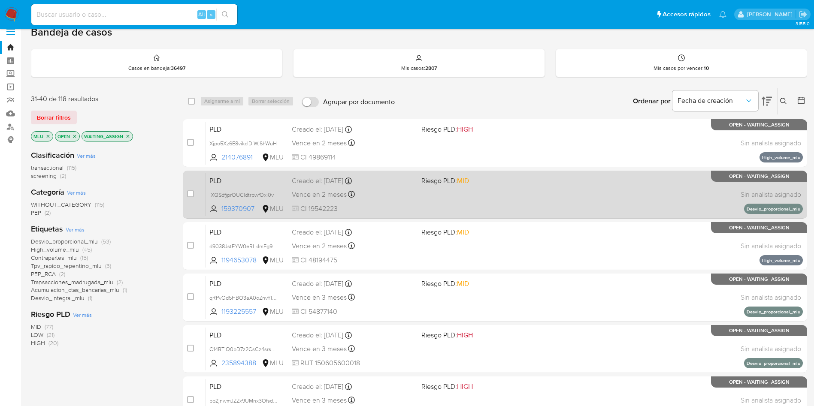
scroll to position [64, 0]
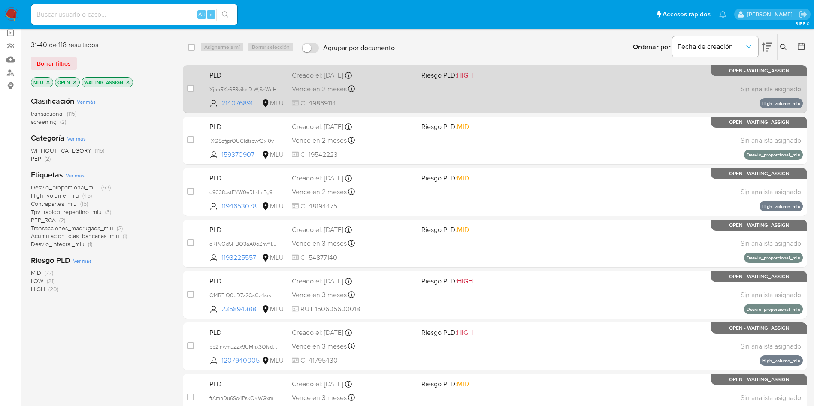
click at [509, 96] on div "PLD Xjpo5Xz6E8vikclDIWjShWuH 214076891 MLU Riesgo PLD: HIGH Creado el: 12/07/20…" at bounding box center [504, 88] width 597 height 43
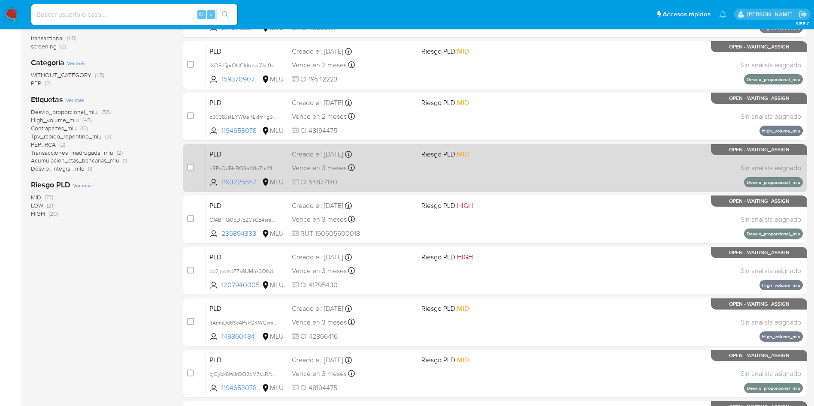
scroll to position [271, 0]
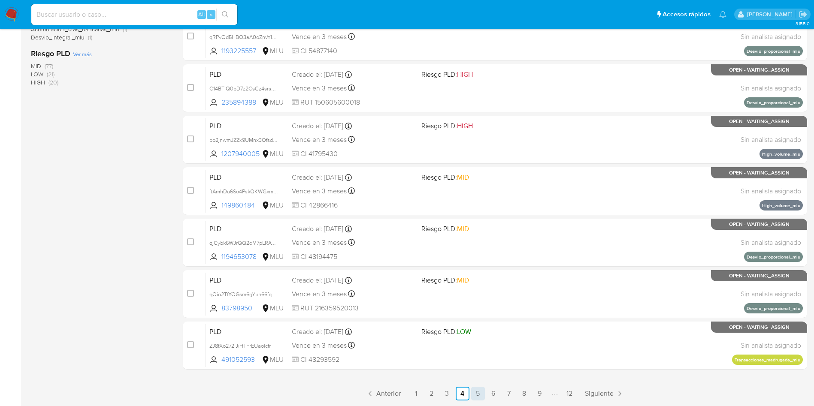
click at [477, 394] on link "5" at bounding box center [478, 394] width 14 height 14
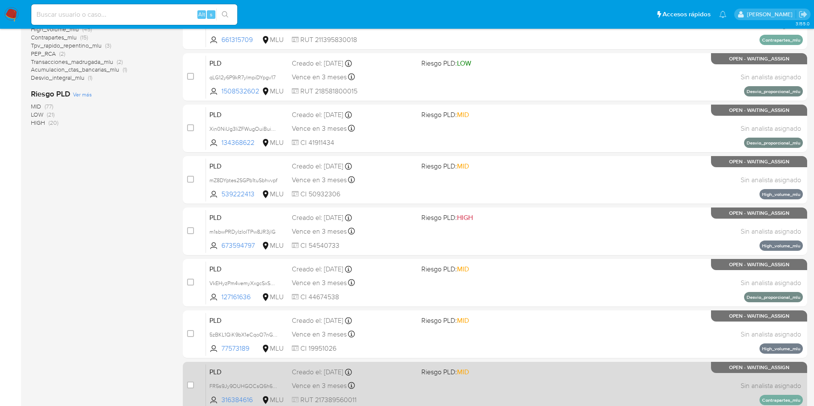
scroll to position [271, 0]
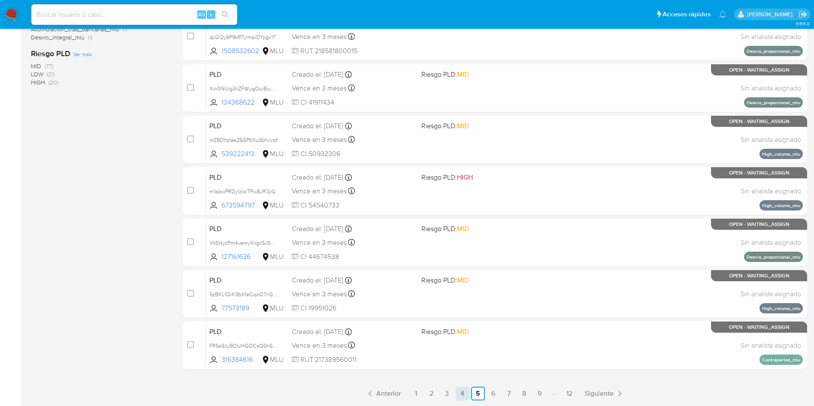
click at [461, 398] on link "4" at bounding box center [463, 394] width 14 height 14
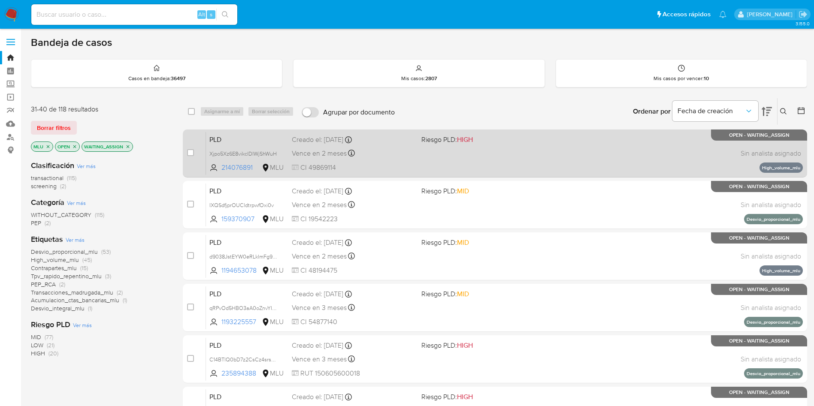
click at [448, 160] on div "PLD Xjpo5Xz6E8vikclDIWjShWuH 214076891 MLU Riesgo PLD: HIGH Creado el: 12/07/20…" at bounding box center [504, 153] width 597 height 43
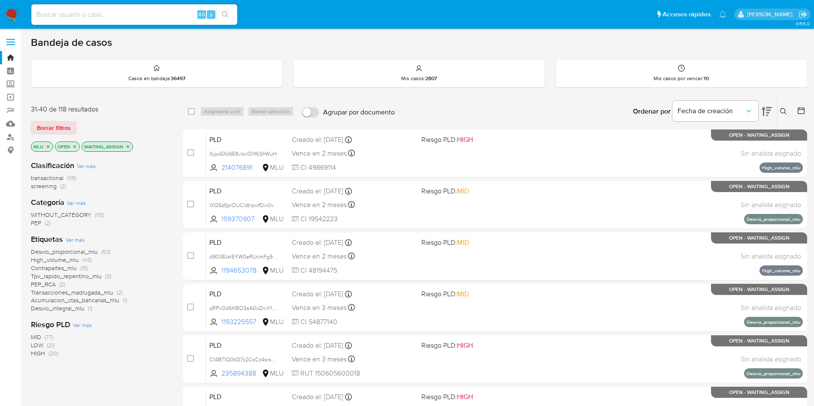
scroll to position [271, 0]
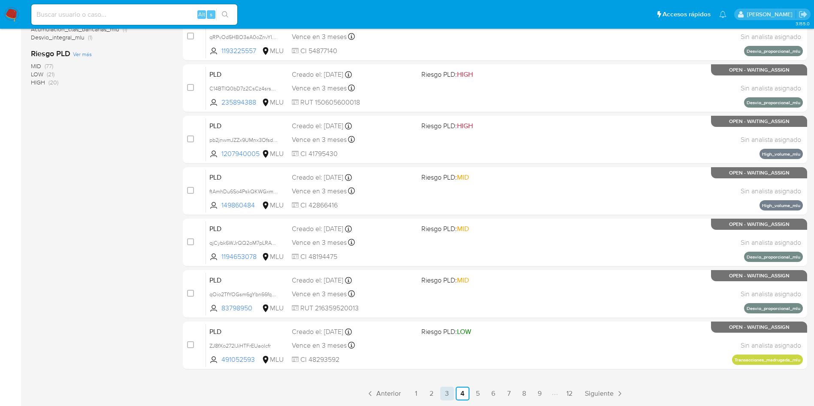
click at [447, 395] on link "3" at bounding box center [447, 394] width 14 height 14
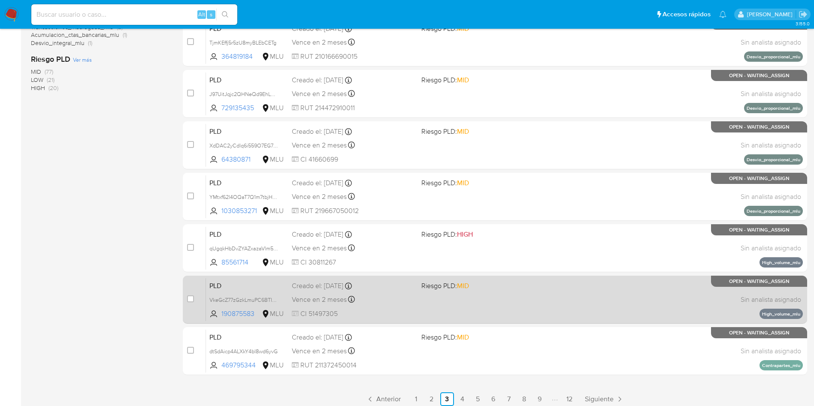
scroll to position [271, 0]
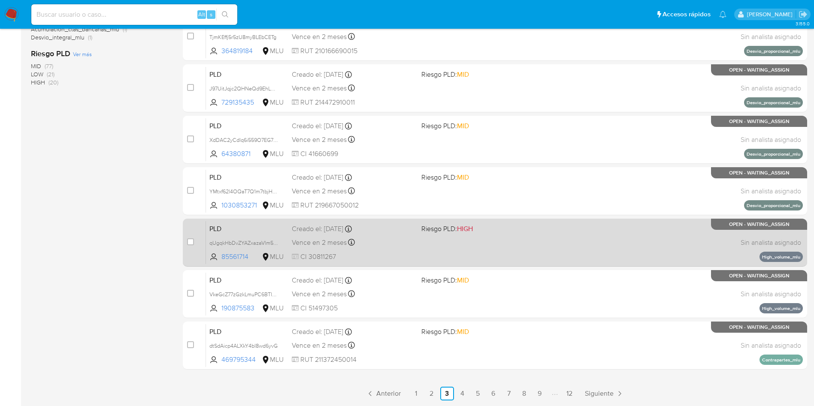
click at [430, 254] on div "PLD qUgqkHbDvZYAZxazaVlm56D5 85561714 MLU Riesgo PLD: HIGH Creado el: 12/07/202…" at bounding box center [504, 242] width 597 height 43
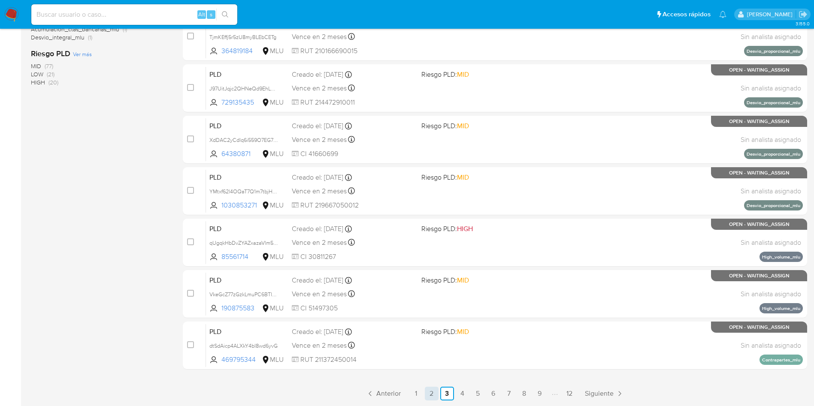
click at [431, 392] on link "2" at bounding box center [432, 394] width 14 height 14
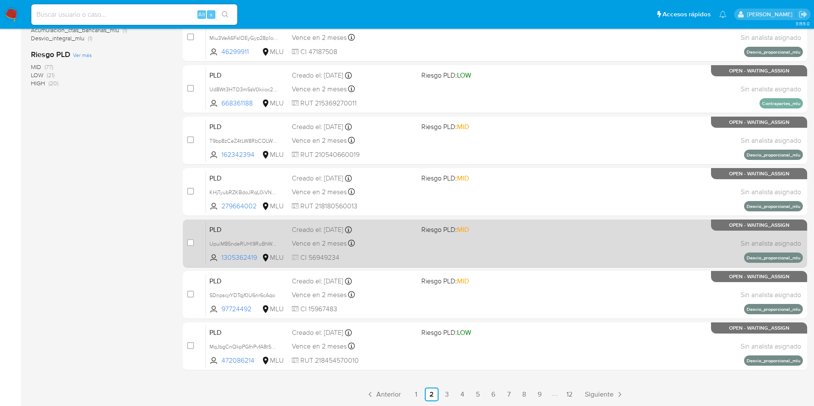
scroll to position [271, 0]
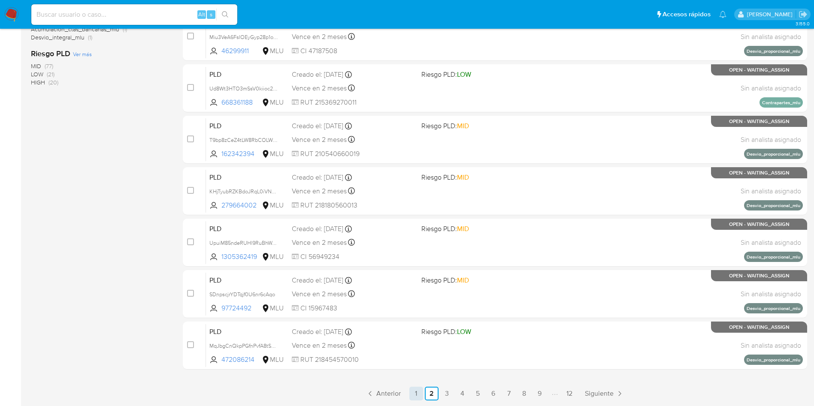
click at [420, 395] on link "1" at bounding box center [416, 394] width 14 height 14
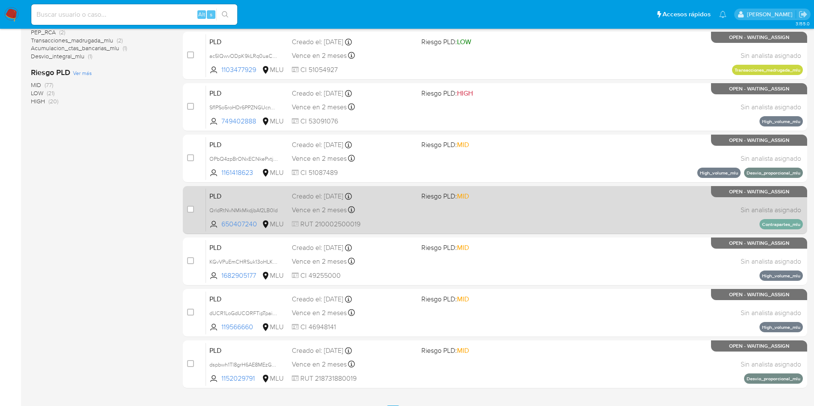
scroll to position [257, 0]
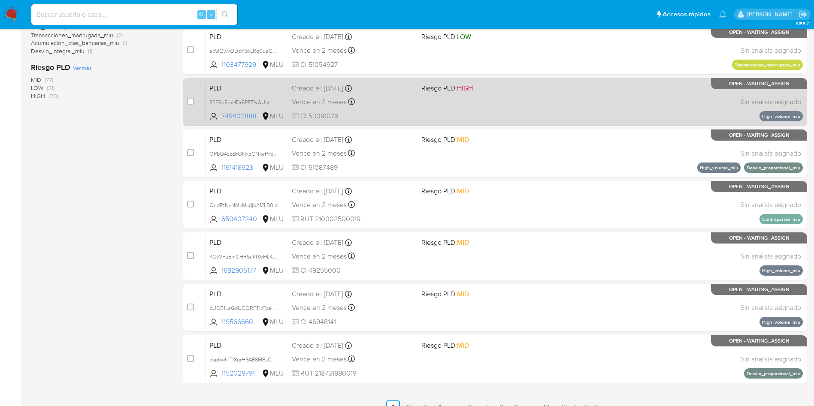
click at [493, 101] on div "PLD Sf1PSo5roHDr6PPZNGUcnW1Y 749402888 MLU Riesgo PLD: HIGH Creado el: 12/07/20…" at bounding box center [504, 101] width 597 height 43
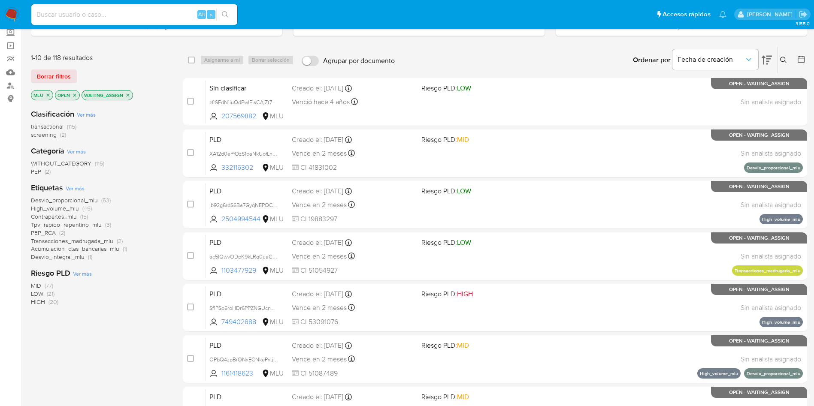
scroll to position [14, 0]
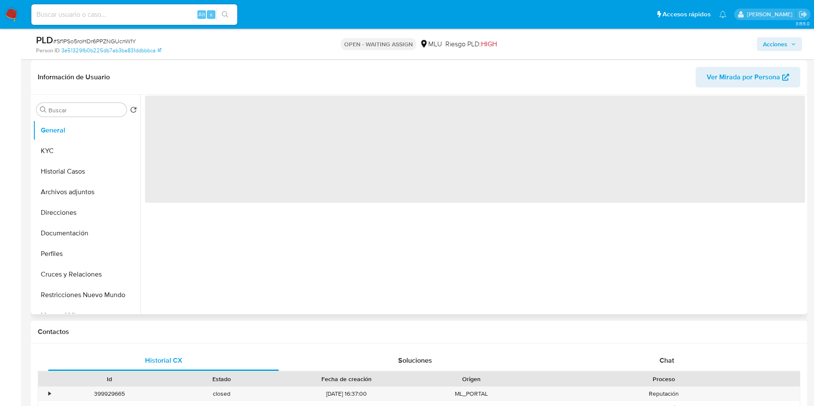
scroll to position [129, 0]
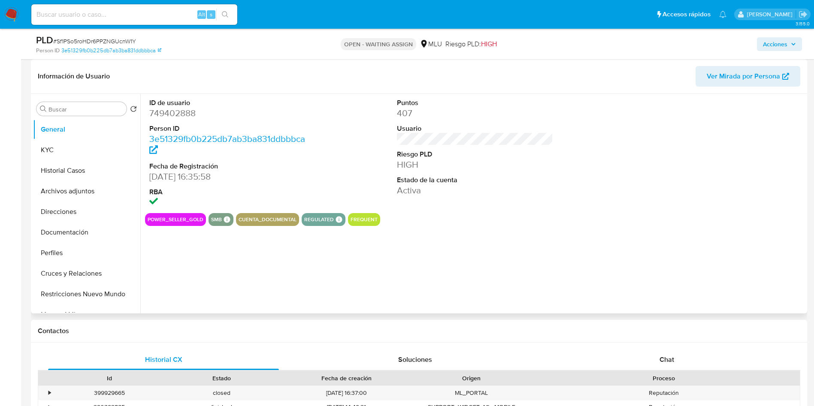
select select "10"
click at [81, 158] on button "KYC" at bounding box center [83, 150] width 100 height 21
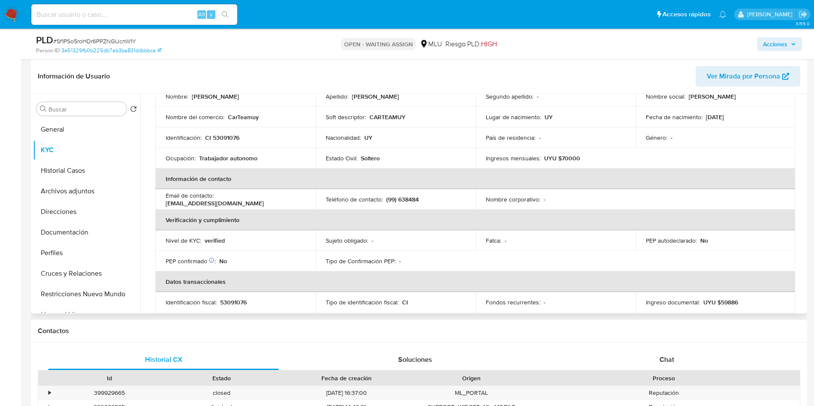
scroll to position [414, 0]
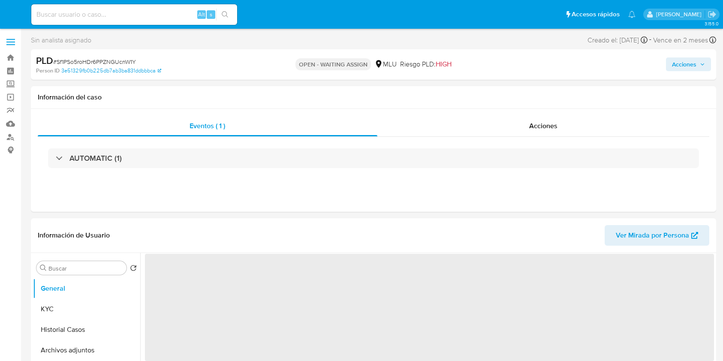
select select "10"
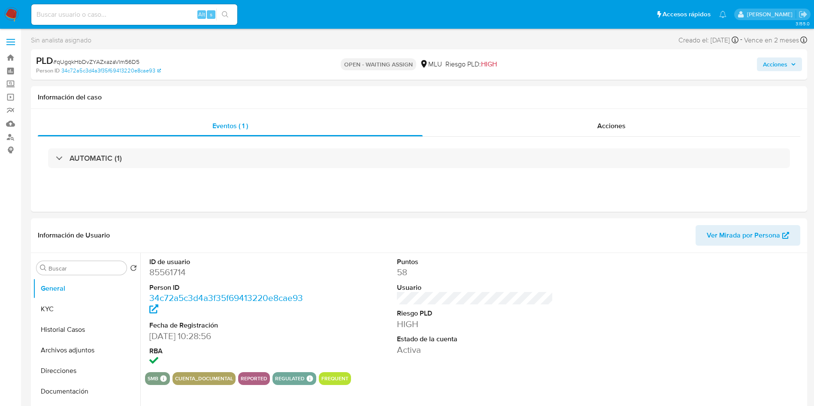
select select "10"
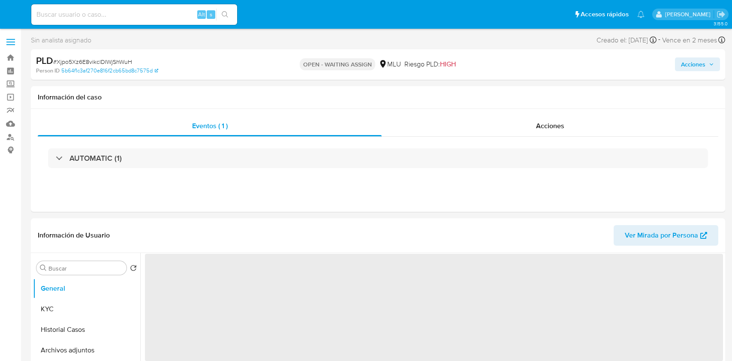
select select "10"
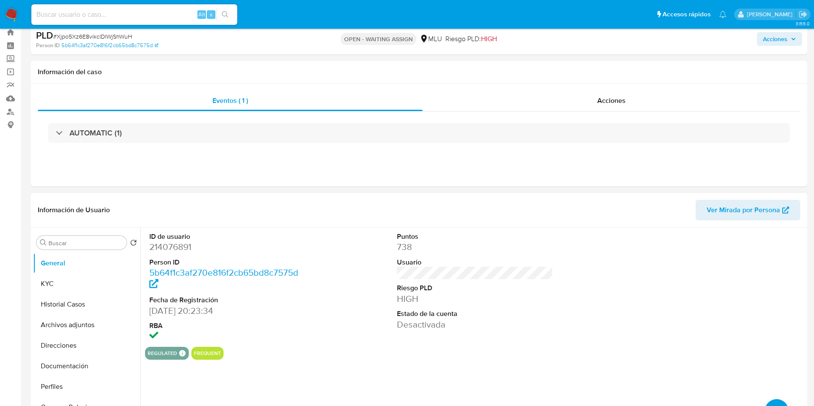
scroll to position [64, 0]
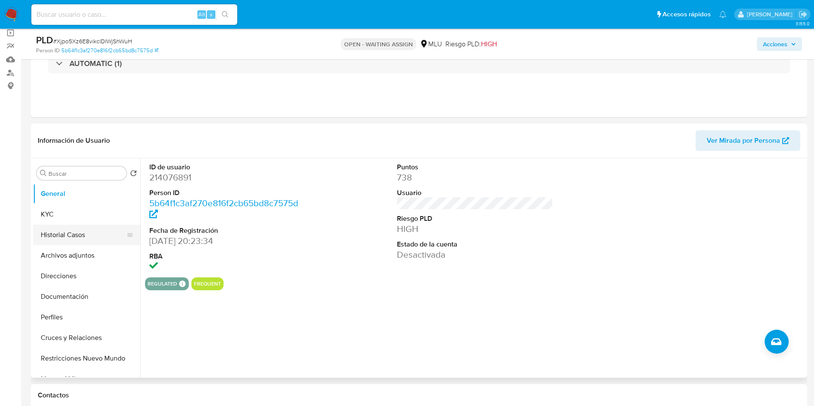
click at [88, 236] on button "Historial Casos" at bounding box center [83, 235] width 100 height 21
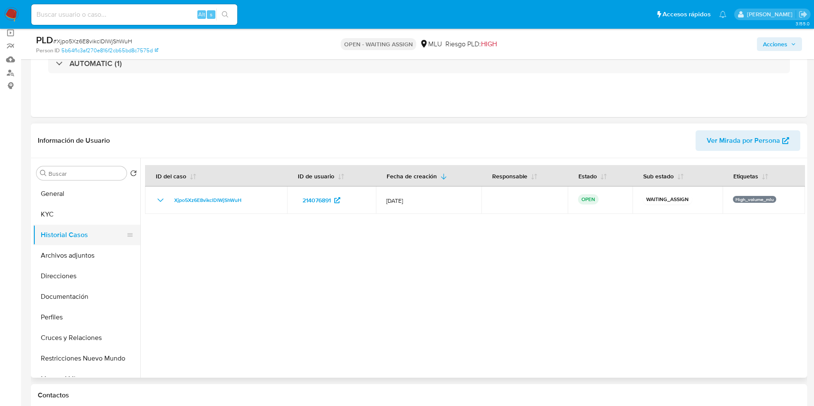
click at [60, 231] on button "Historial Casos" at bounding box center [83, 235] width 100 height 21
click at [61, 215] on button "KYC" at bounding box center [83, 214] width 100 height 21
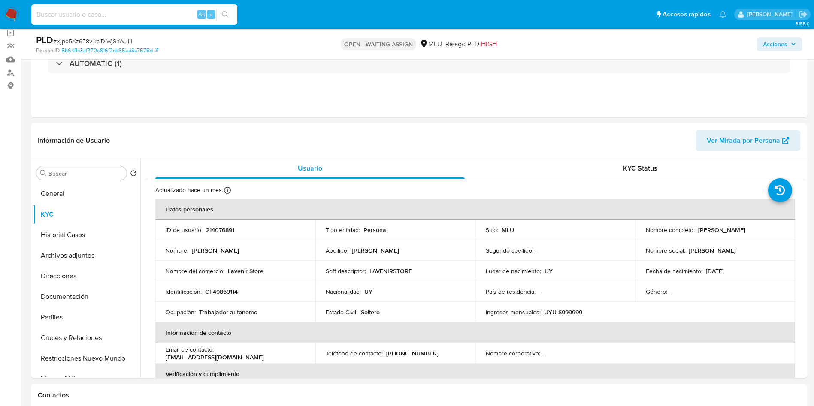
click at [148, 12] on input at bounding box center [134, 14] width 206 height 11
paste input "253711497"
type input "253711497"
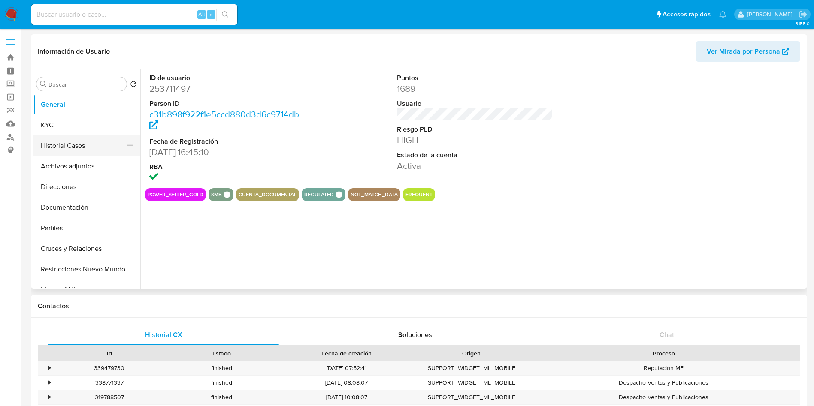
select select "10"
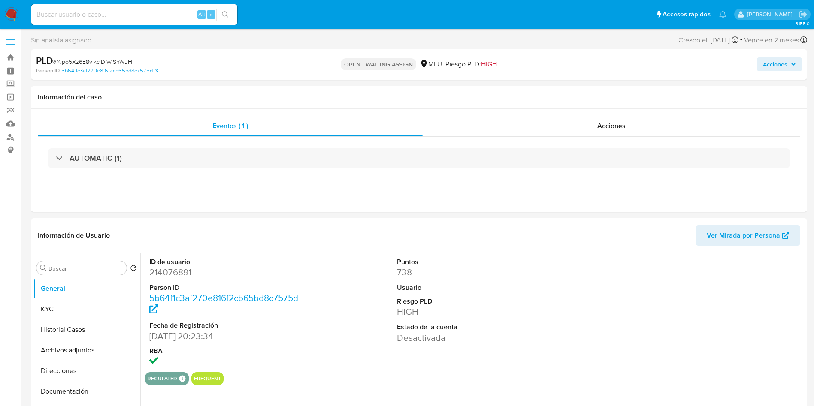
select select "10"
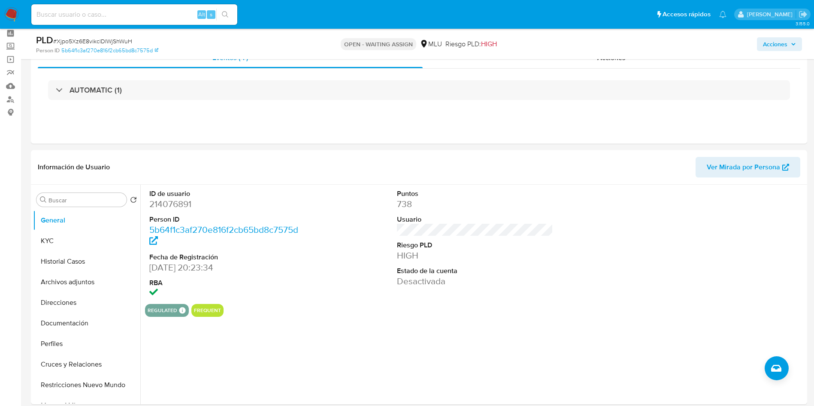
scroll to position [64, 0]
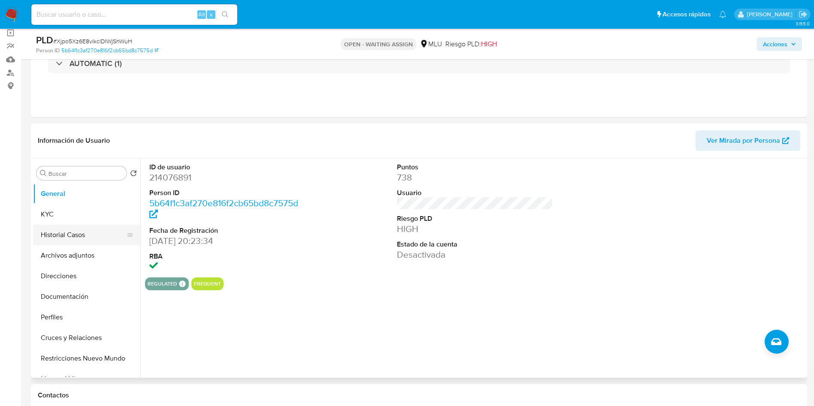
click at [83, 236] on button "Historial Casos" at bounding box center [83, 235] width 100 height 21
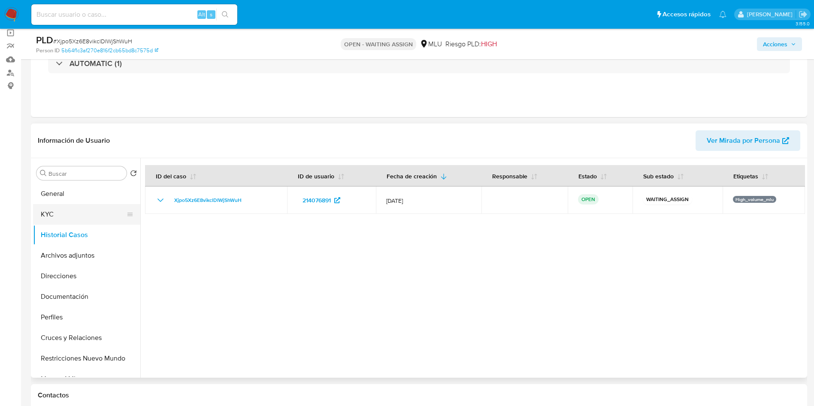
click at [67, 216] on button "KYC" at bounding box center [83, 214] width 100 height 21
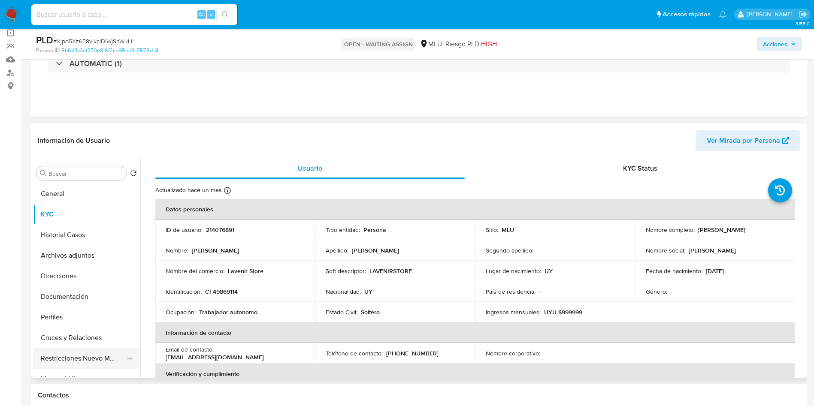
click at [85, 359] on button "Restricciones Nuevo Mundo" at bounding box center [83, 358] width 100 height 21
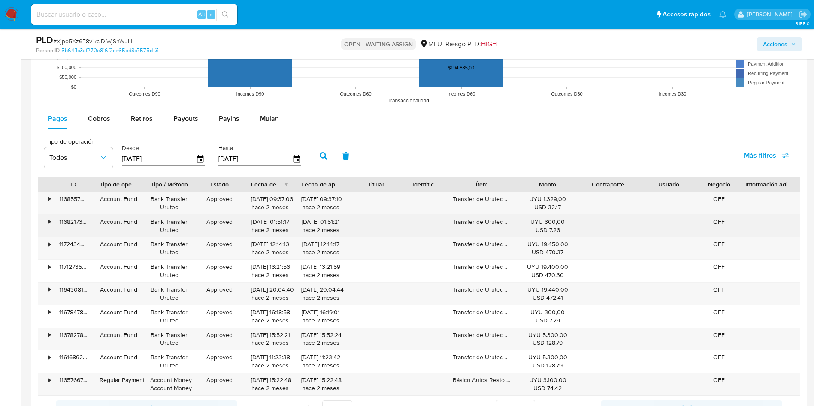
scroll to position [837, 0]
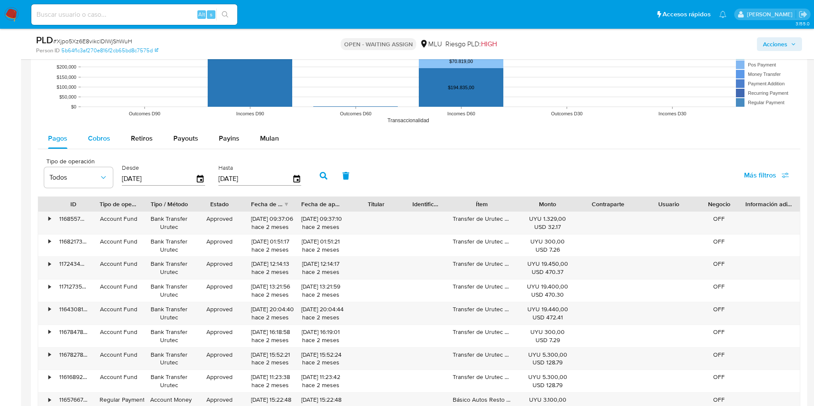
click at [99, 146] on div "Cobros" at bounding box center [99, 138] width 22 height 21
select select "10"
click at [152, 143] on button "Retiros" at bounding box center [142, 138] width 42 height 21
select select "10"
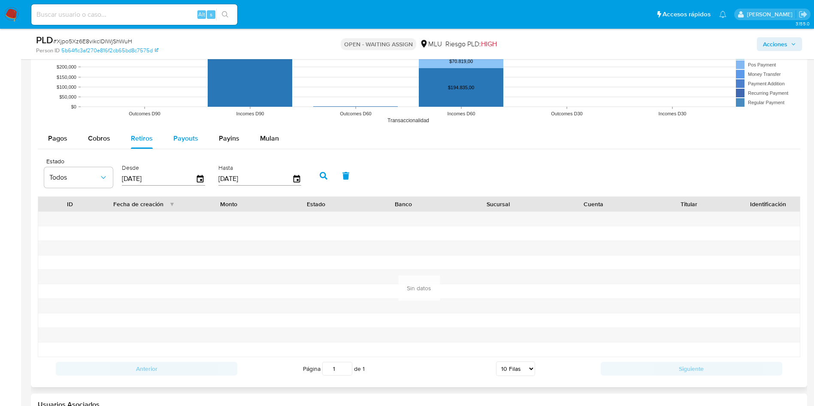
click at [187, 136] on span "Payouts" at bounding box center [185, 138] width 25 height 10
select select "10"
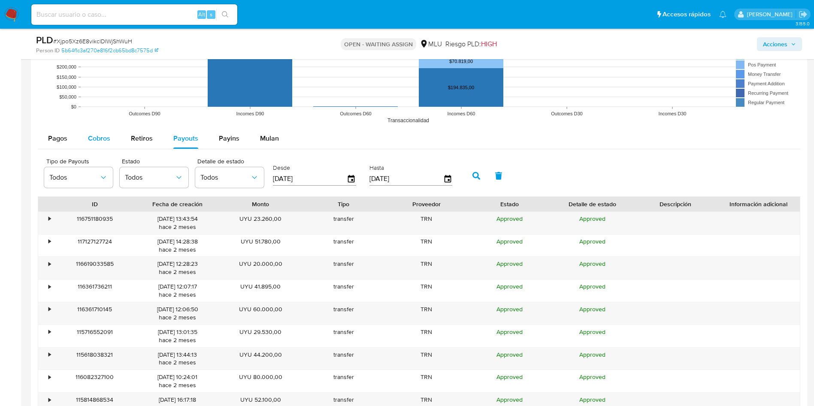
click at [106, 138] on span "Cobros" at bounding box center [99, 138] width 22 height 10
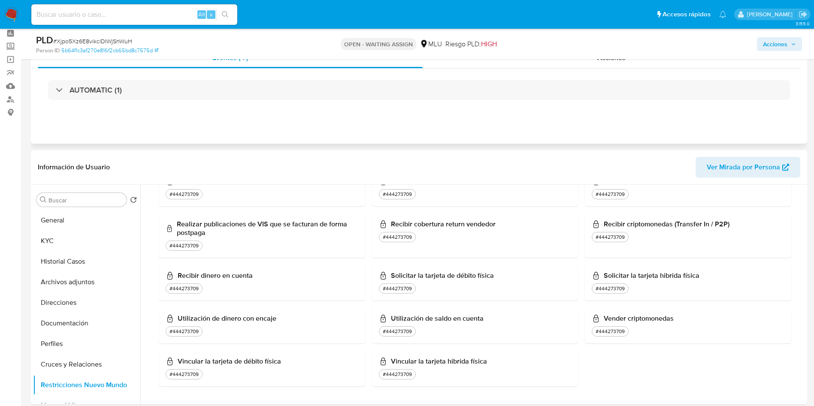
scroll to position [0, 0]
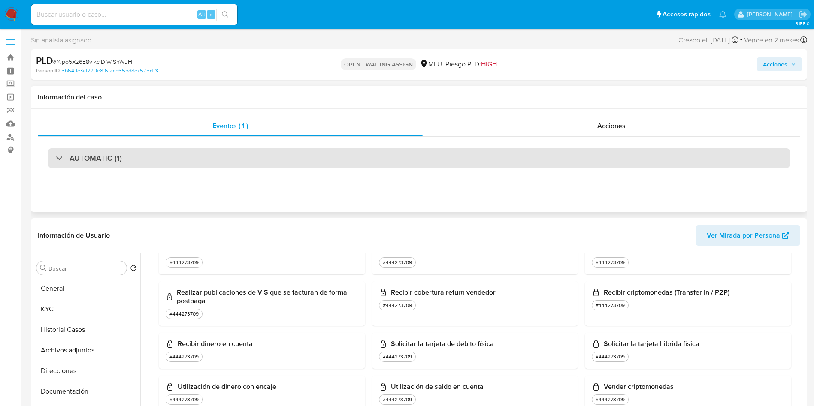
click at [299, 148] on div "AUTOMATIC (1)" at bounding box center [419, 158] width 762 height 43
click at [293, 150] on div "AUTOMATIC (1)" at bounding box center [419, 158] width 742 height 20
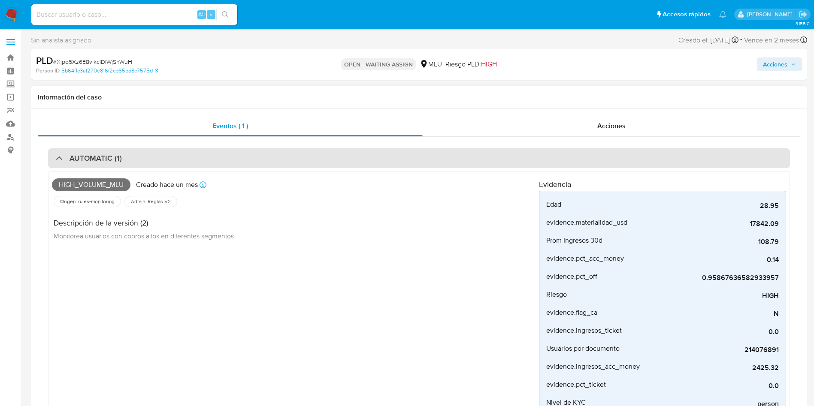
click at [293, 150] on div "AUTOMATIC (1)" at bounding box center [419, 158] width 742 height 20
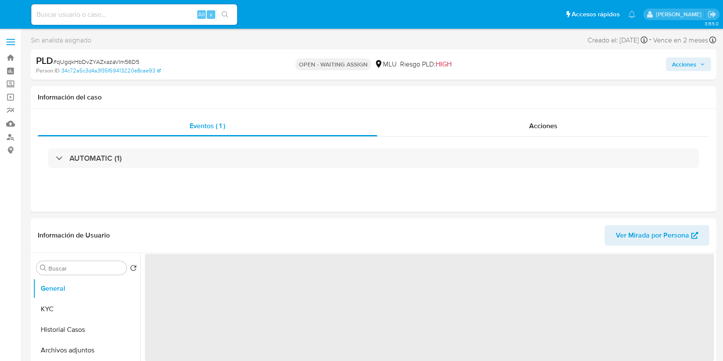
select select "10"
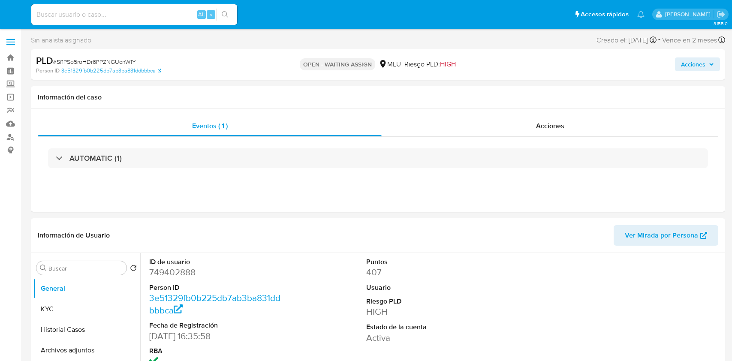
select select "10"
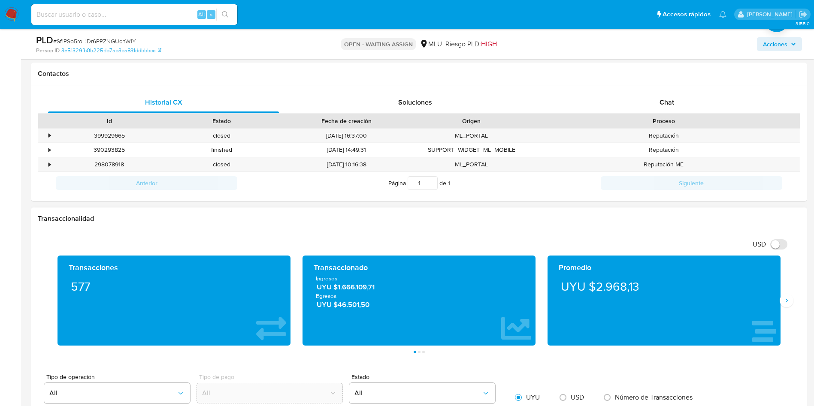
scroll to position [129, 0]
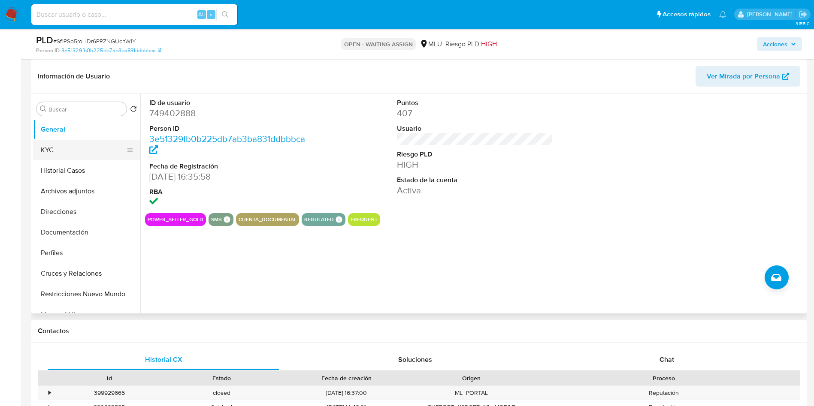
click at [56, 140] on button "KYC" at bounding box center [83, 150] width 100 height 21
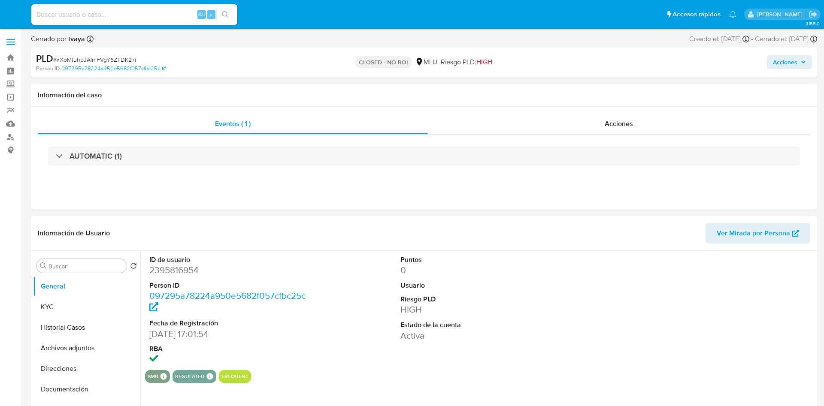
select select "10"
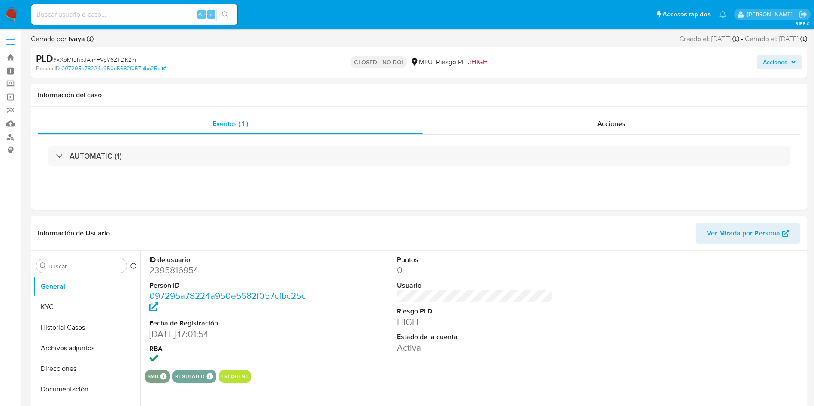
click at [148, 16] on input at bounding box center [134, 14] width 206 height 11
paste input "70187753"
type input "70187753"
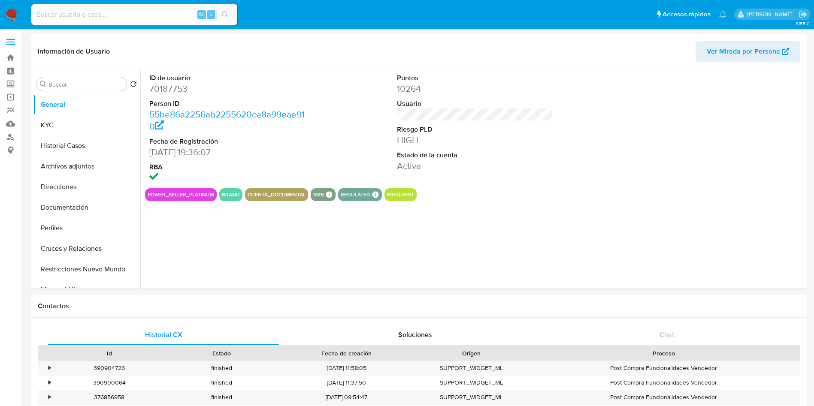
select select "10"
click at [600, 109] on div "ID de usuario 70187753 Person ID 55be86a2256ab2255620ce8a99eae910 Fecha de Regi…" at bounding box center [475, 128] width 660 height 119
click at [76, 129] on button "KYC" at bounding box center [83, 125] width 100 height 21
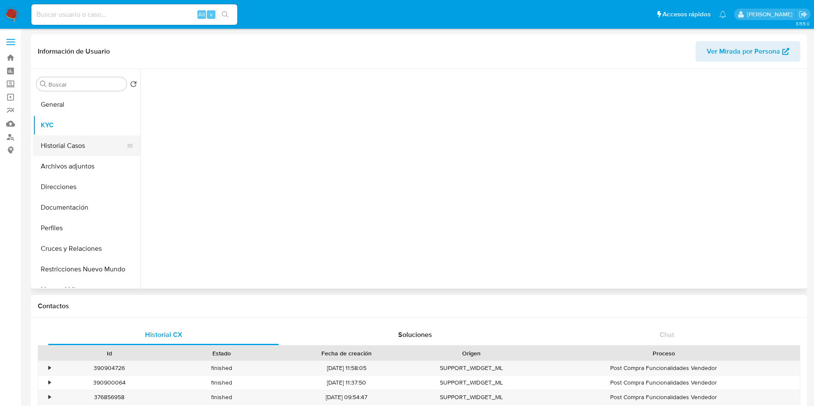
click at [74, 133] on button "KYC" at bounding box center [86, 125] width 107 height 21
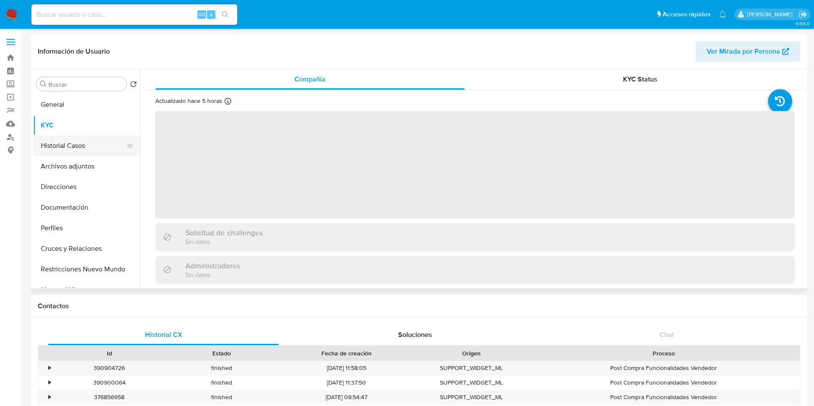
click at [70, 140] on button "Historial Casos" at bounding box center [83, 146] width 100 height 21
